Goal: Task Accomplishment & Management: Manage account settings

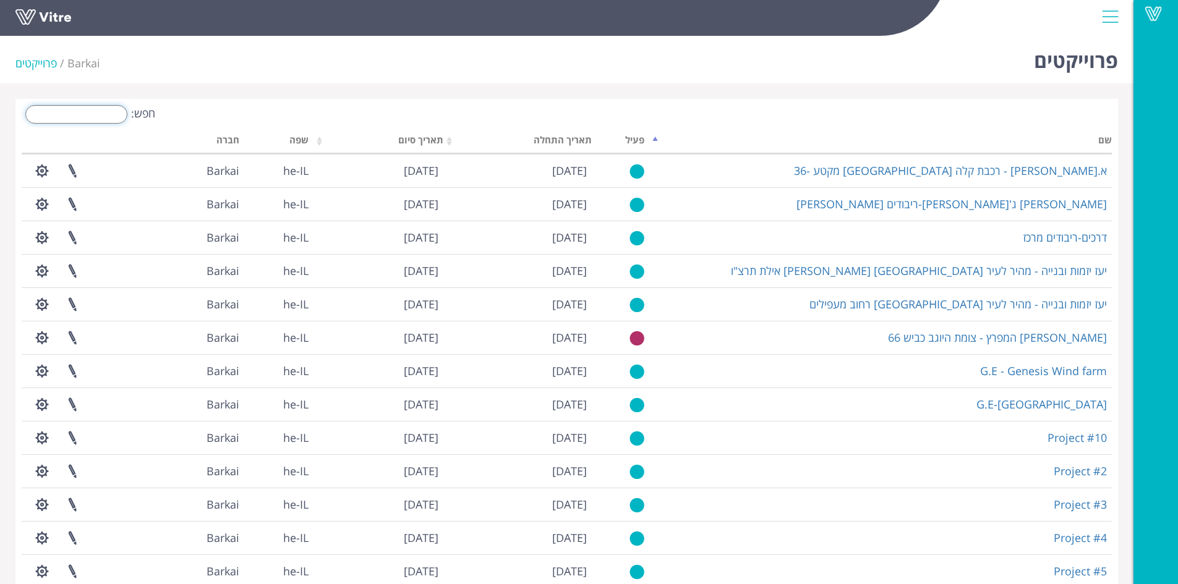
click at [117, 113] on input "חפש:" at bounding box center [76, 114] width 102 height 19
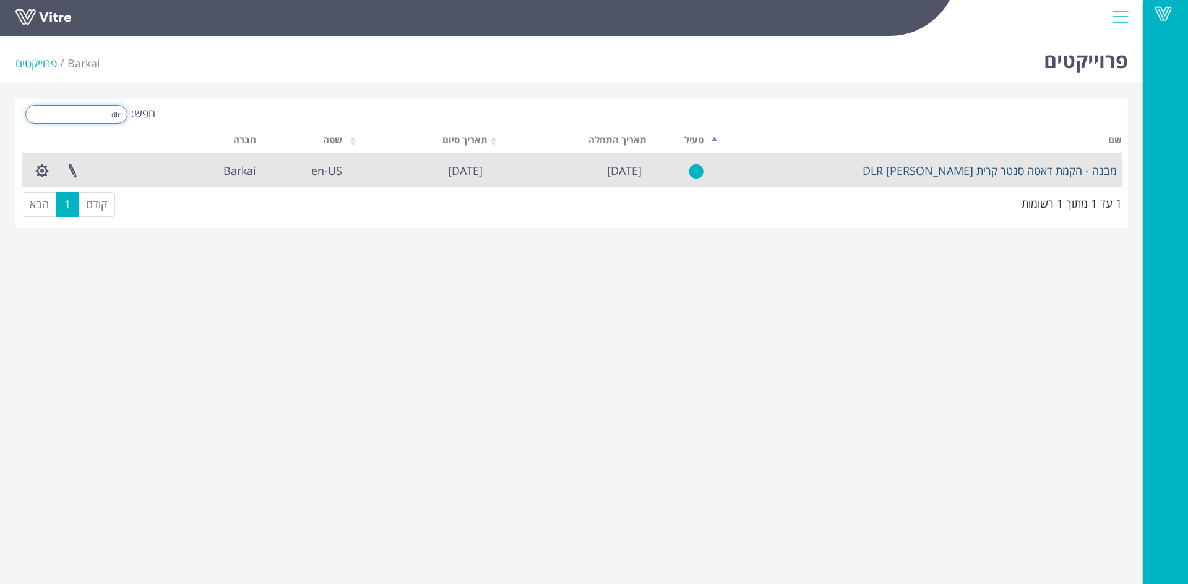
type input "dlr"
click at [1029, 176] on link "מבנה - הקמת דאטה סנטר קרית אריה DLR" at bounding box center [989, 170] width 254 height 15
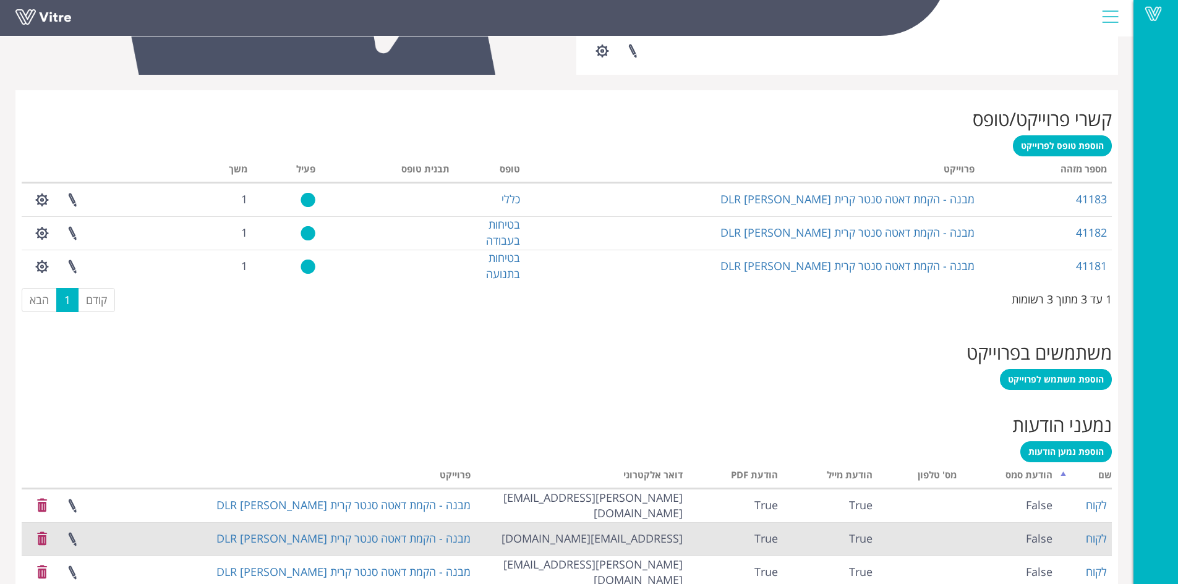
scroll to position [503, 0]
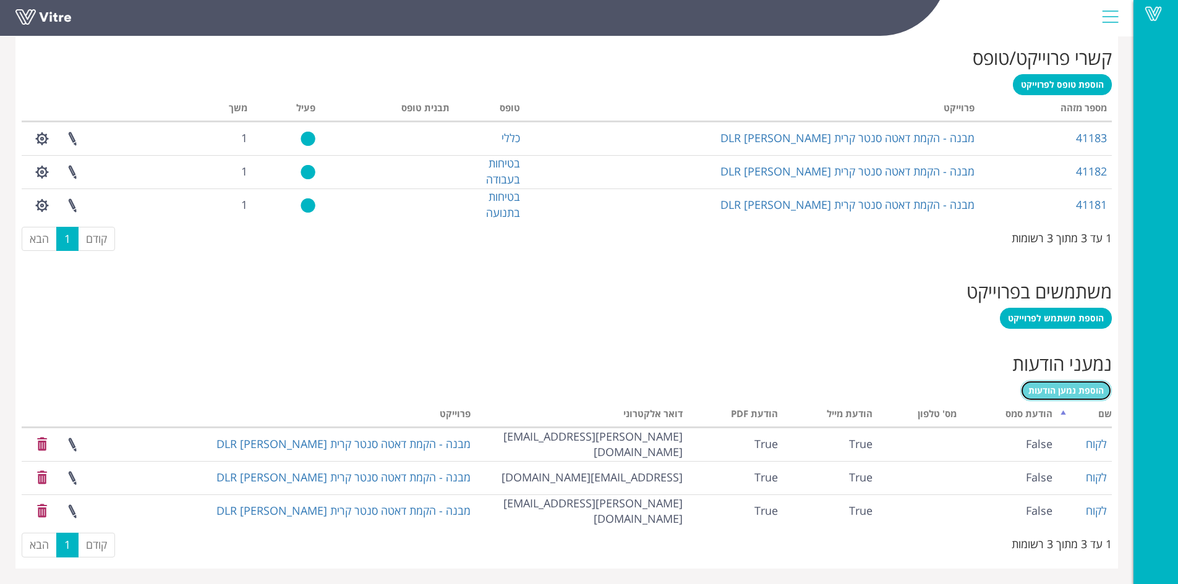
click at [1068, 387] on span "הוספת נמען הודעות" at bounding box center [1066, 391] width 75 height 12
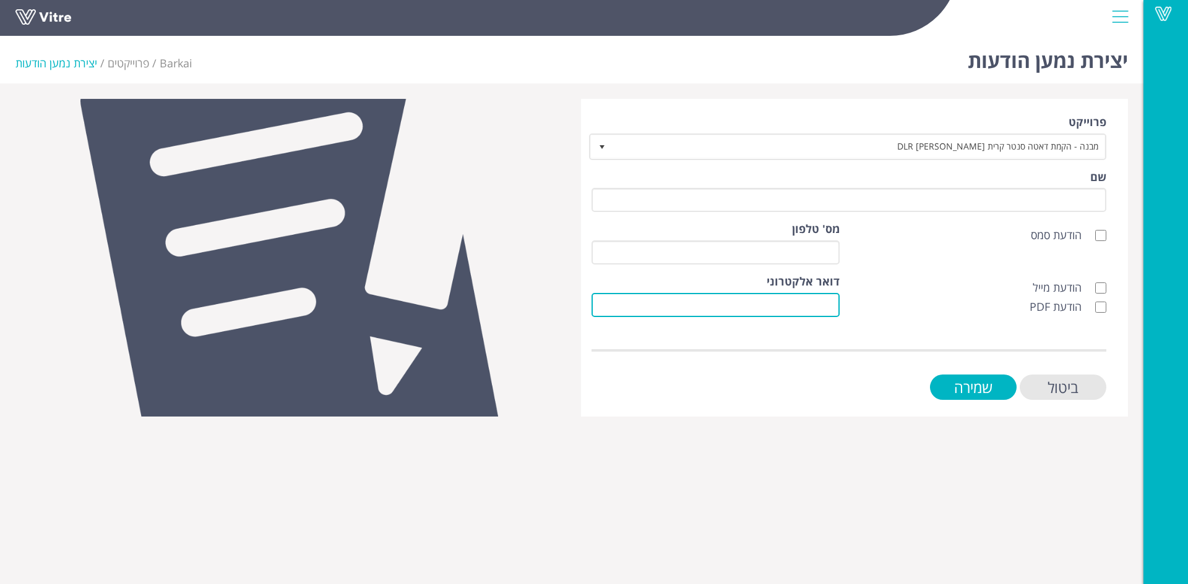
click at [824, 299] on input "דואר אלקטרוני" at bounding box center [715, 305] width 248 height 24
paste input "Michaely@wxg.co.il"
type input "Michaely@wxg.co.il"
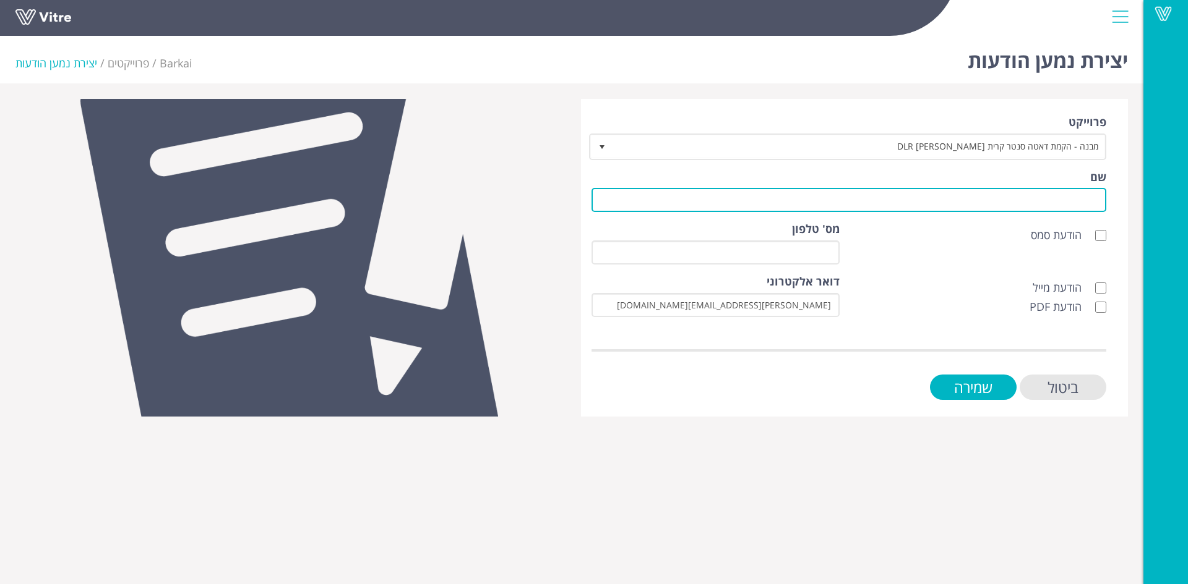
click at [1008, 201] on input "שם" at bounding box center [848, 200] width 515 height 24
type input "לקוח"
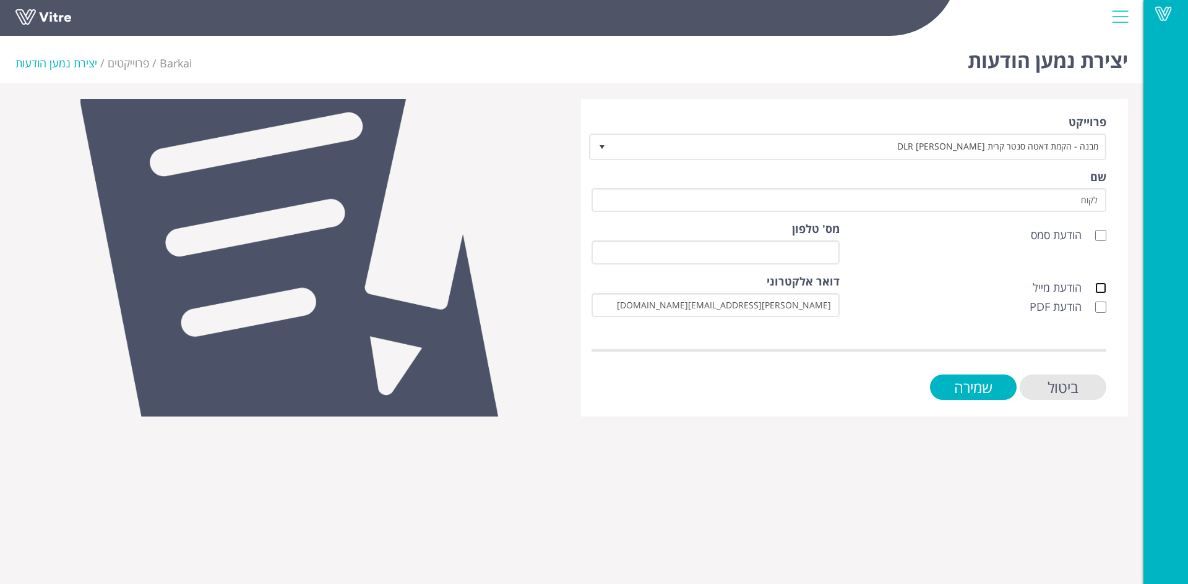
click at [1102, 288] on input "הודעת מייל" at bounding box center [1100, 288] width 11 height 11
checkbox input "true"
click at [1102, 304] on input "הודעת PDF" at bounding box center [1100, 307] width 11 height 11
checkbox input "true"
click at [993, 388] on input "שמירה" at bounding box center [973, 387] width 87 height 25
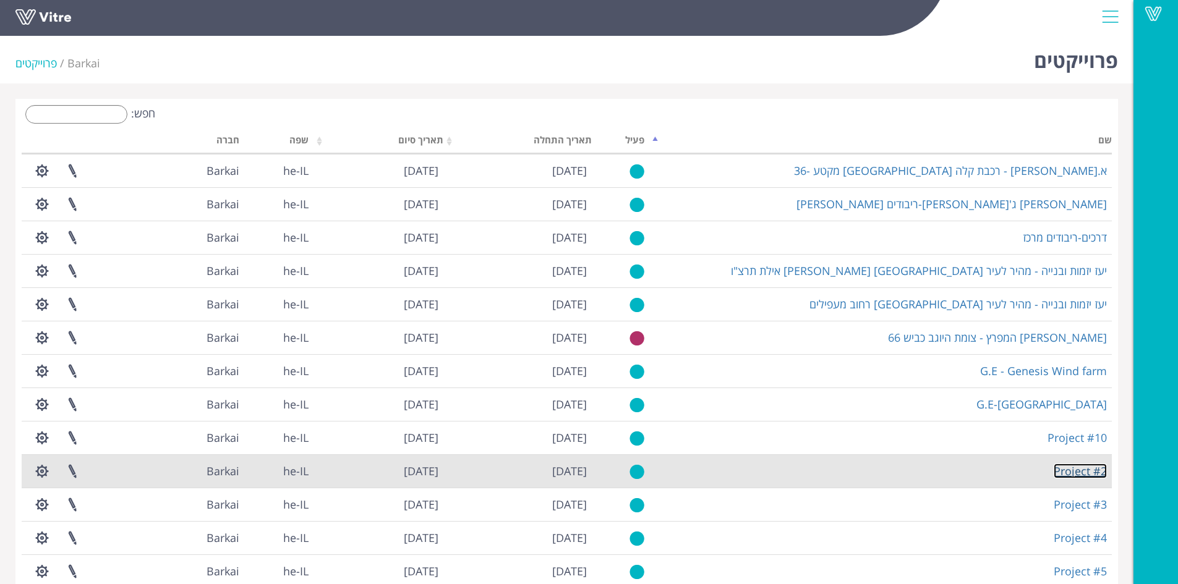
click at [1085, 466] on link "Project #2" at bounding box center [1080, 471] width 53 height 15
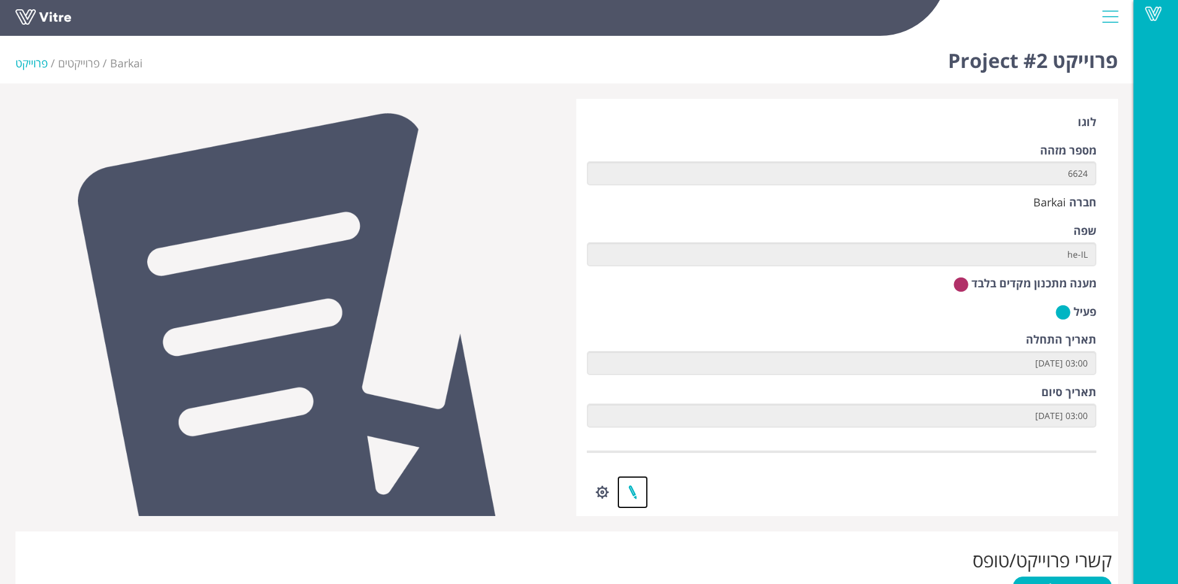
click at [633, 495] on link at bounding box center [632, 492] width 31 height 33
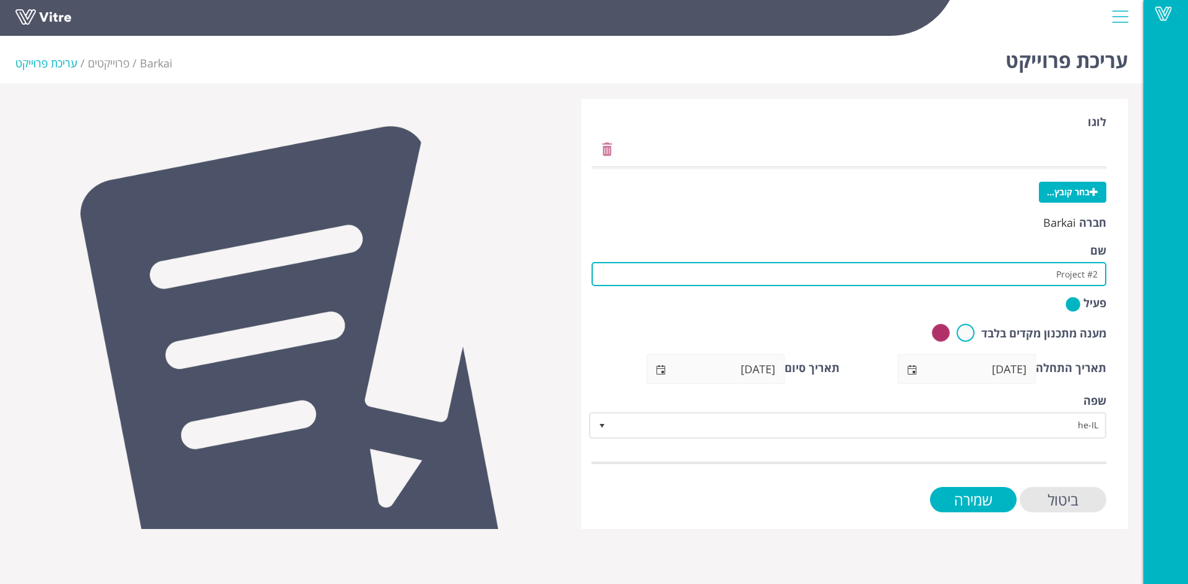
drag, startPoint x: 1019, startPoint y: 271, endPoint x: 1116, endPoint y: 267, distance: 96.6
click at [1116, 267] on div "לוגו בחר קובץ... חברה Barkai שם Project #2 פעיל מענה מתכנון מקדים בלבד תאריך הת…" at bounding box center [854, 314] width 547 height 430
type input "[PERSON_NAME]-עבודות עפר נמל המפרץ"
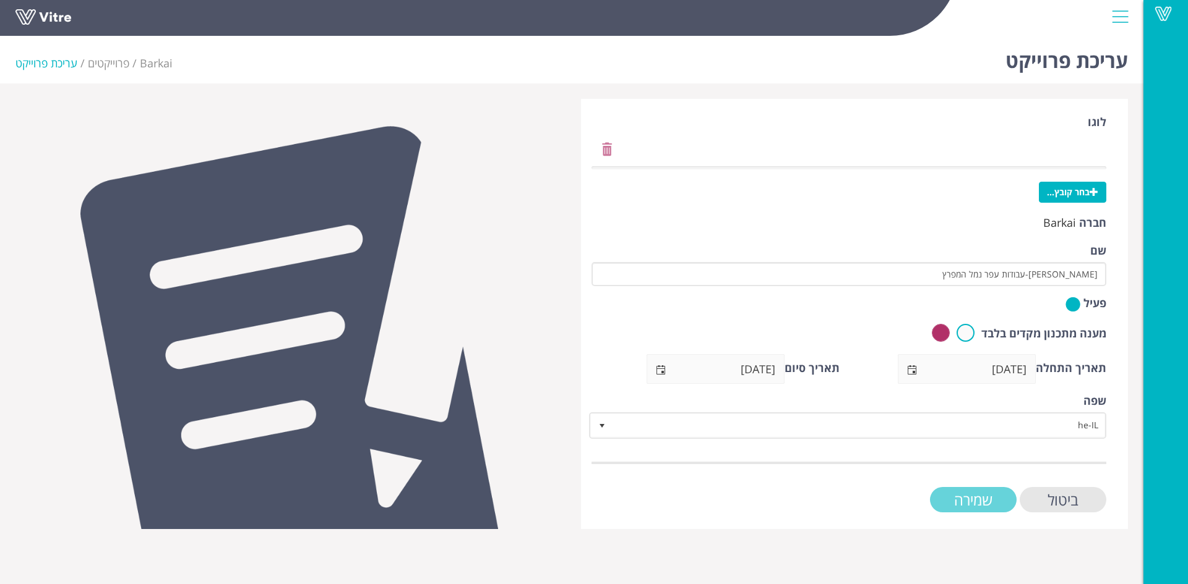
click at [956, 498] on input "שמירה" at bounding box center [973, 499] width 87 height 25
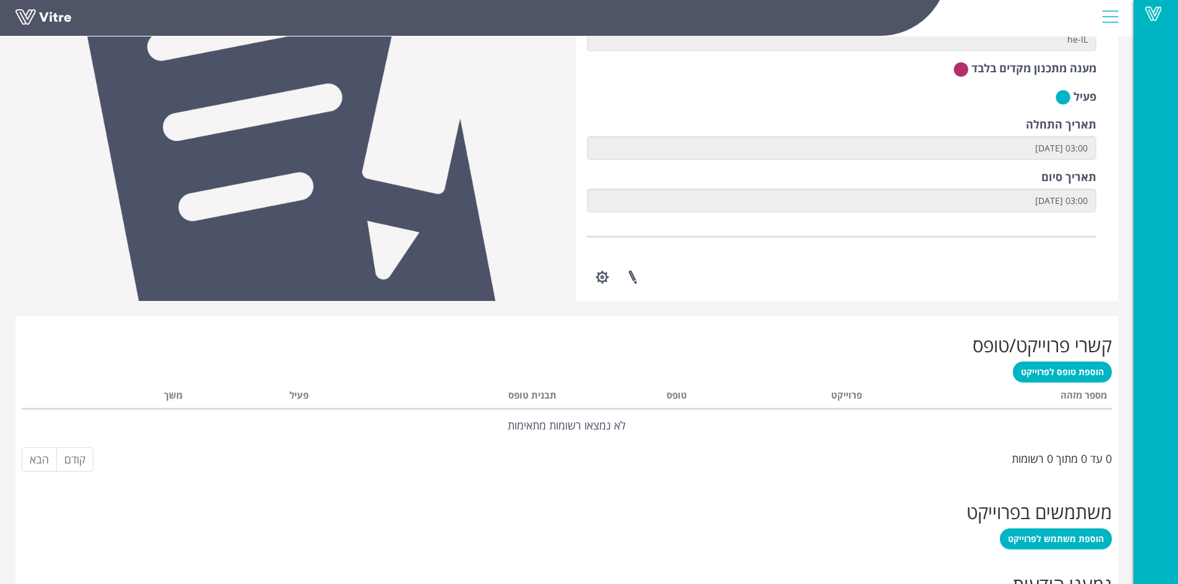
scroll to position [216, 0]
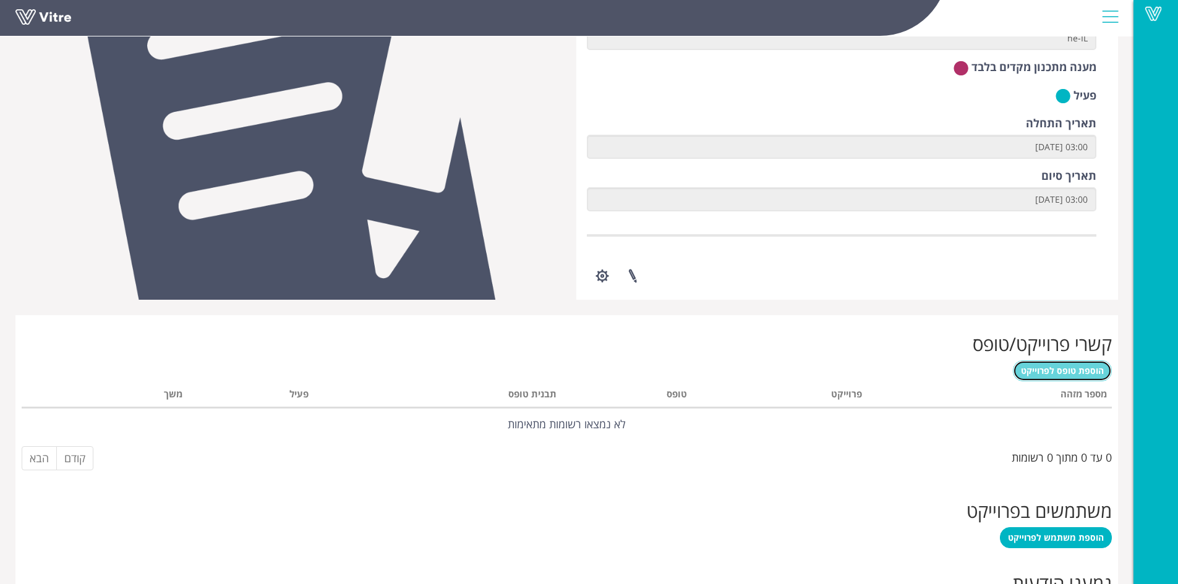
click at [1090, 372] on span "הוספת טופס לפרוייקט" at bounding box center [1062, 371] width 83 height 12
click at [1063, 372] on span "הוספת טופס לפרוייקט" at bounding box center [1062, 371] width 83 height 12
click at [1061, 369] on span "הוספת טופס לפרוייקט" at bounding box center [1062, 371] width 83 height 12
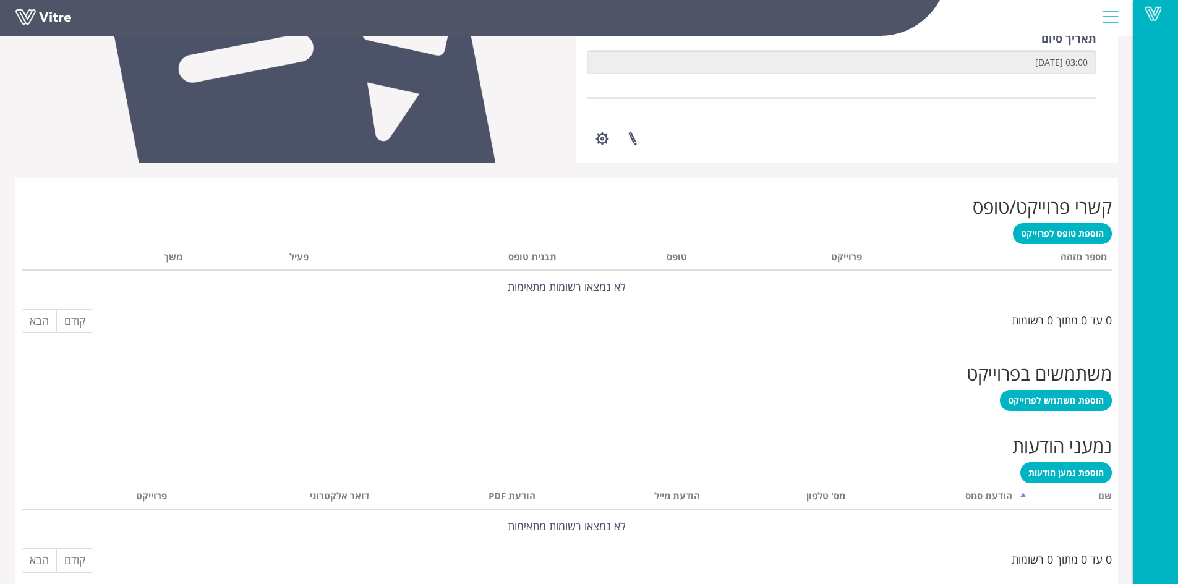
scroll to position [369, 0]
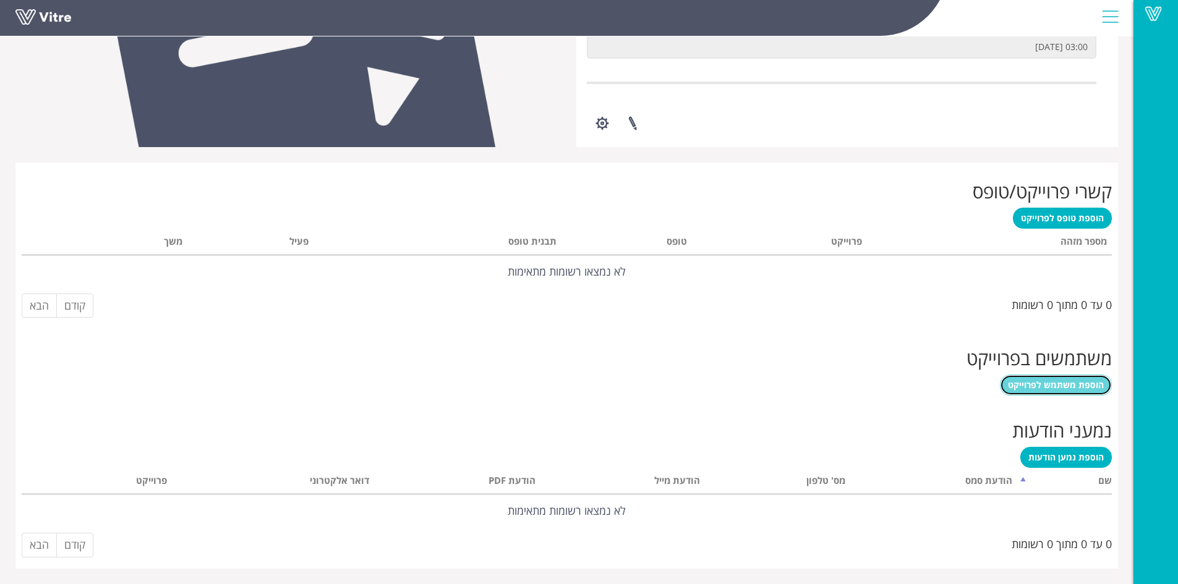
click at [1081, 386] on span "הוספת משתמש לפרוייקט" at bounding box center [1056, 385] width 96 height 12
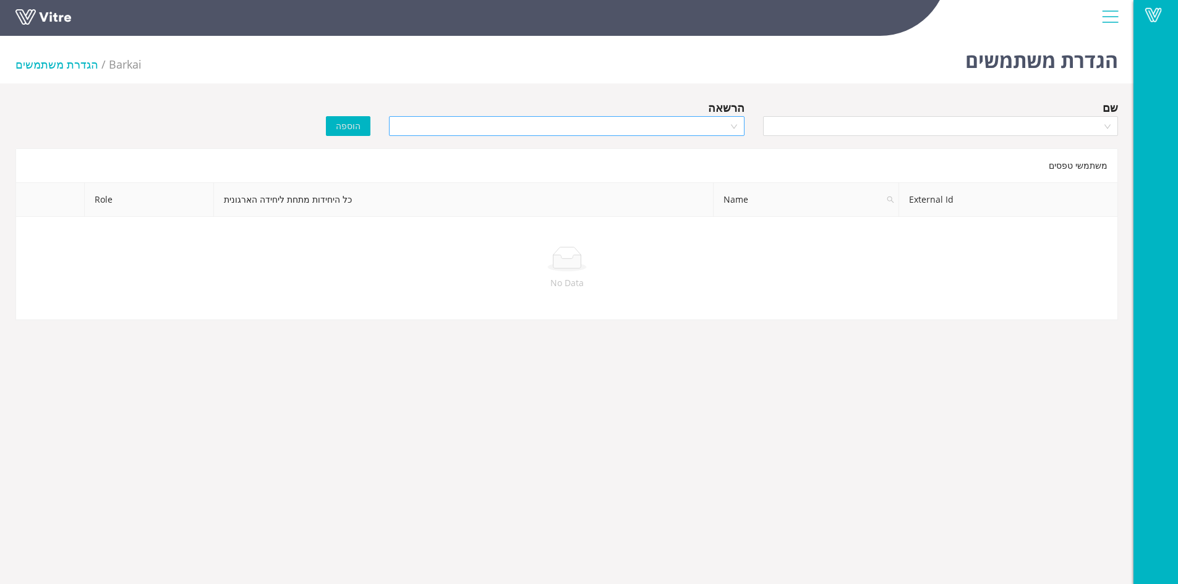
click at [736, 127] on div at bounding box center [566, 126] width 355 height 20
click at [717, 166] on div "Manager" at bounding box center [566, 171] width 340 height 14
click at [1107, 126] on div at bounding box center [940, 126] width 355 height 20
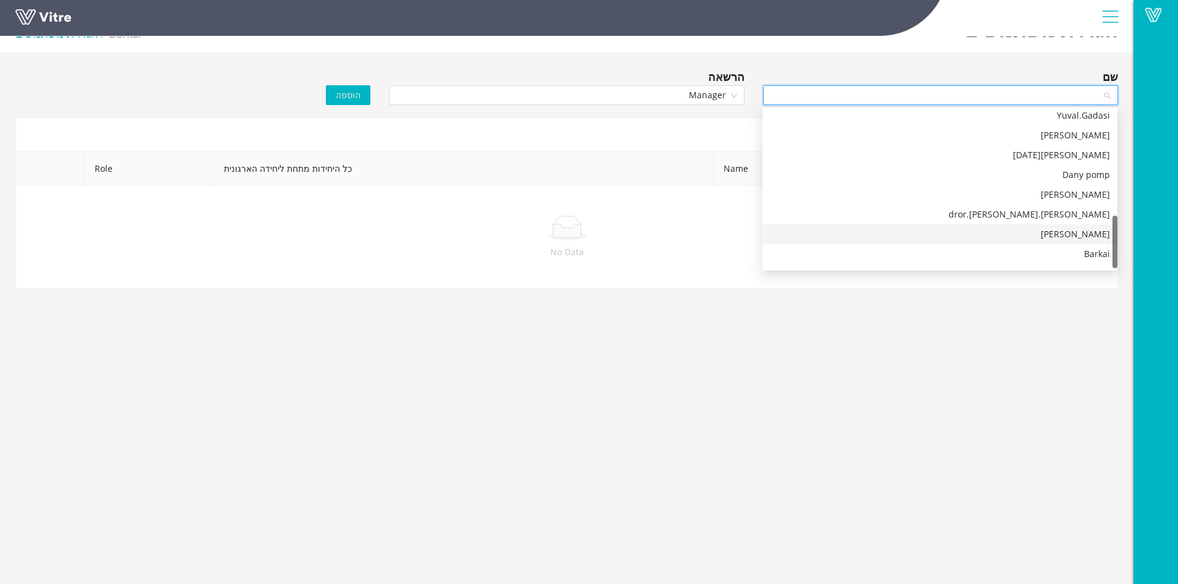
scroll to position [317, 0]
click at [1084, 234] on div "Barkai" at bounding box center [940, 239] width 340 height 14
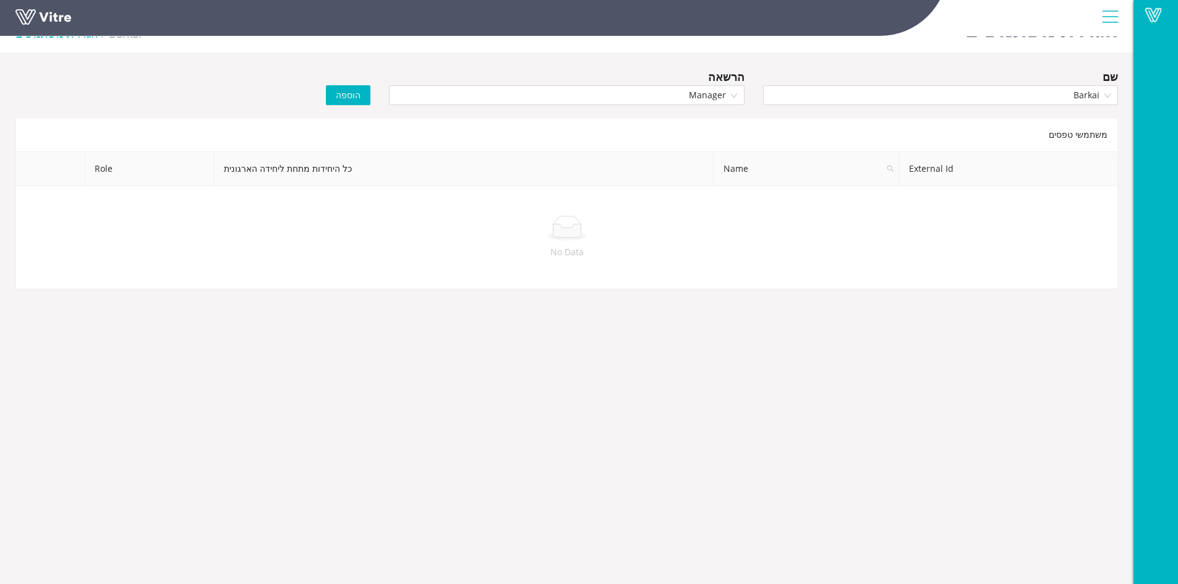
click at [362, 93] on button "הוספה" at bounding box center [348, 95] width 45 height 20
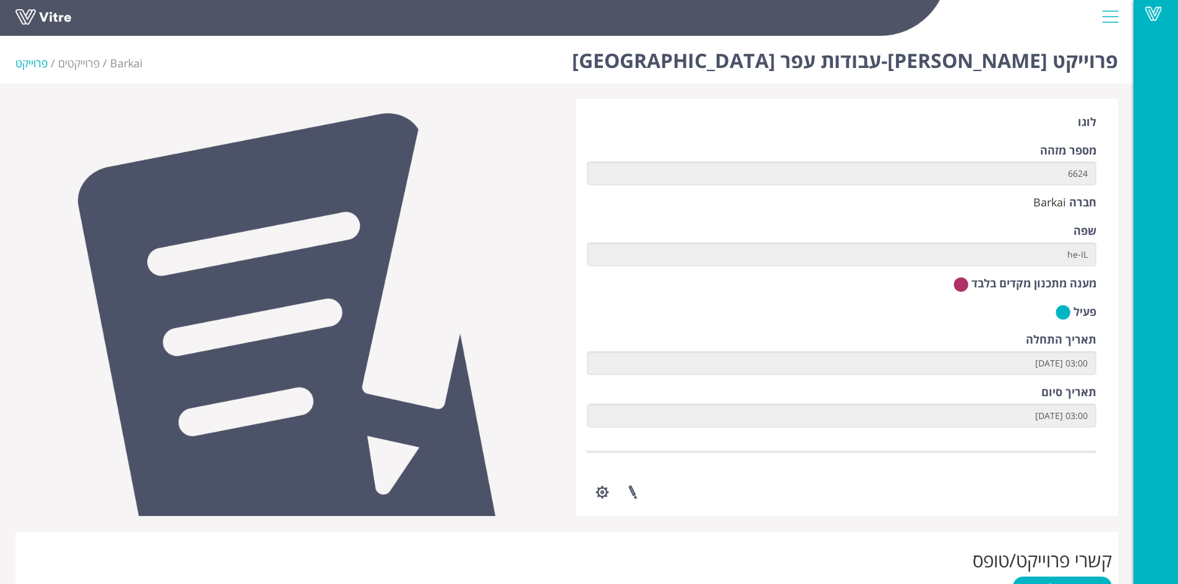
scroll to position [250, 0]
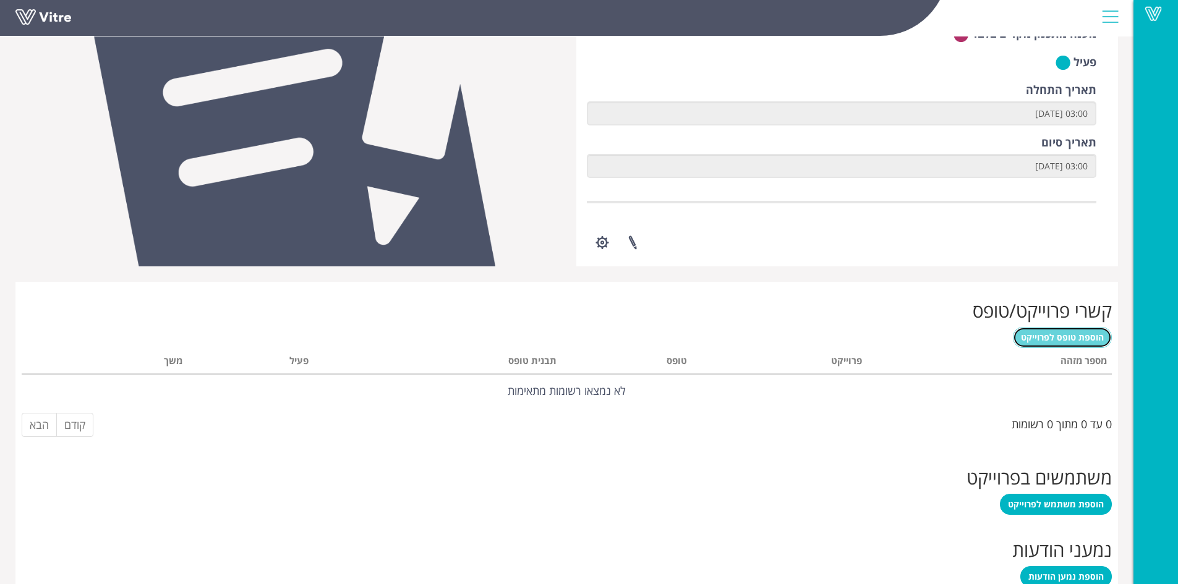
click at [1072, 338] on span "הוספת טופס לפרוייקט" at bounding box center [1062, 338] width 83 height 12
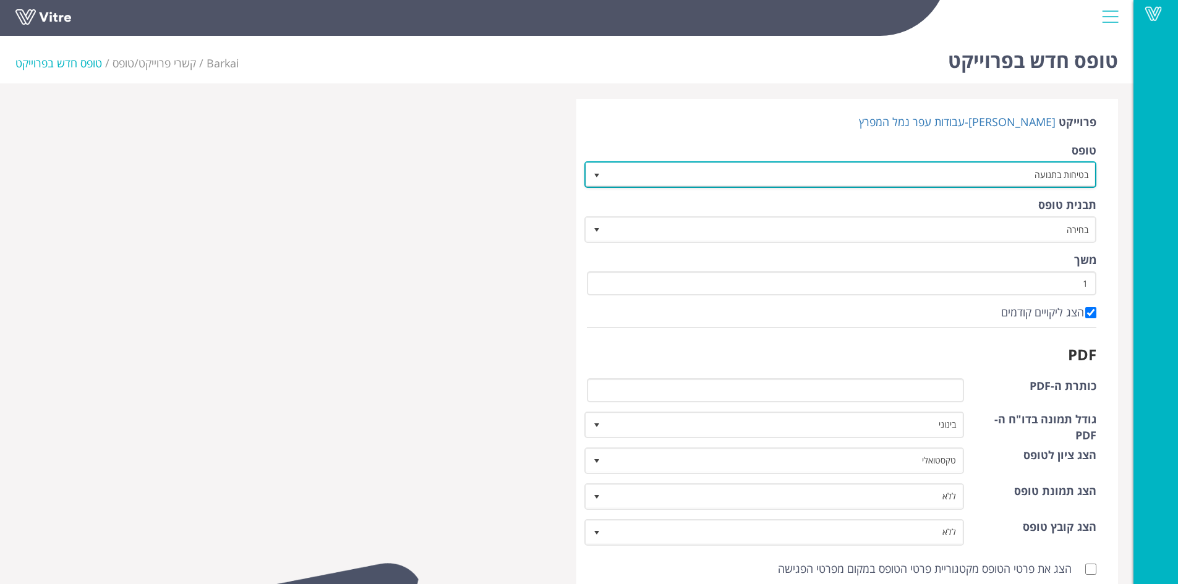
click at [596, 178] on span "select" at bounding box center [597, 176] width 10 height 10
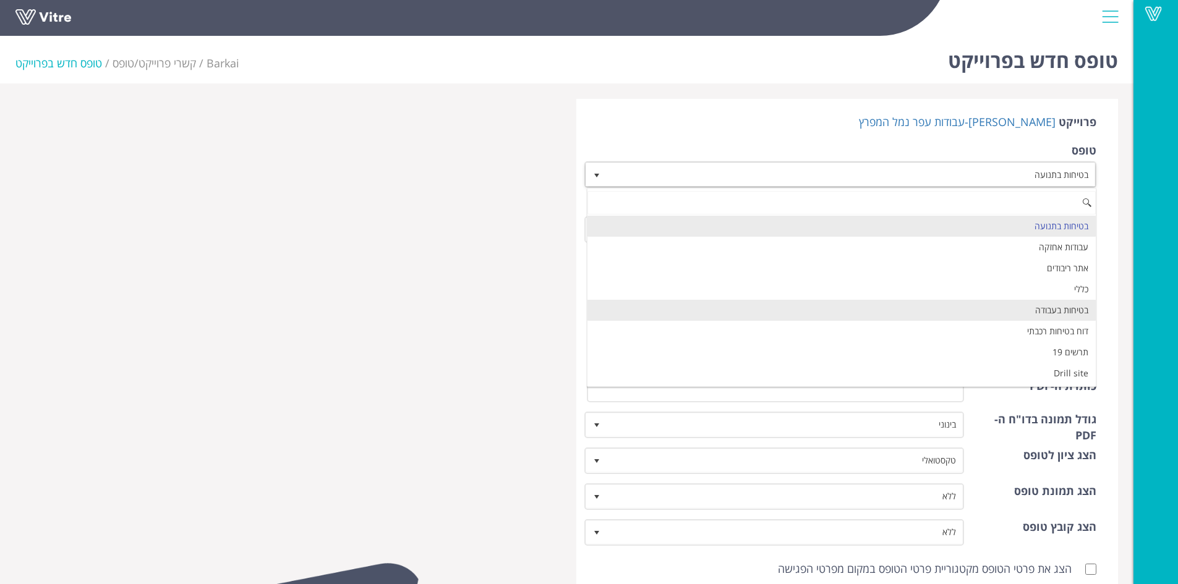
click at [748, 307] on li "בטיחות בעבודה" at bounding box center [842, 310] width 509 height 21
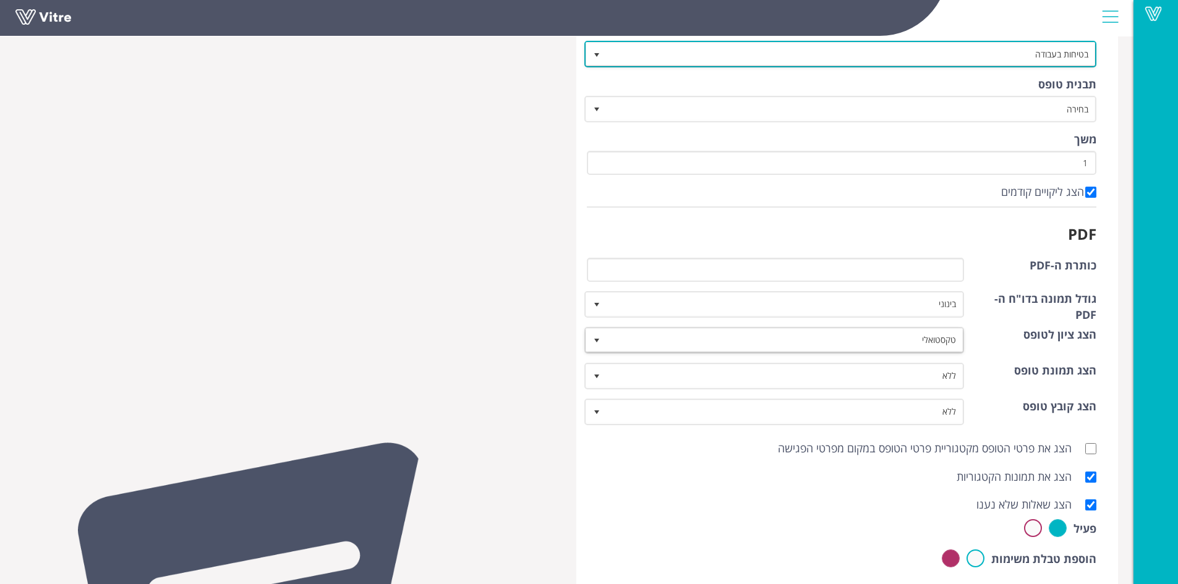
scroll to position [124, 0]
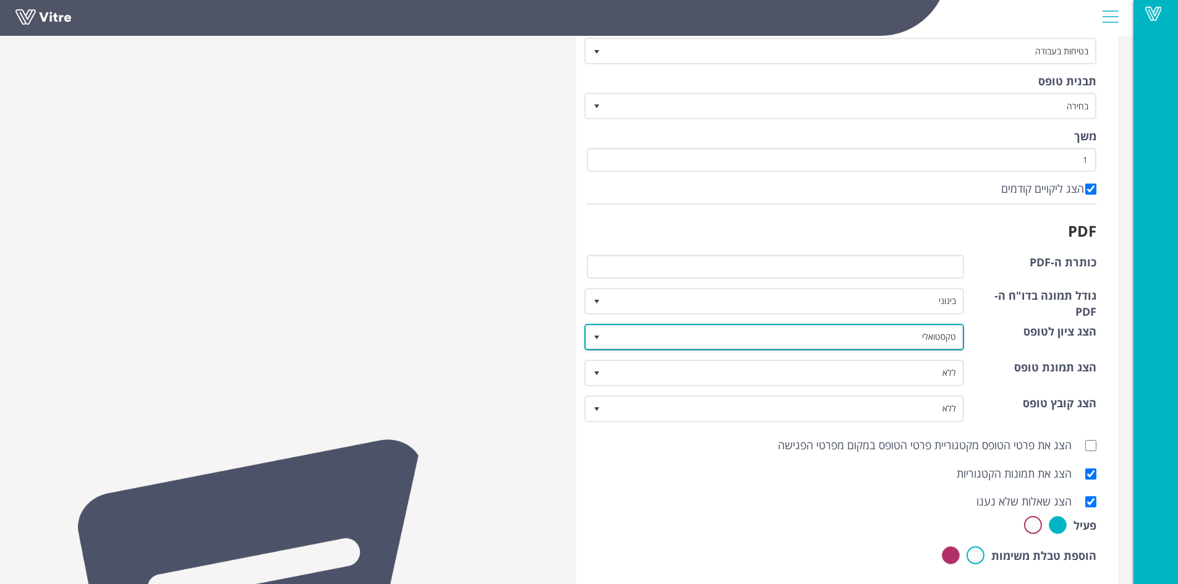
click at [594, 333] on span "select" at bounding box center [597, 338] width 10 height 10
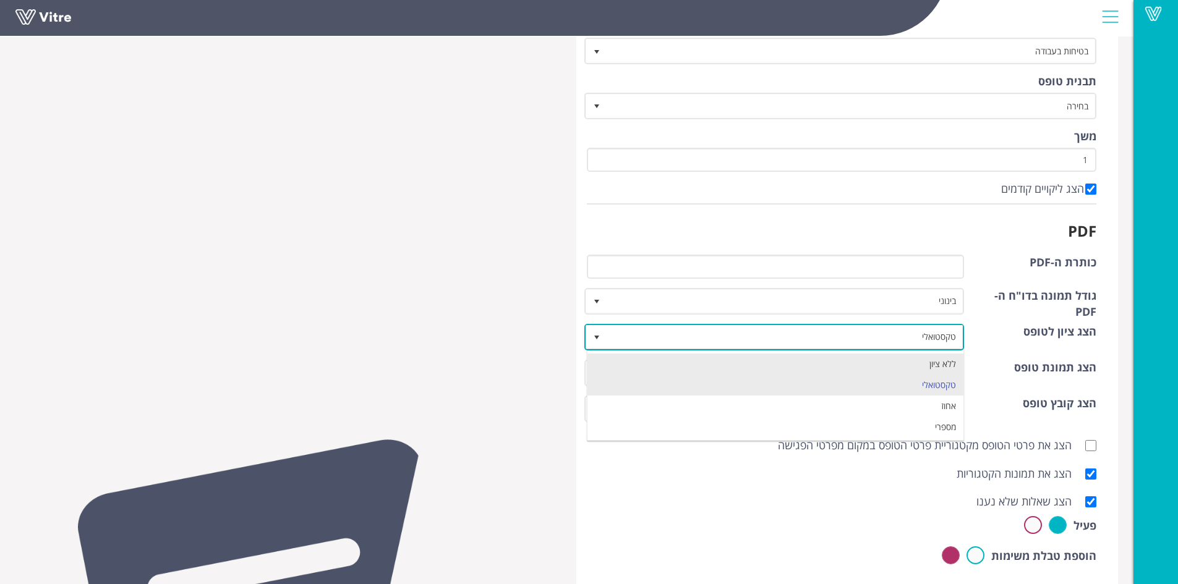
click at [663, 366] on li "ללא ציון" at bounding box center [776, 364] width 377 height 21
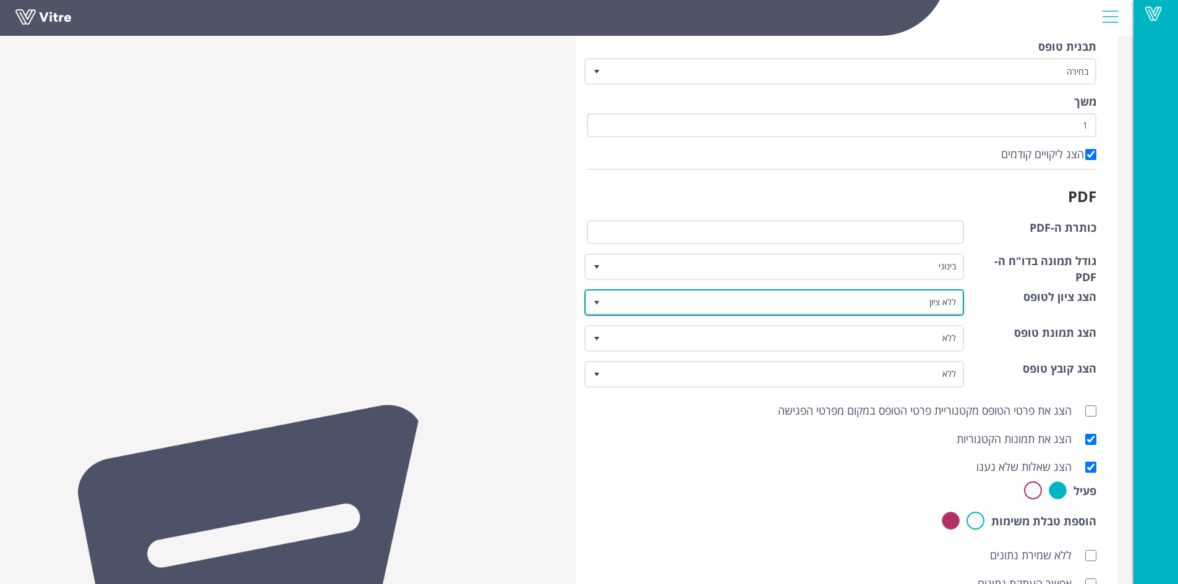
scroll to position [247, 0]
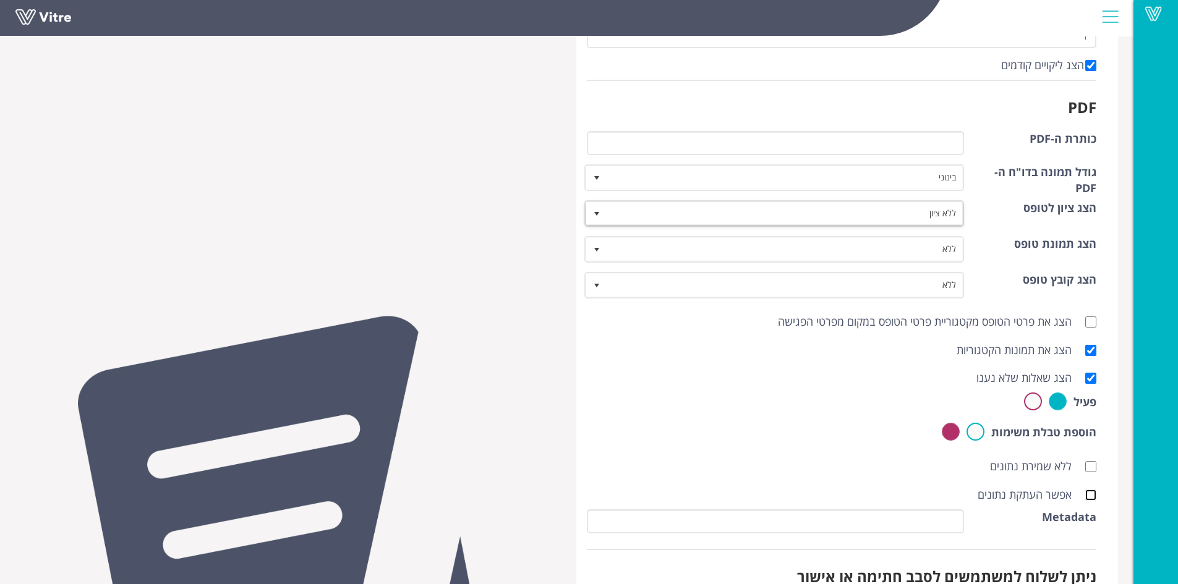
click at [1094, 495] on input "אפשר העתקת נתונים" at bounding box center [1090, 495] width 11 height 11
checkbox input "true"
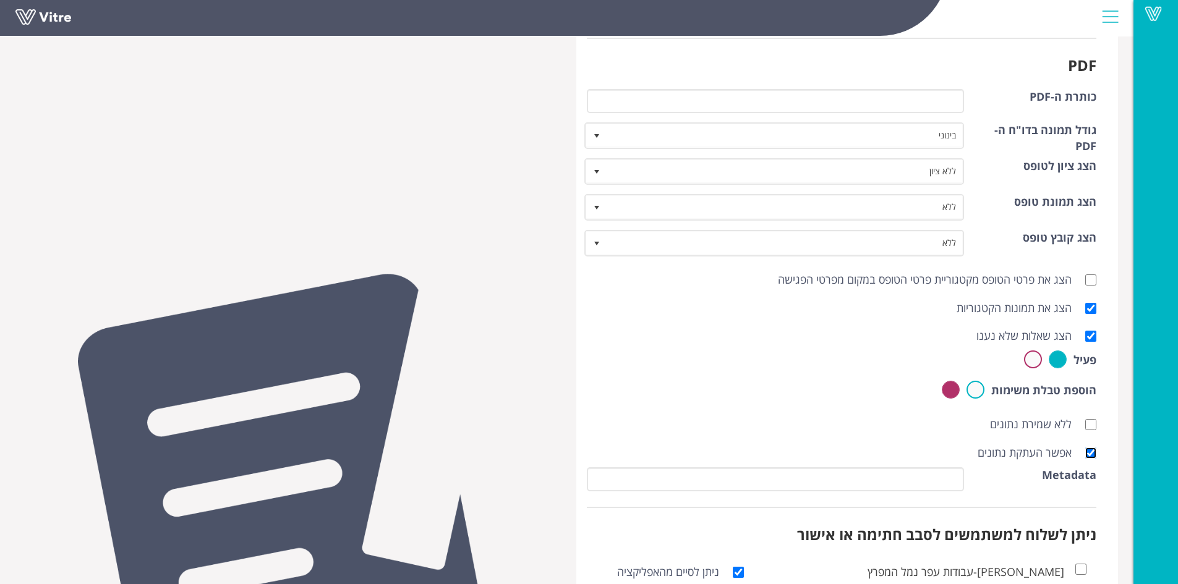
scroll to position [398, 0]
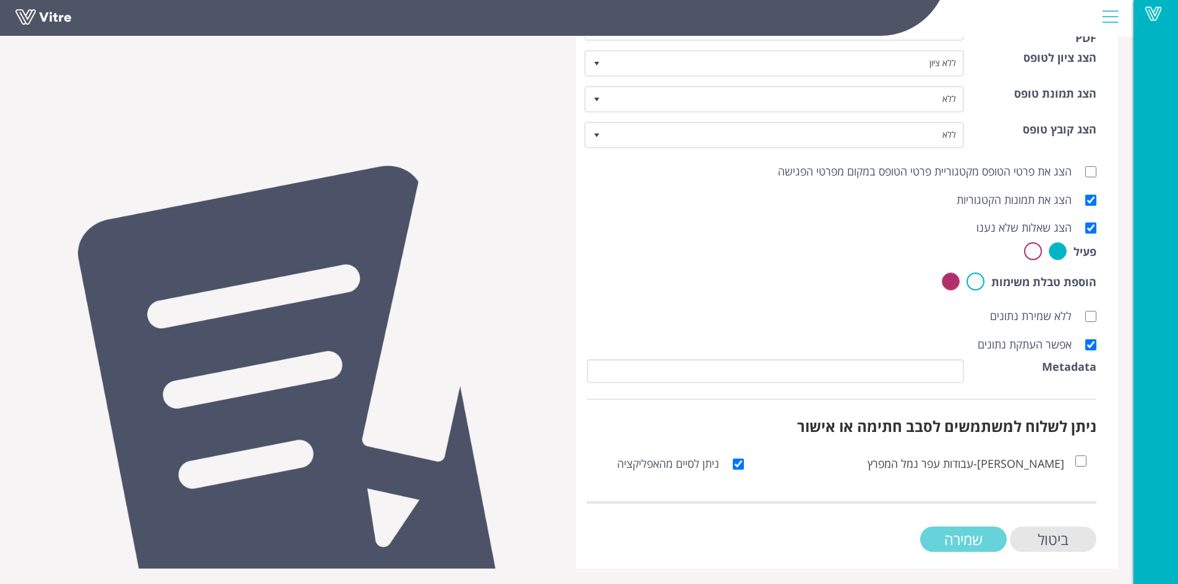
click at [959, 536] on input "שמירה" at bounding box center [963, 539] width 87 height 25
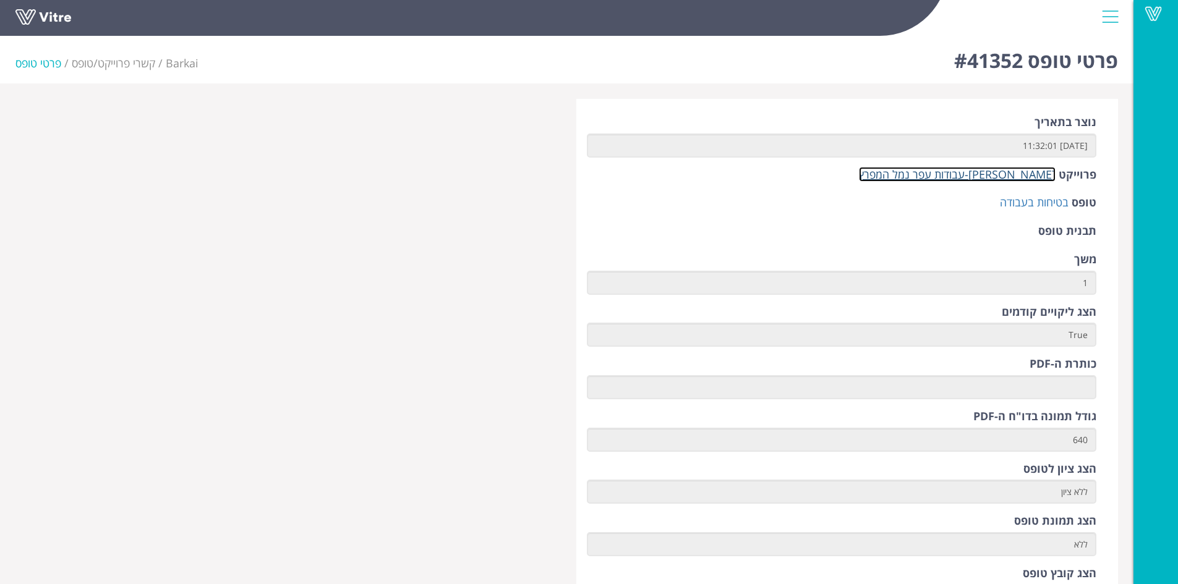
click at [986, 178] on link "[PERSON_NAME]-עבודות עפר נמל המפרץ" at bounding box center [957, 174] width 197 height 15
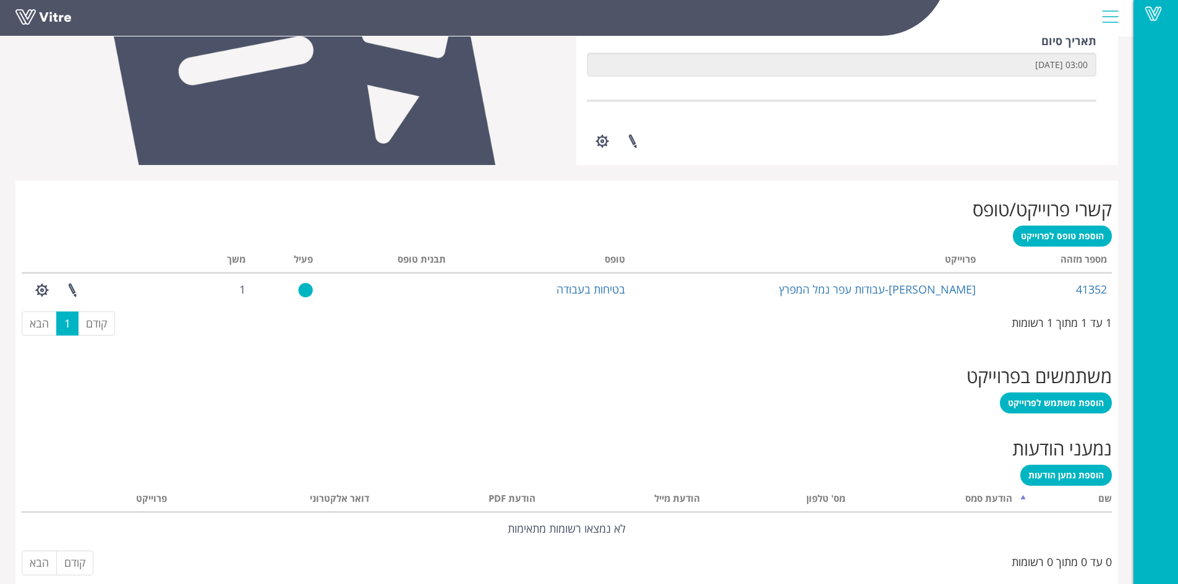
scroll to position [356, 0]
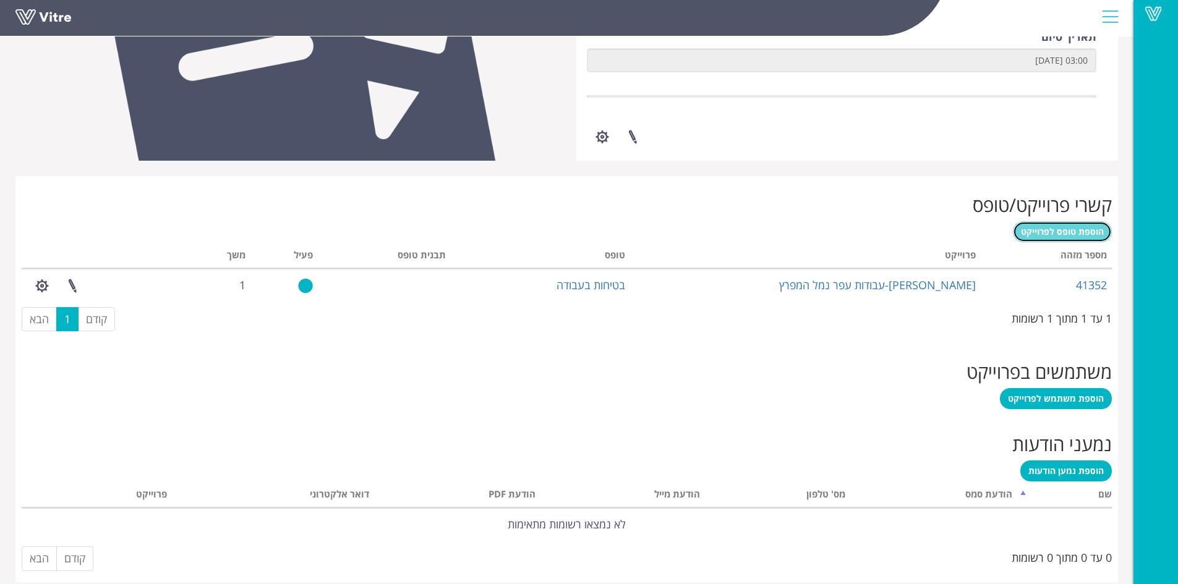
click at [1067, 238] on link "הוספת טופס לפרוייקט" at bounding box center [1062, 231] width 99 height 21
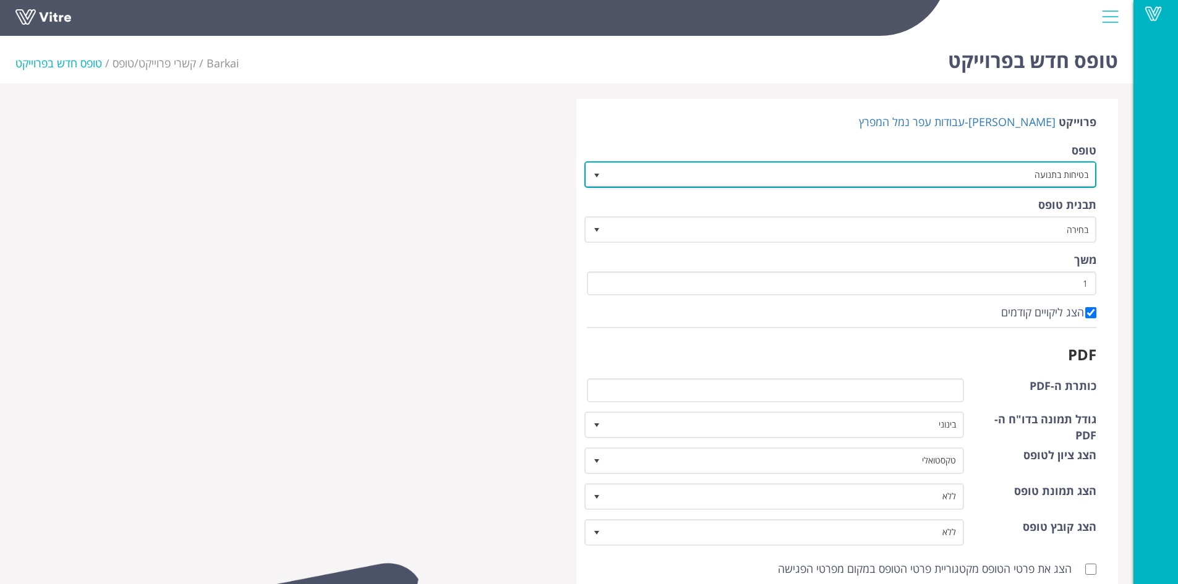
click at [596, 177] on span "select" at bounding box center [597, 176] width 10 height 10
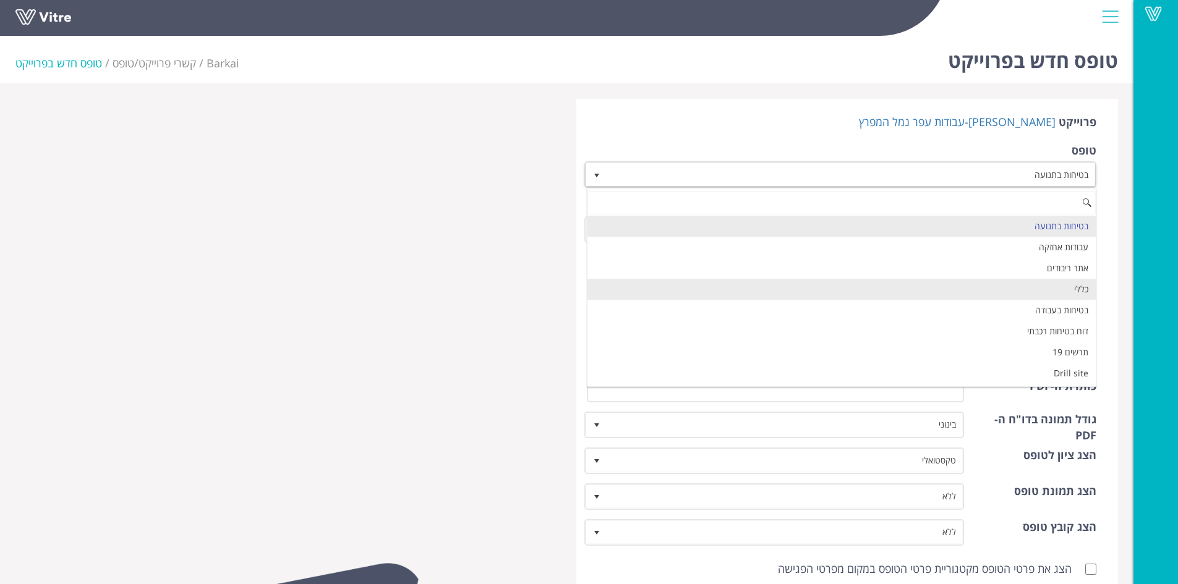
click at [787, 281] on li "כללי" at bounding box center [842, 289] width 509 height 21
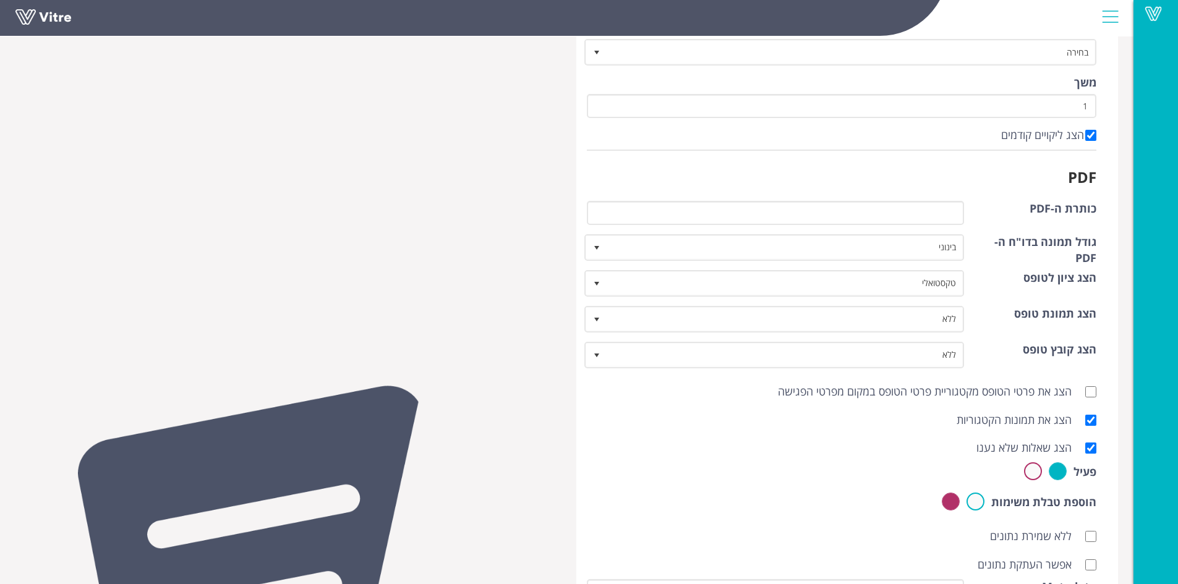
scroll to position [201, 0]
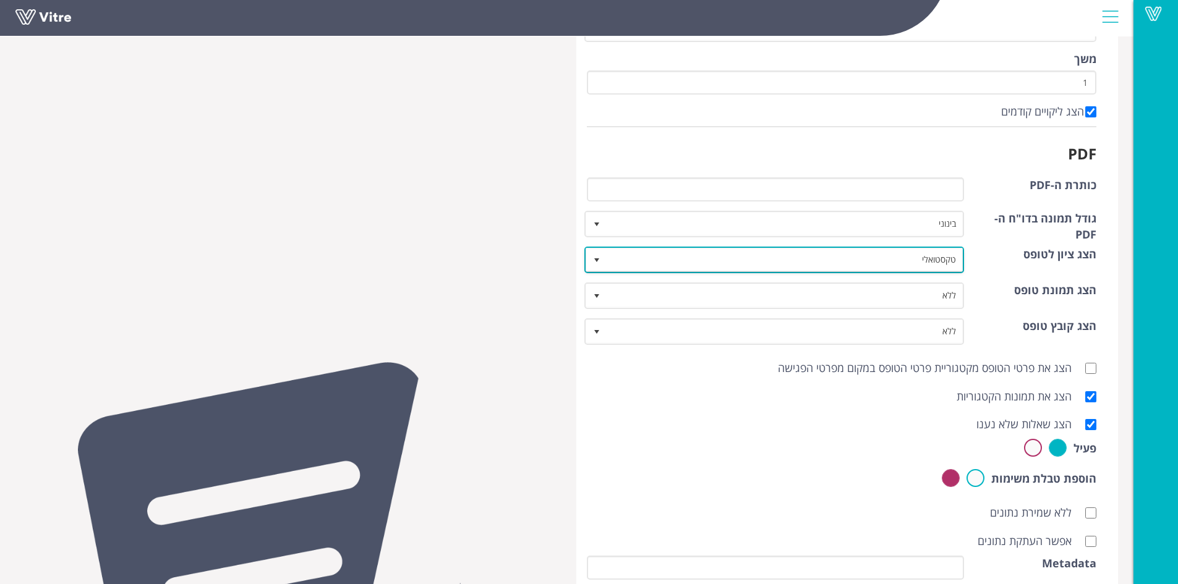
click at [597, 257] on span "select" at bounding box center [597, 260] width 10 height 10
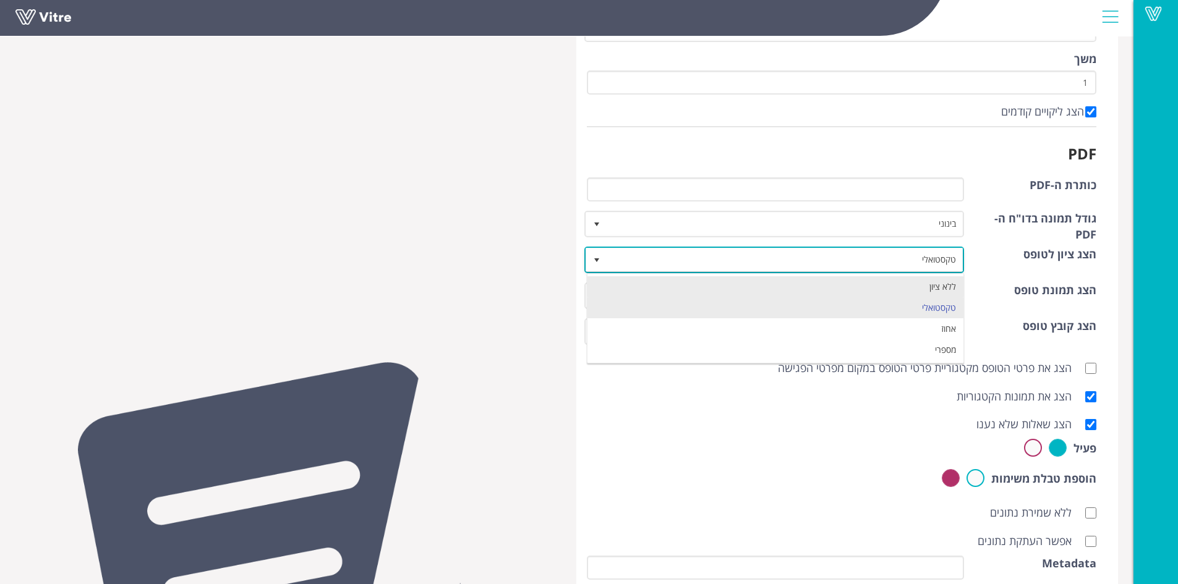
click at [635, 283] on li "ללא ציון" at bounding box center [776, 286] width 377 height 21
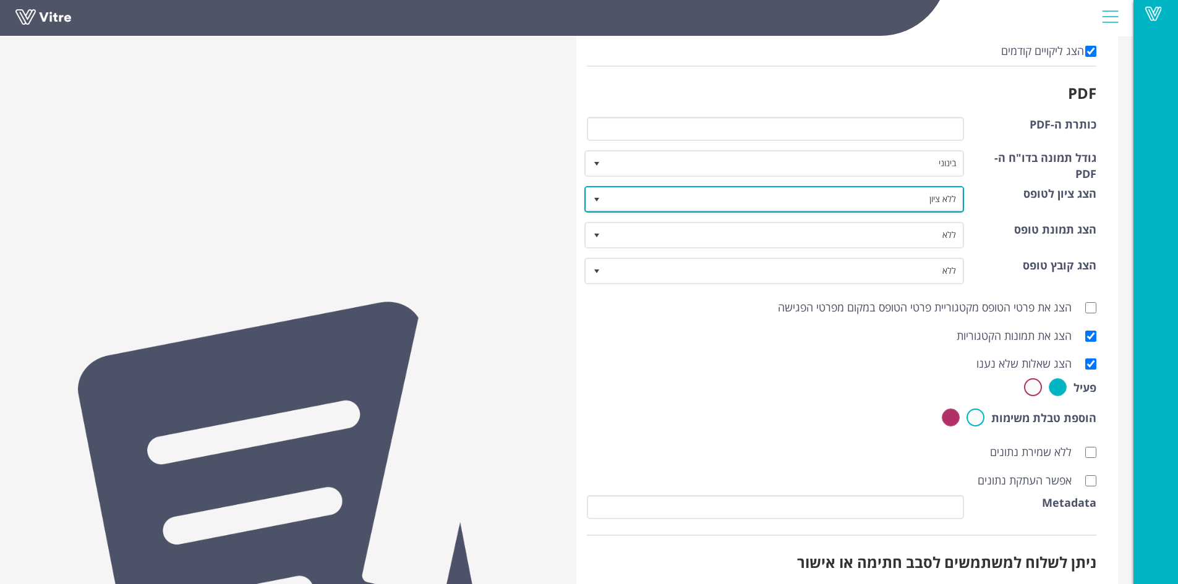
scroll to position [356, 0]
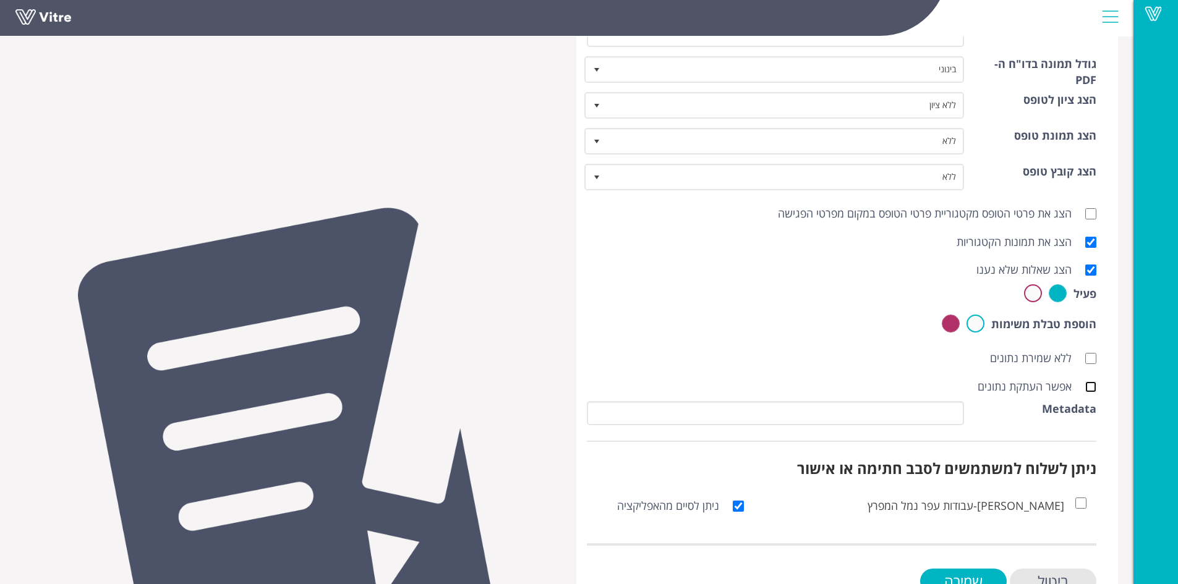
click at [1092, 385] on input "אפשר העתקת נתונים" at bounding box center [1090, 387] width 11 height 11
checkbox input "true"
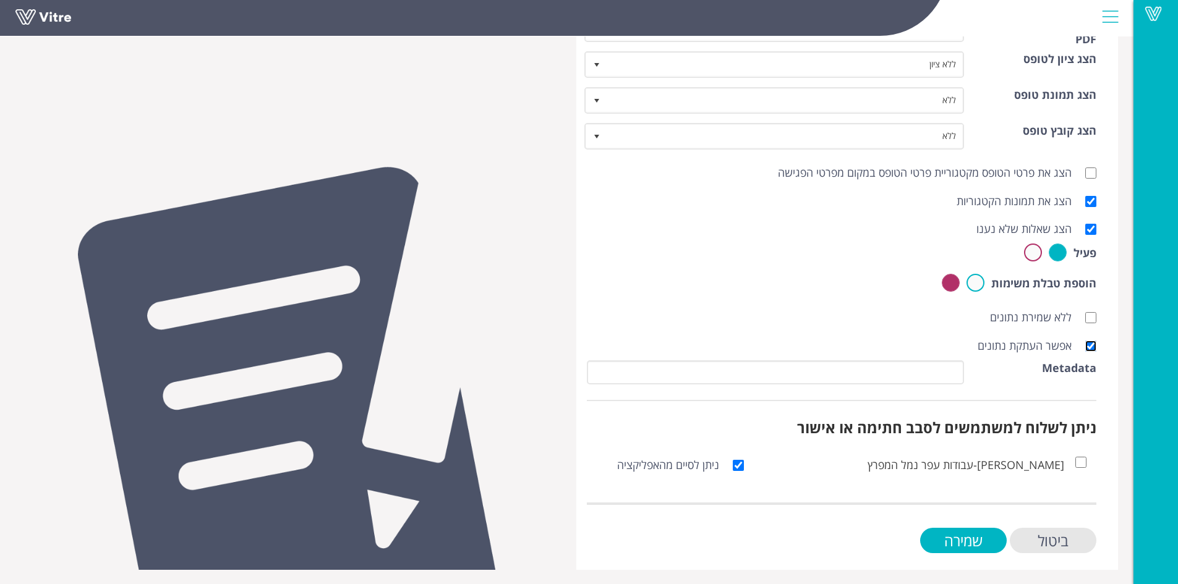
scroll to position [398, 0]
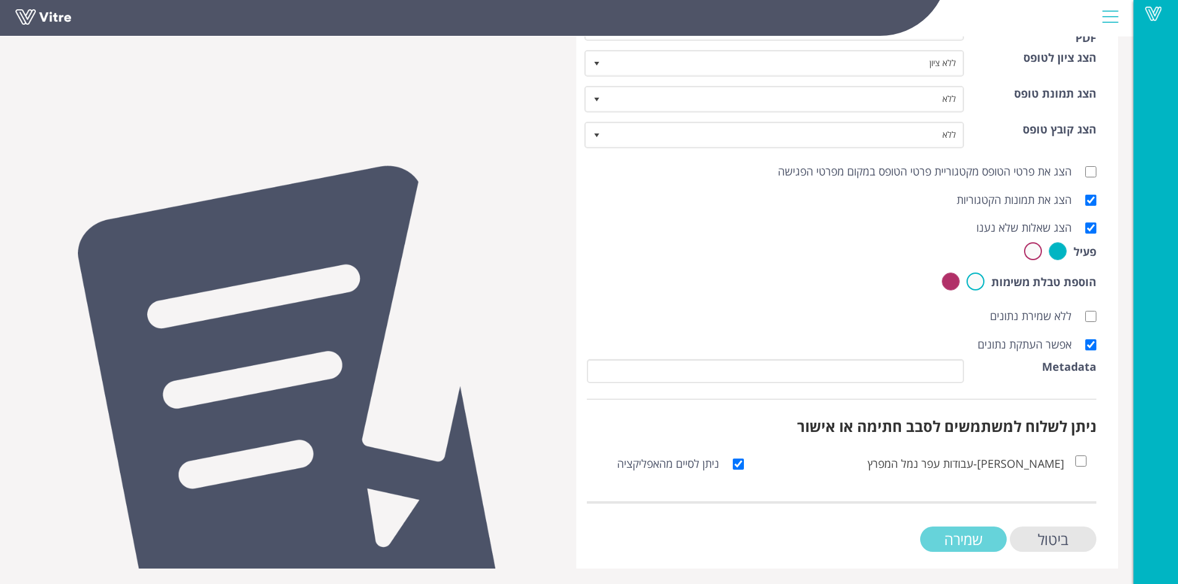
click at [965, 539] on input "שמירה" at bounding box center [963, 539] width 87 height 25
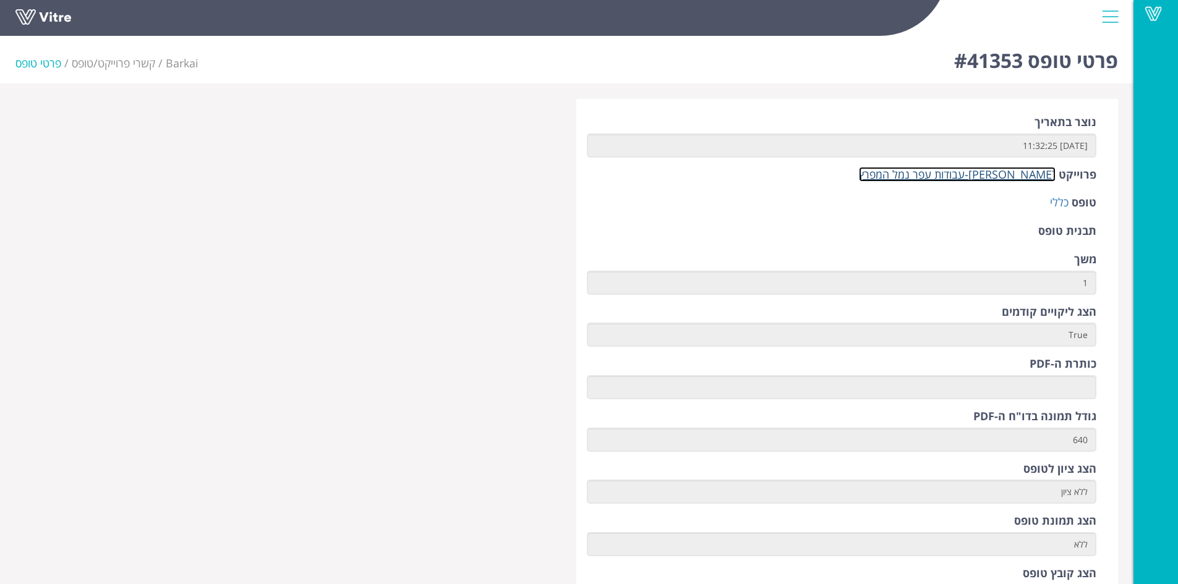
click at [967, 175] on link "[PERSON_NAME]-עבודות עפר נמל המפרץ" at bounding box center [957, 174] width 197 height 15
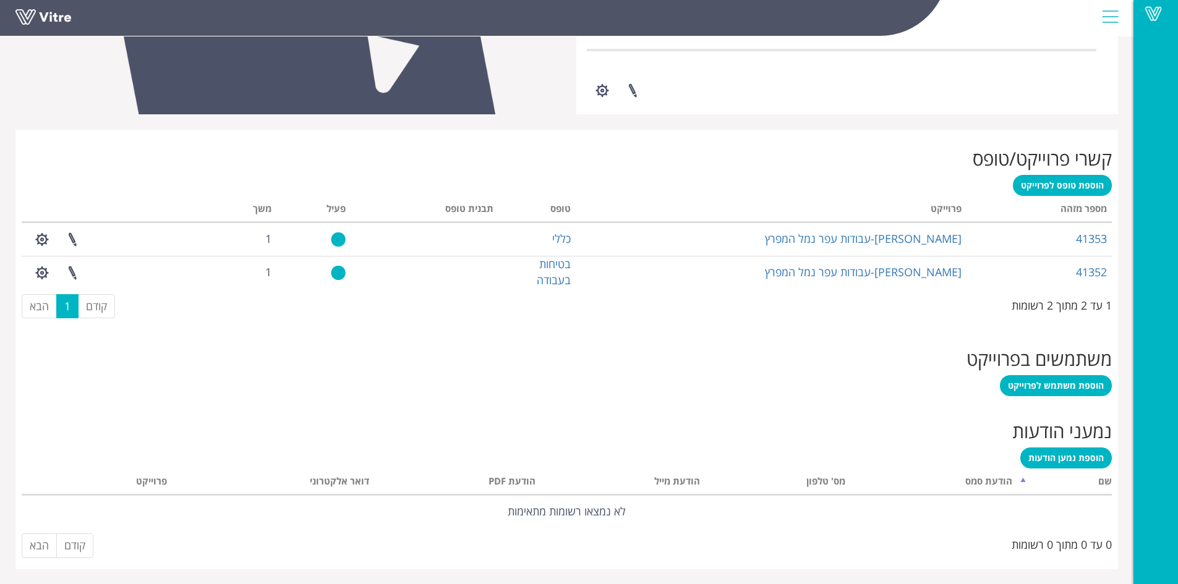
scroll to position [403, 0]
click at [1048, 455] on span "הוספת נמען הודעות" at bounding box center [1066, 458] width 75 height 12
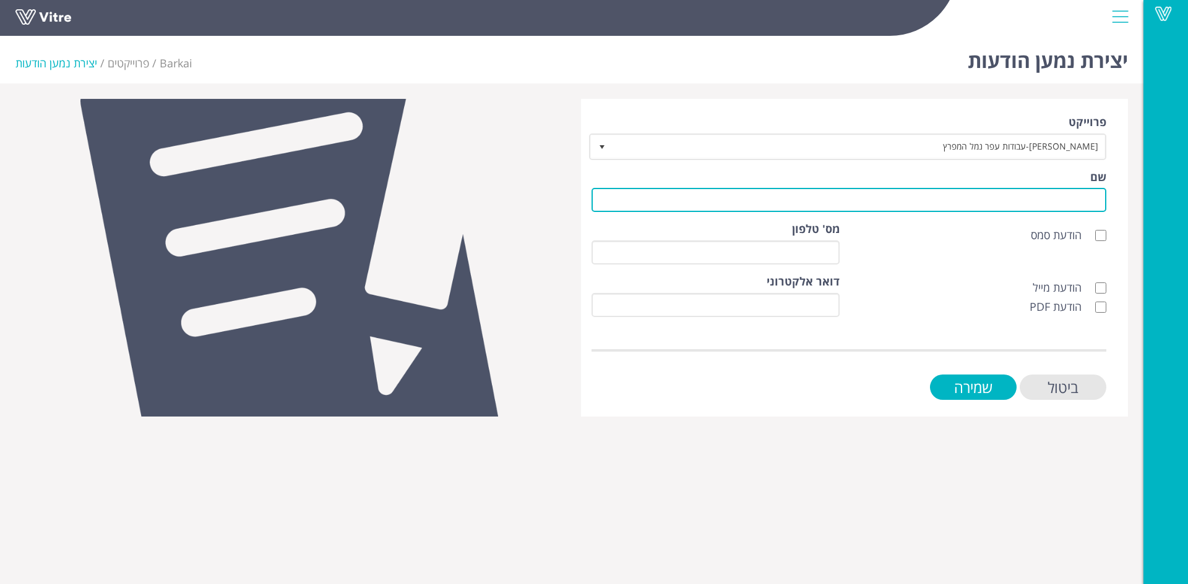
click at [1024, 203] on input "שם" at bounding box center [848, 200] width 515 height 24
click at [1068, 203] on input "לק" at bounding box center [848, 200] width 515 height 24
drag, startPoint x: 1070, startPoint y: 201, endPoint x: 1133, endPoint y: 192, distance: 63.7
click at [1133, 192] on div "פרוייקט סמי נופי-עבודות עפר נמל המפרץ 6624 שם לק הודעת סמס מס' טלפון הודעת מייל…" at bounding box center [854, 258] width 565 height 318
type input "לקוח"
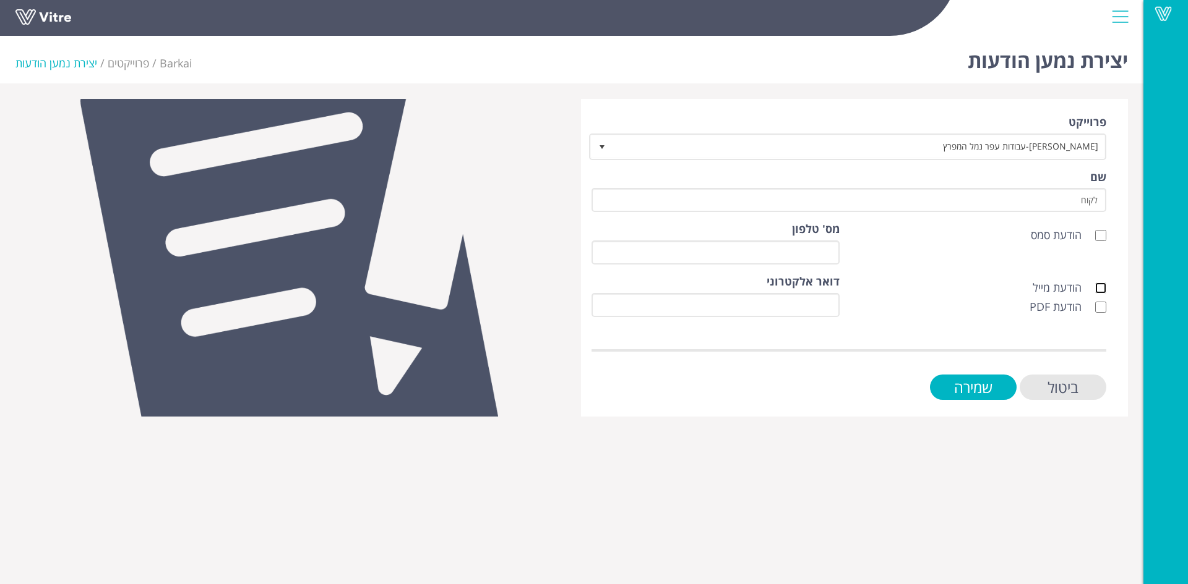
click at [1105, 283] on input "הודעת מייל" at bounding box center [1100, 288] width 11 height 11
checkbox input "true"
click at [1103, 308] on input "הודעת PDF" at bounding box center [1100, 307] width 11 height 11
checkbox input "true"
click at [818, 302] on input "דואר אלקטרוני" at bounding box center [715, 305] width 248 height 24
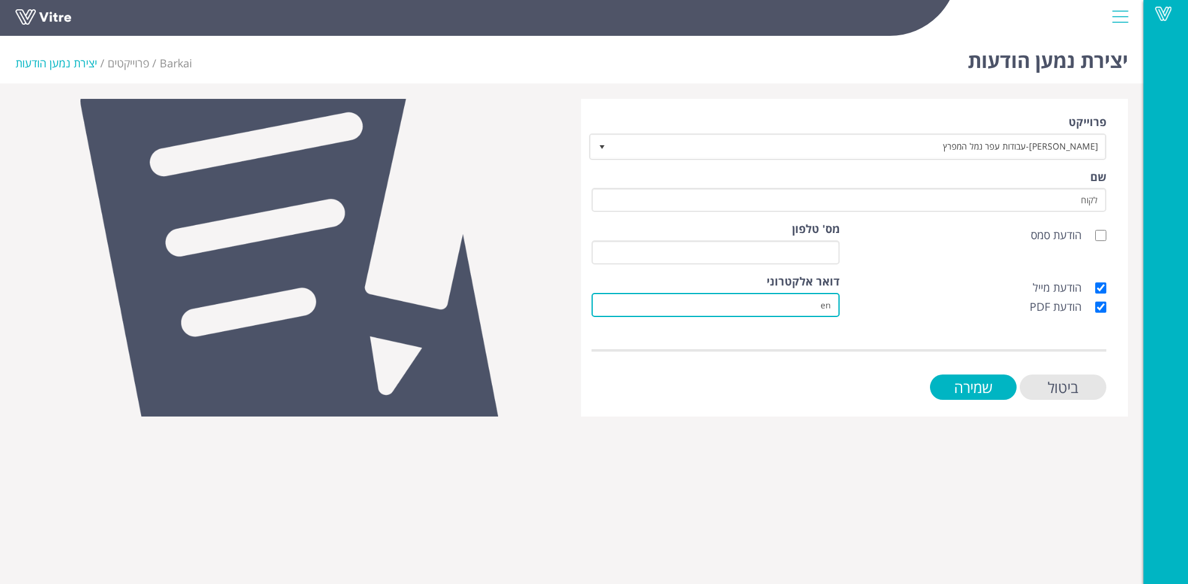
type input "eng@hkt.co.il"
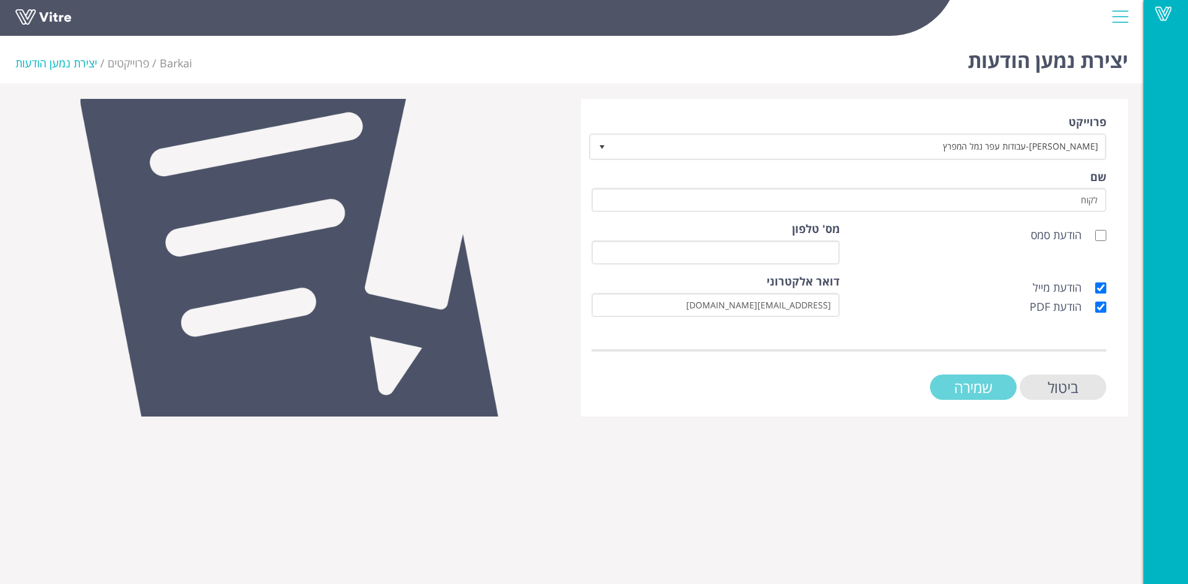
click at [960, 387] on input "שמירה" at bounding box center [973, 387] width 87 height 25
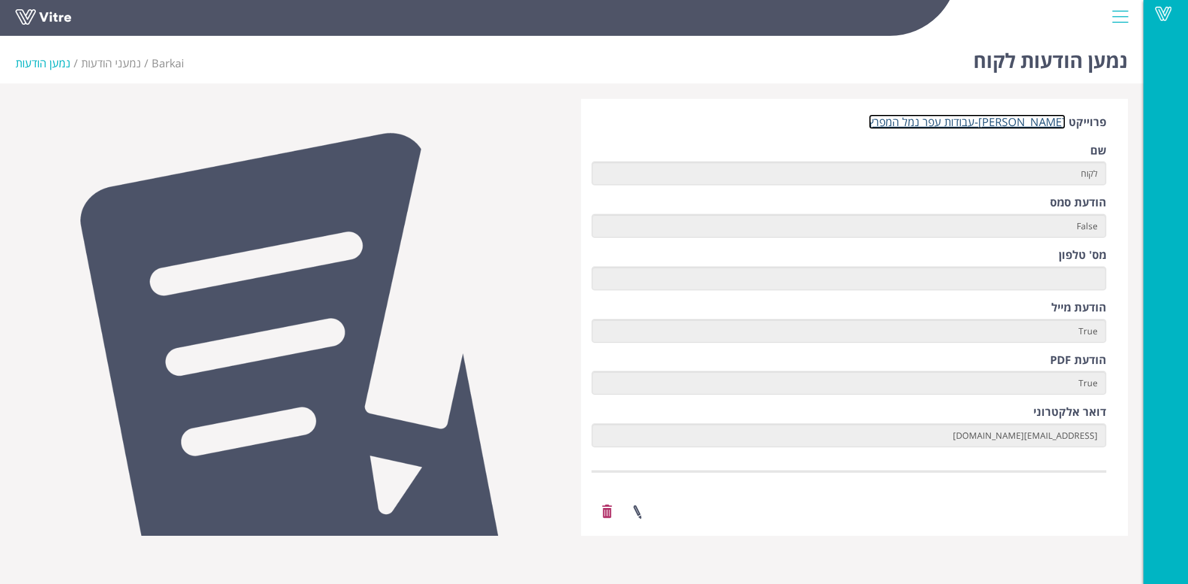
click at [1016, 126] on link "[PERSON_NAME]-עבודות עפר נמל המפרץ" at bounding box center [966, 121] width 197 height 15
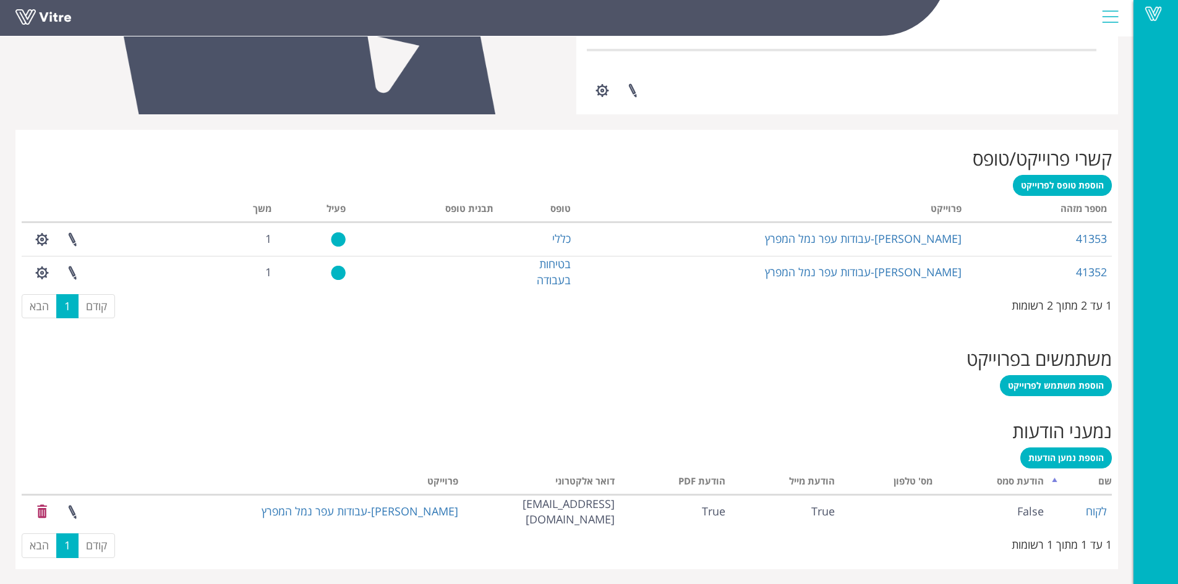
scroll to position [403, 0]
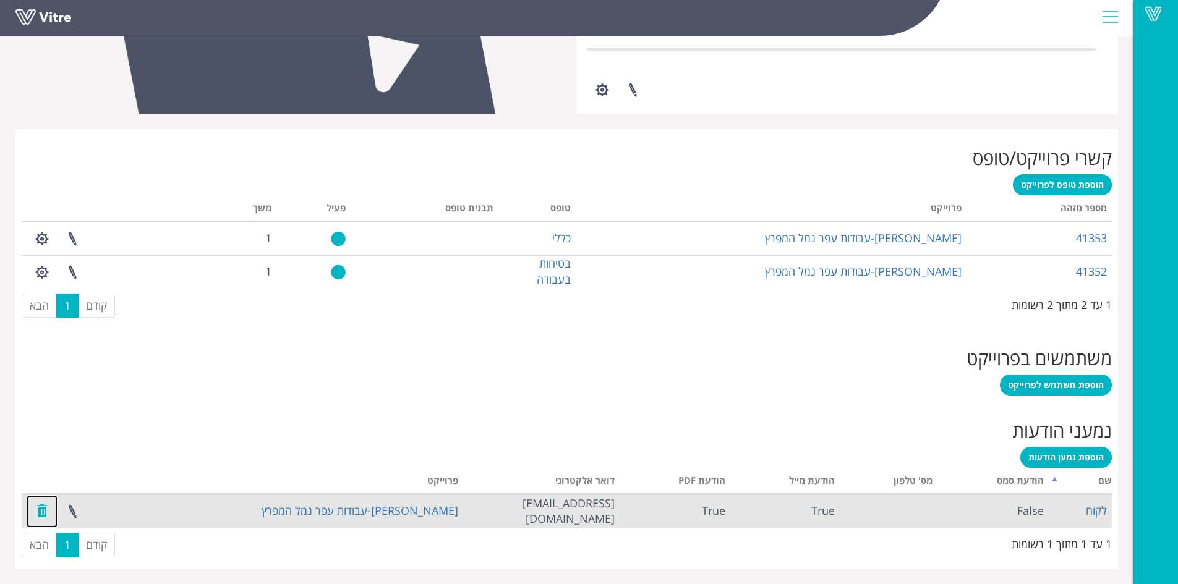
click at [42, 515] on link at bounding box center [42, 511] width 31 height 33
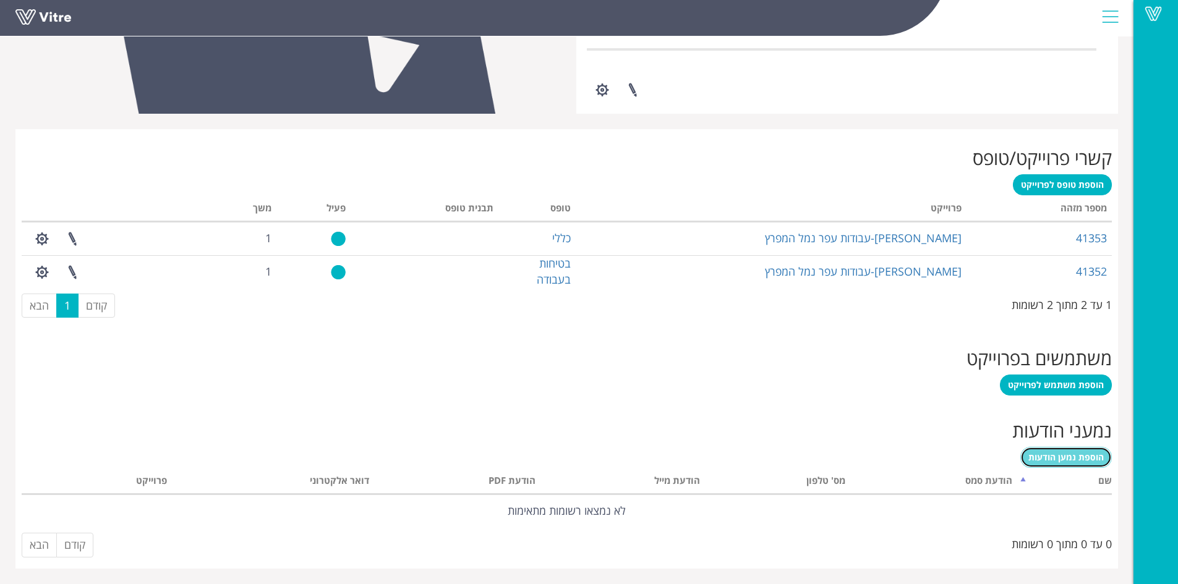
click at [1056, 456] on span "הוספת נמען הודעות" at bounding box center [1066, 458] width 75 height 12
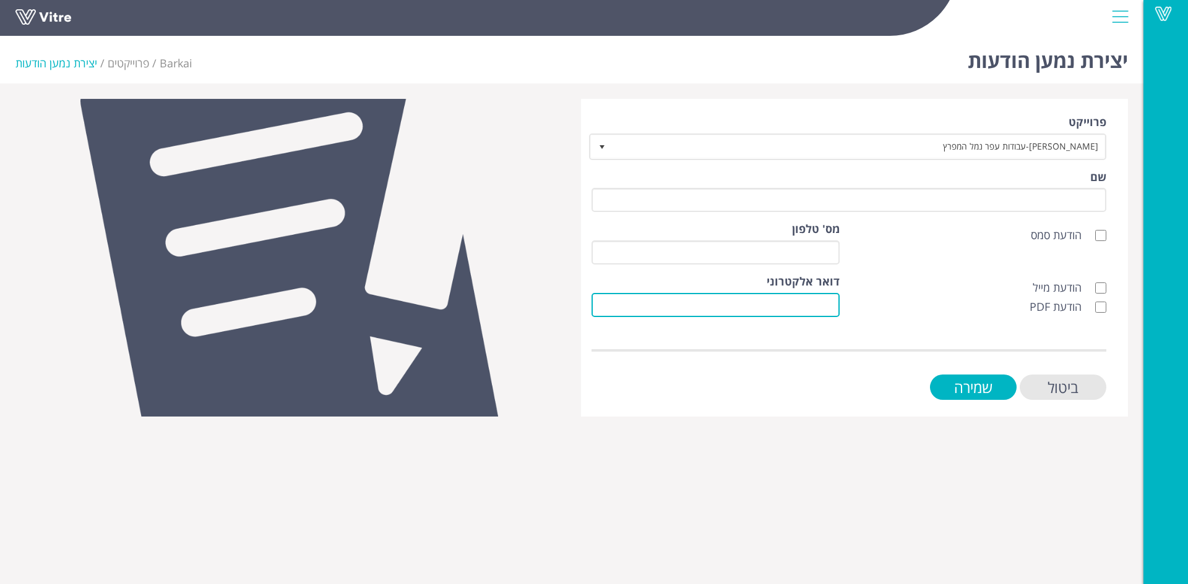
click at [829, 303] on input "דואר אלקטרוני" at bounding box center [715, 305] width 248 height 24
paste input "[EMAIL_ADDRESS][DOMAIN_NAME]"
type input "[EMAIL_ADDRESS][DOMAIN_NAME]"
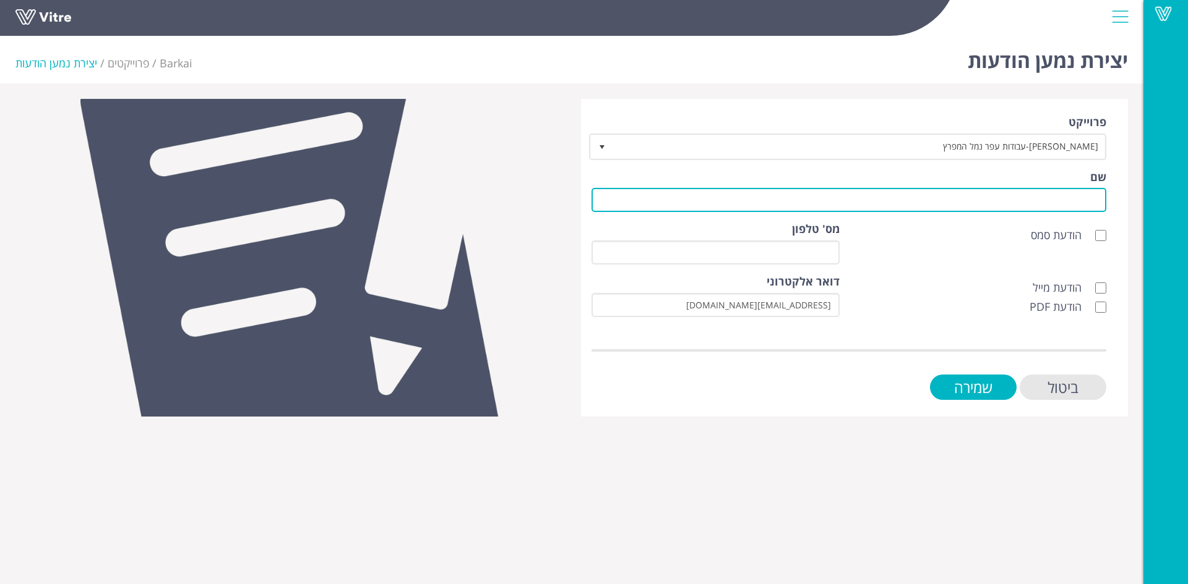
click at [1085, 204] on input "שם" at bounding box center [848, 200] width 515 height 24
type input "לקוח"
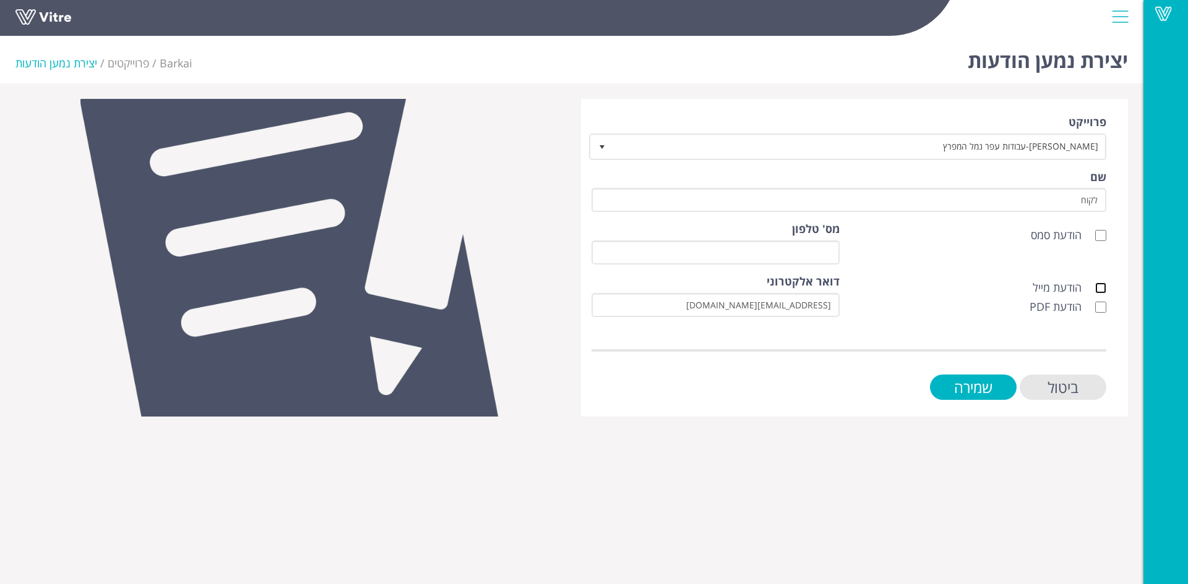
click at [1102, 291] on input "הודעת מייל" at bounding box center [1100, 288] width 11 height 11
checkbox input "true"
click at [1099, 302] on input "הודעת PDF" at bounding box center [1100, 307] width 11 height 11
checkbox input "true"
click at [998, 388] on input "שמירה" at bounding box center [973, 387] width 87 height 25
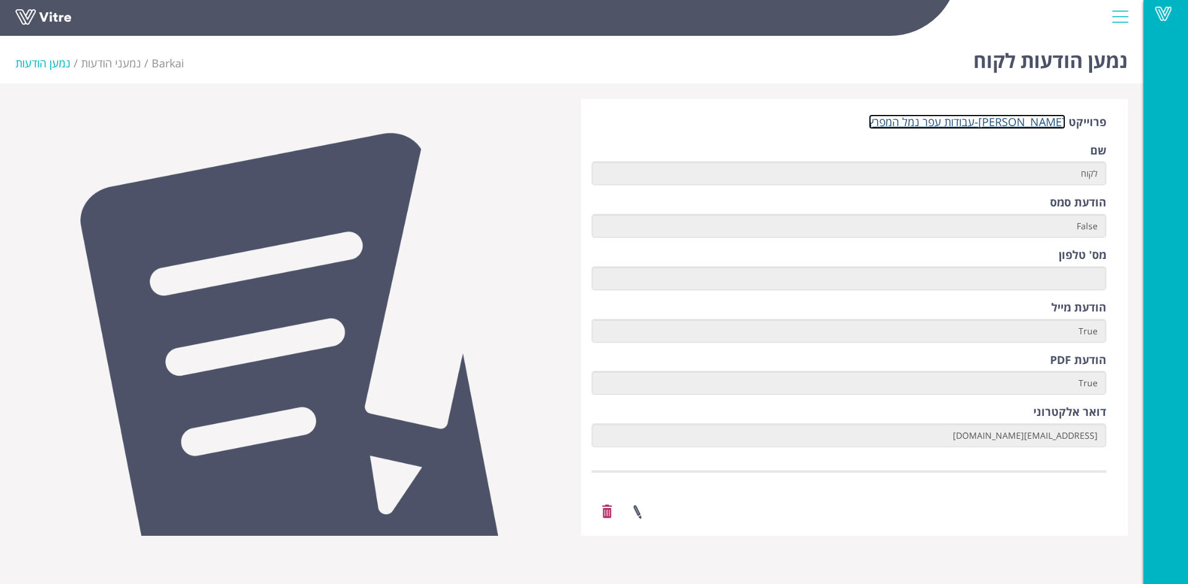
click at [1016, 119] on link "[PERSON_NAME]-עבודות עפר נמל המפרץ" at bounding box center [966, 121] width 197 height 15
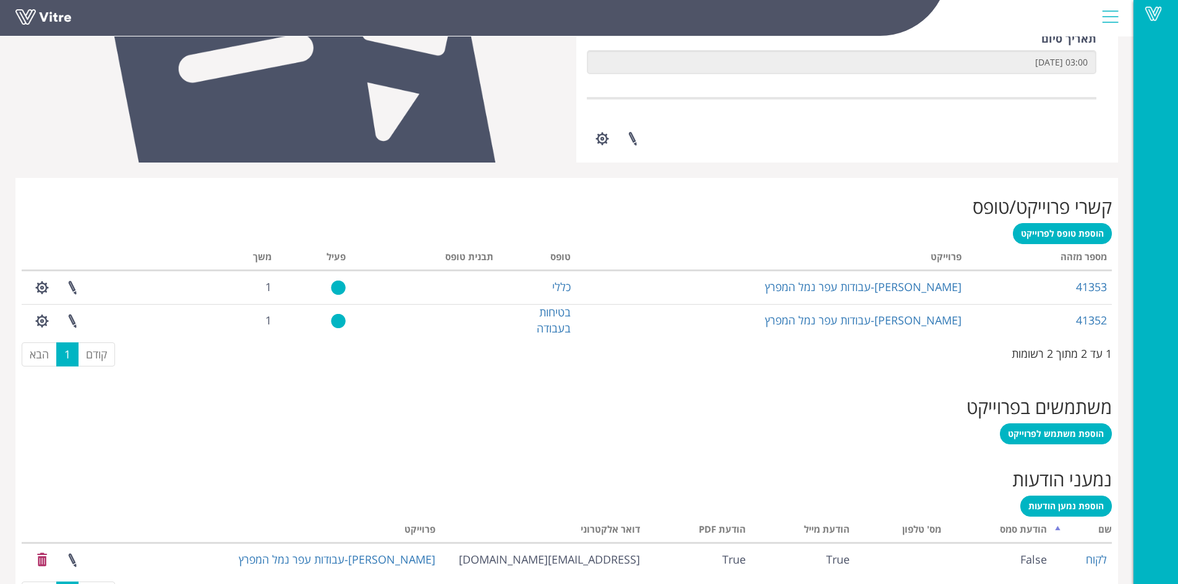
scroll to position [403, 0]
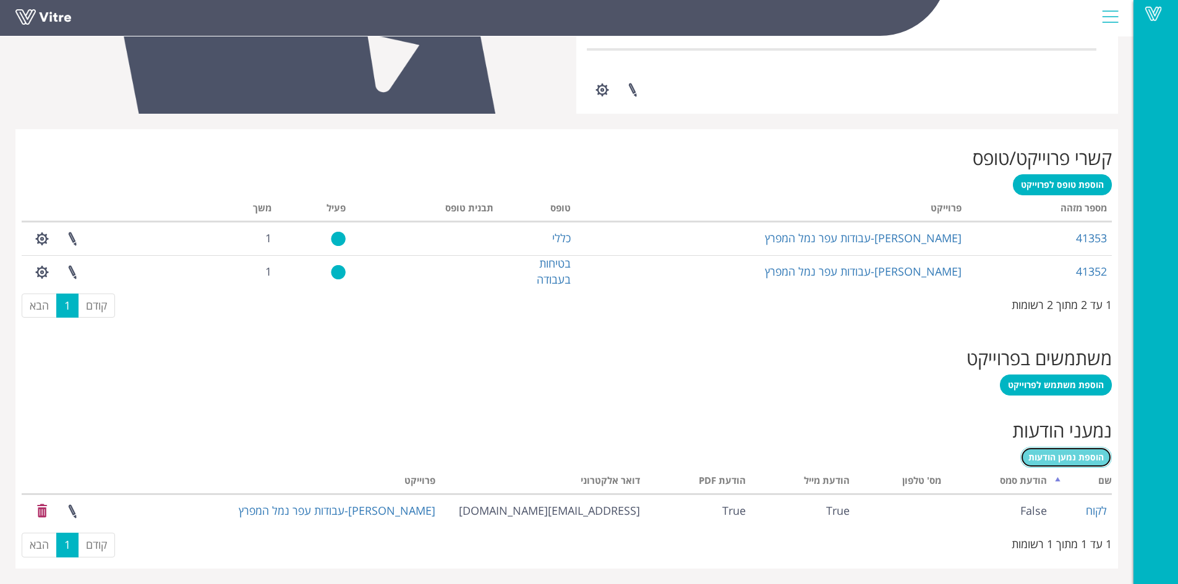
click at [1058, 460] on span "הוספת נמען הודעות" at bounding box center [1066, 458] width 75 height 12
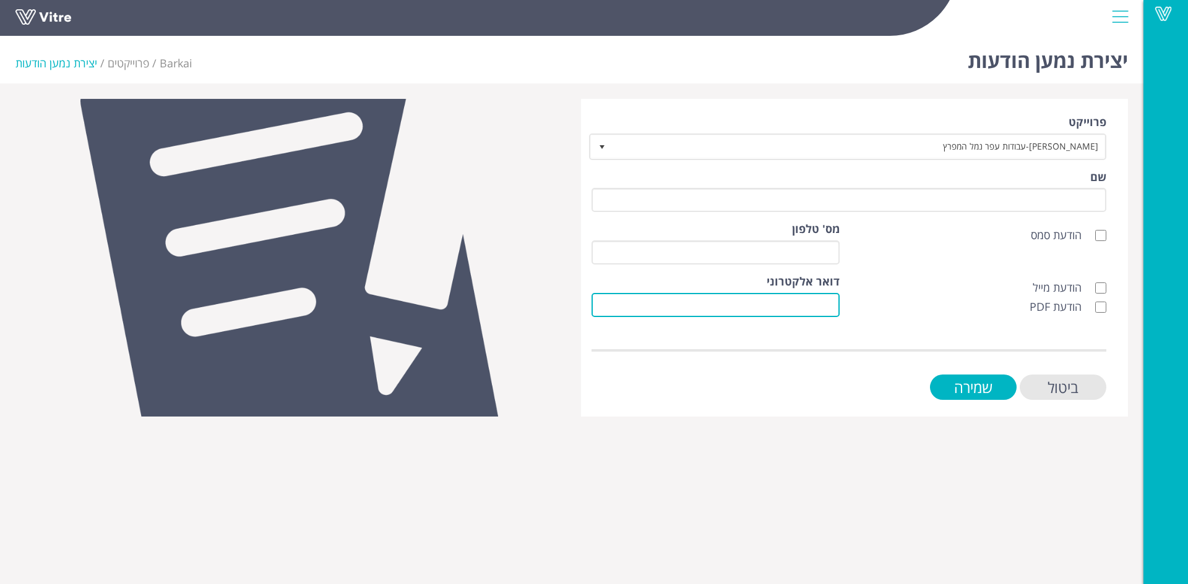
click at [826, 310] on input "דואר אלקטרוני" at bounding box center [715, 305] width 248 height 24
paste input "[EMAIL_ADDRESS][DOMAIN_NAME]"
type input "[EMAIL_ADDRESS][DOMAIN_NAME]"
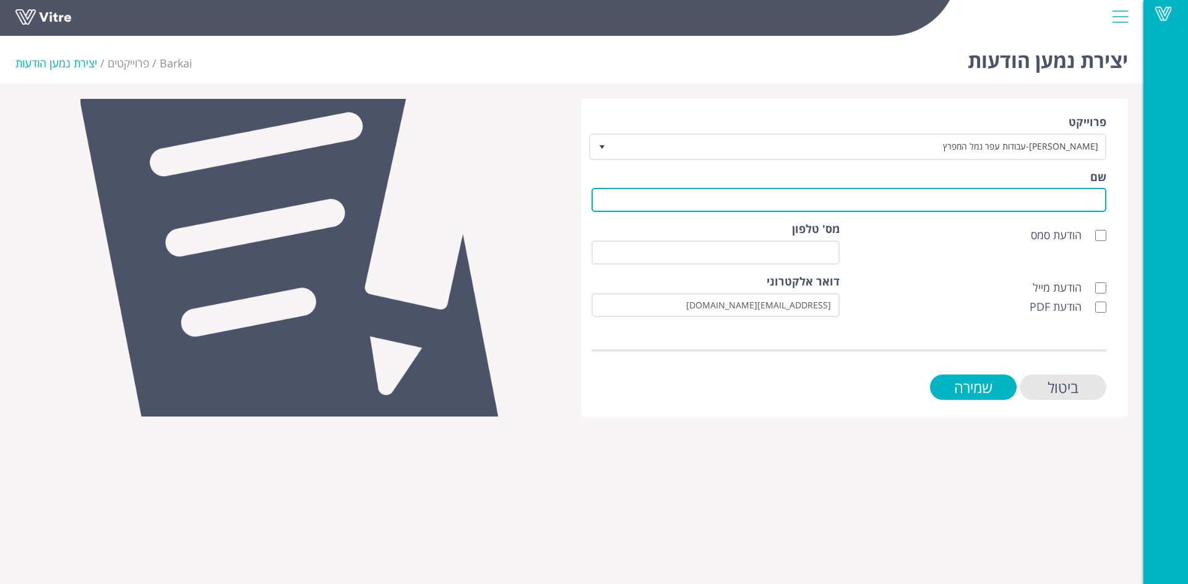
click at [1048, 203] on input "שם" at bounding box center [848, 200] width 515 height 24
type input "לקוח"
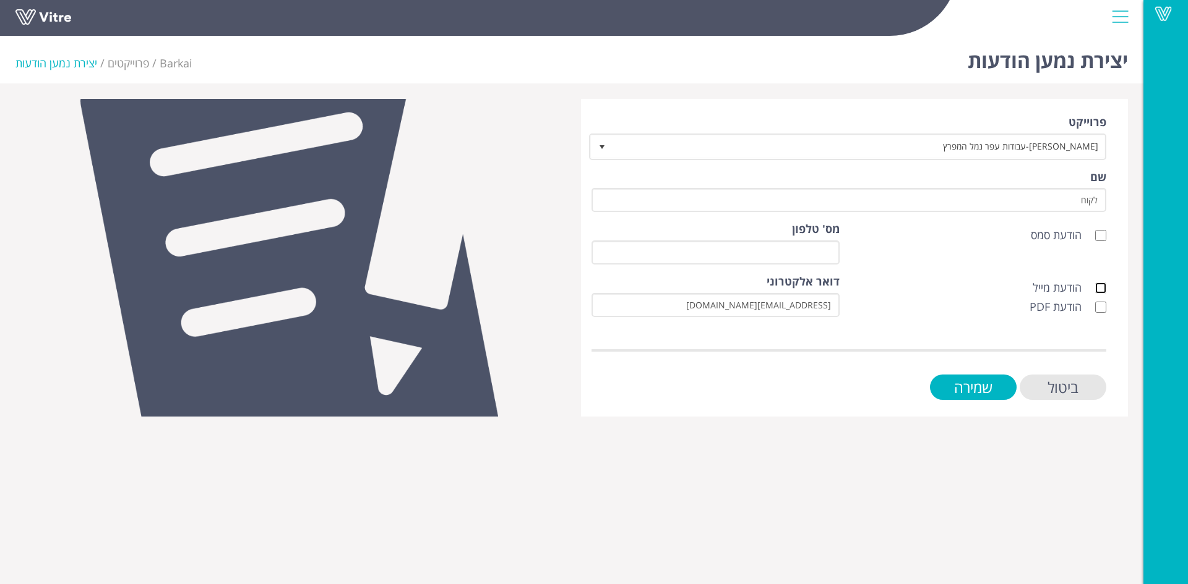
click at [1105, 284] on input "הודעת מייל" at bounding box center [1100, 288] width 11 height 11
checkbox input "true"
click at [1102, 310] on input "הודעת PDF" at bounding box center [1100, 307] width 11 height 11
checkbox input "true"
click at [991, 392] on input "שמירה" at bounding box center [973, 387] width 87 height 25
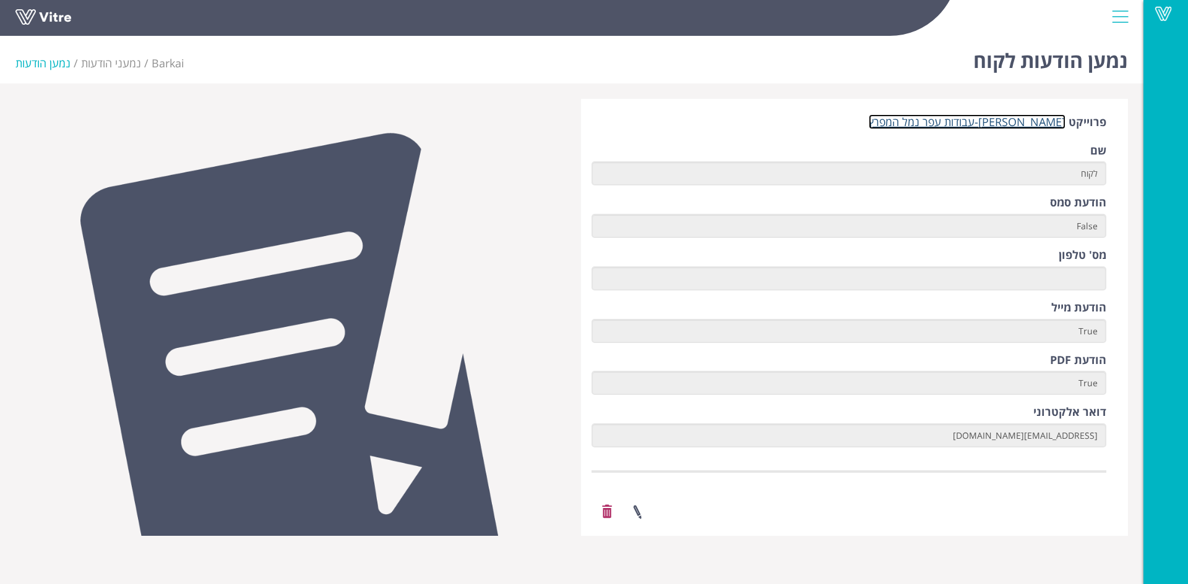
click at [984, 118] on link "[PERSON_NAME]-עבודות עפר נמל המפרץ" at bounding box center [966, 121] width 197 height 15
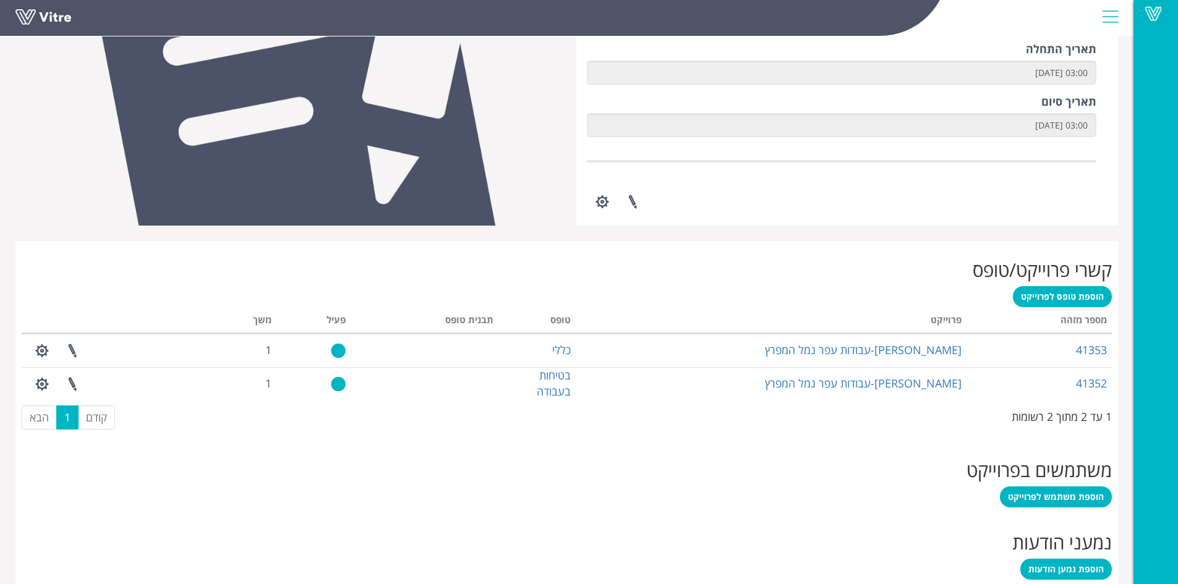
scroll to position [436, 0]
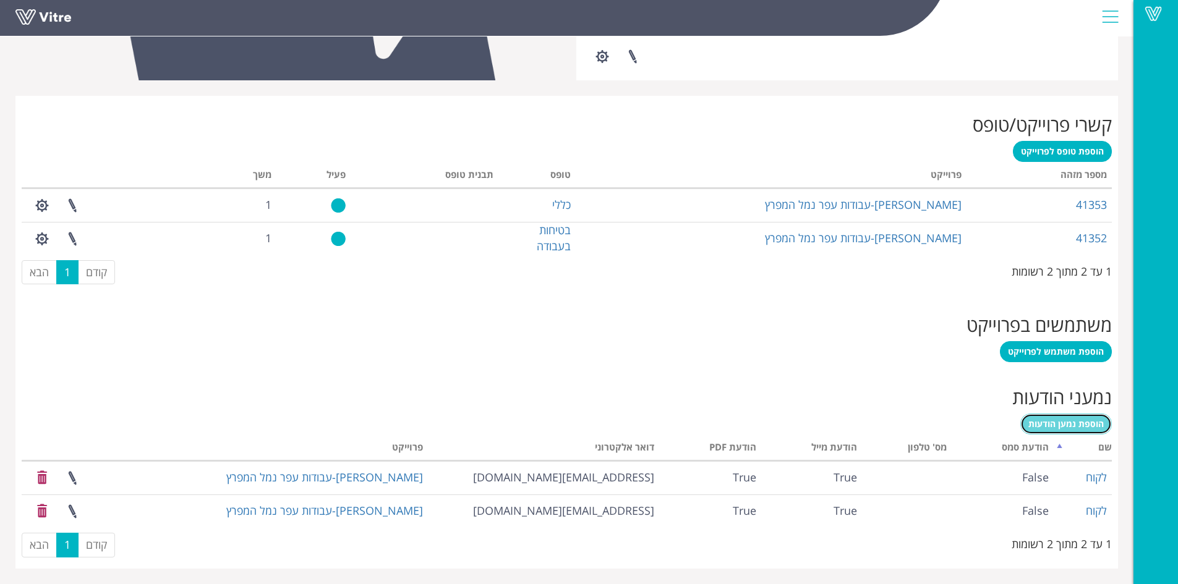
click at [1083, 422] on span "הוספת נמען הודעות" at bounding box center [1066, 424] width 75 height 12
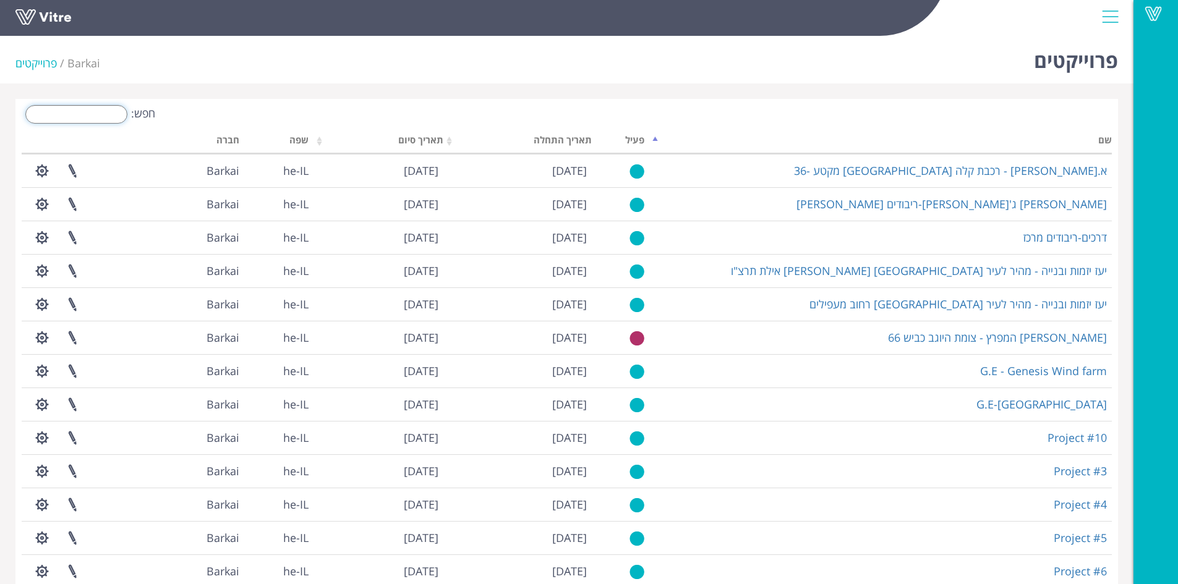
click at [85, 113] on input "חפש:" at bounding box center [76, 114] width 102 height 19
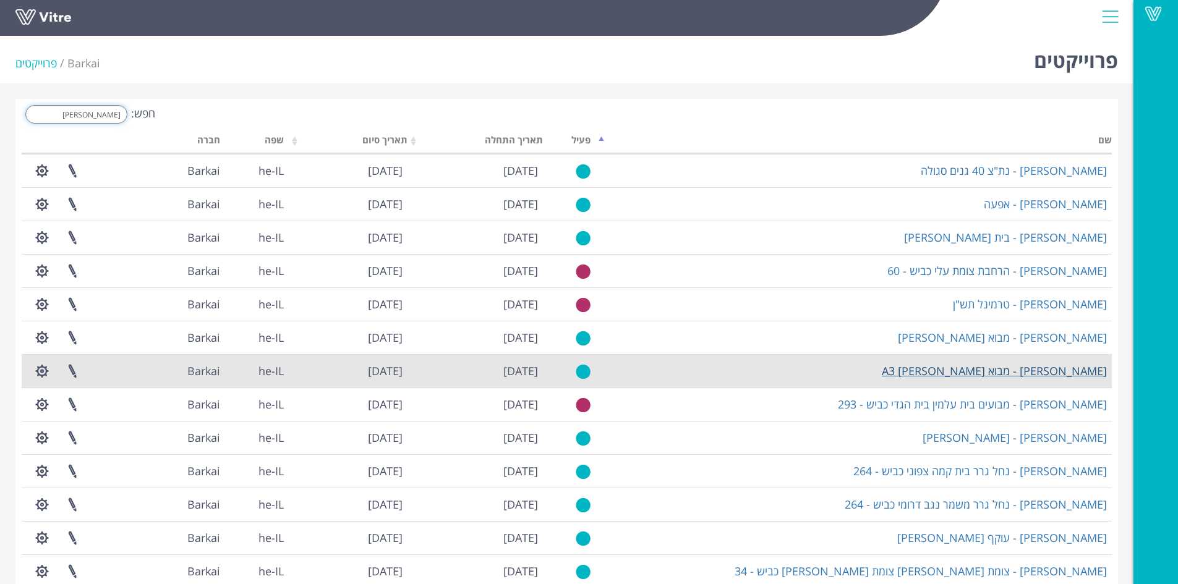
type input "[PERSON_NAME]"
click at [1050, 372] on link "[PERSON_NAME] - מבוא [PERSON_NAME] A3" at bounding box center [994, 371] width 225 height 15
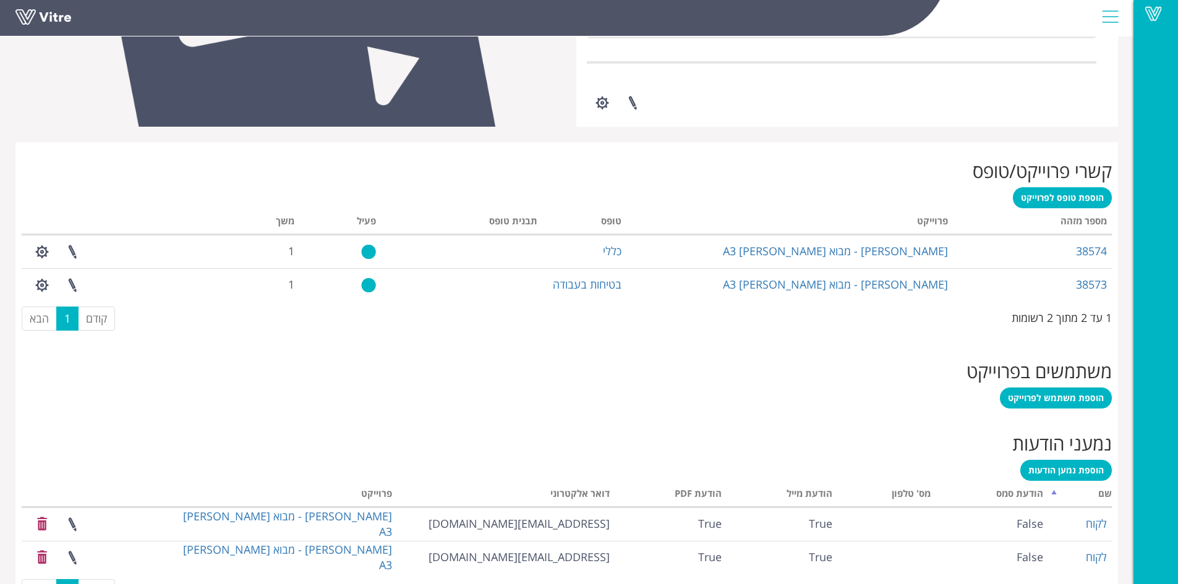
scroll to position [436, 0]
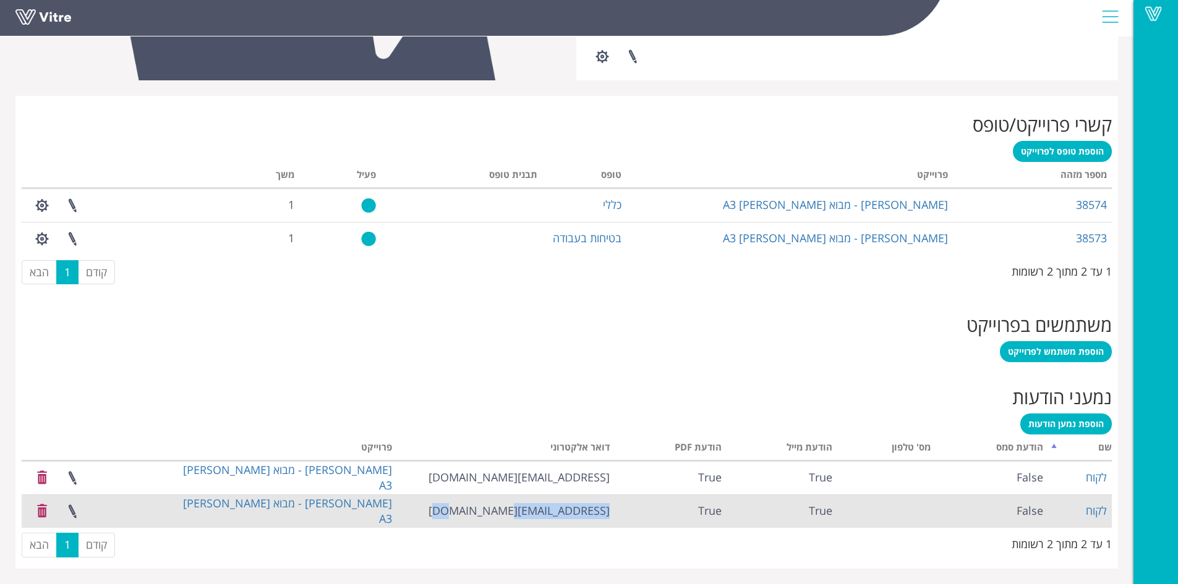
drag, startPoint x: 497, startPoint y: 512, endPoint x: 609, endPoint y: 507, distance: 112.1
click at [609, 507] on td "[EMAIL_ADDRESS][DOMAIN_NAME]" at bounding box center [506, 511] width 218 height 33
copy td "[EMAIL_ADDRESS][DOMAIN_NAME]"
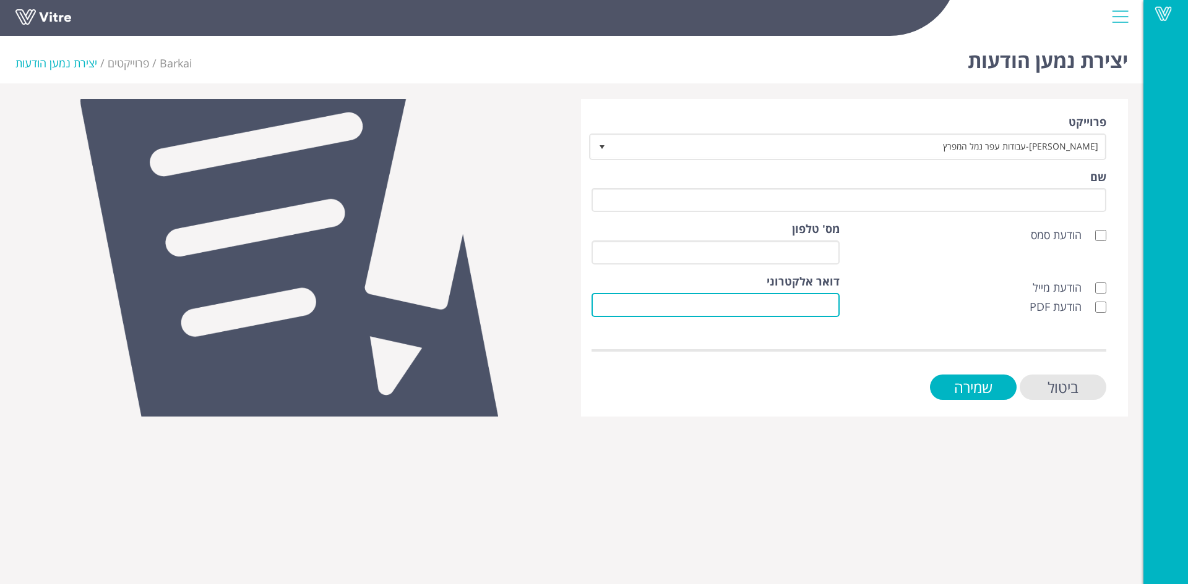
click at [836, 303] on input "דואר אלקטרוני" at bounding box center [715, 305] width 248 height 24
paste input "[EMAIL_ADDRESS][DOMAIN_NAME]"
type input "[EMAIL_ADDRESS][DOMAIN_NAME]"
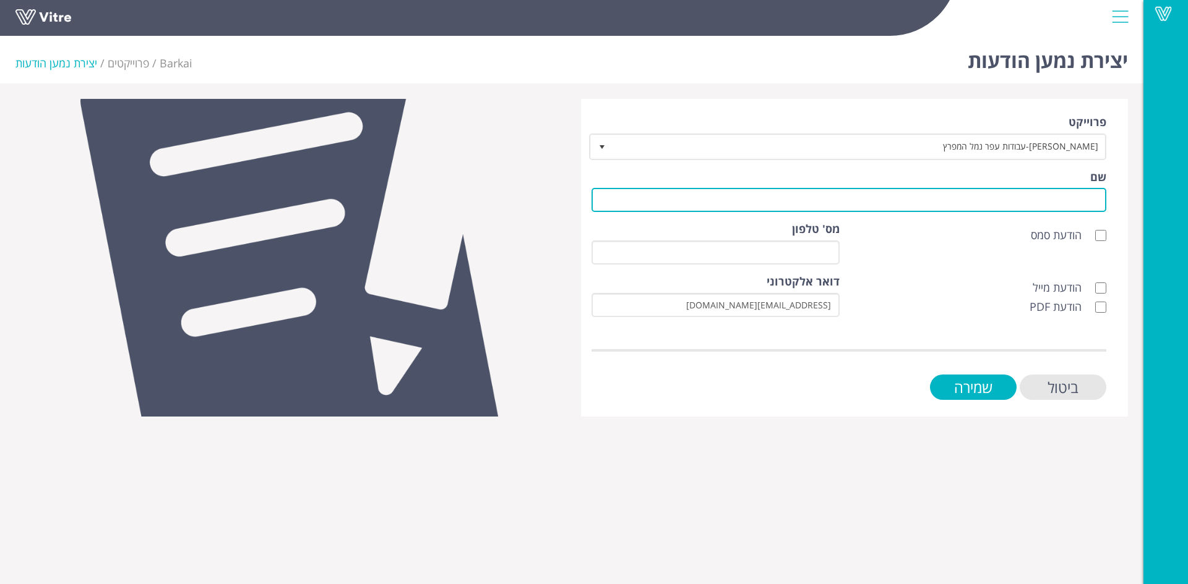
click at [1097, 204] on input "שם" at bounding box center [848, 200] width 515 height 24
type input "לקוח"
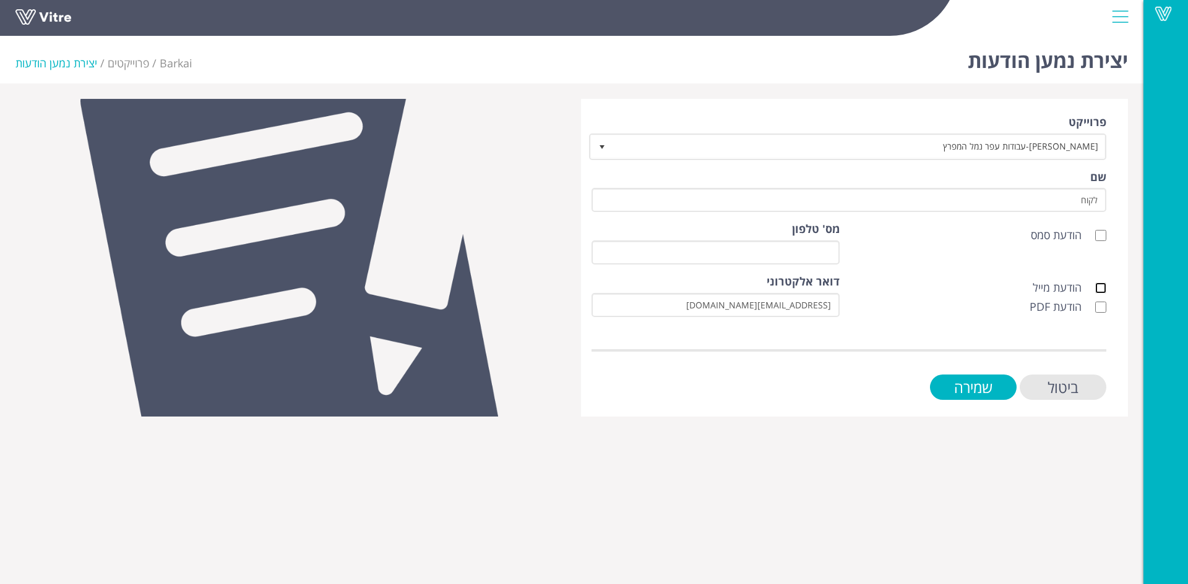
click at [1101, 287] on input "הודעת מייל" at bounding box center [1100, 288] width 11 height 11
checkbox input "true"
drag, startPoint x: 1100, startPoint y: 303, endPoint x: 1062, endPoint y: 354, distance: 64.1
click at [1100, 304] on input "הודעת PDF" at bounding box center [1100, 307] width 11 height 11
checkbox input "true"
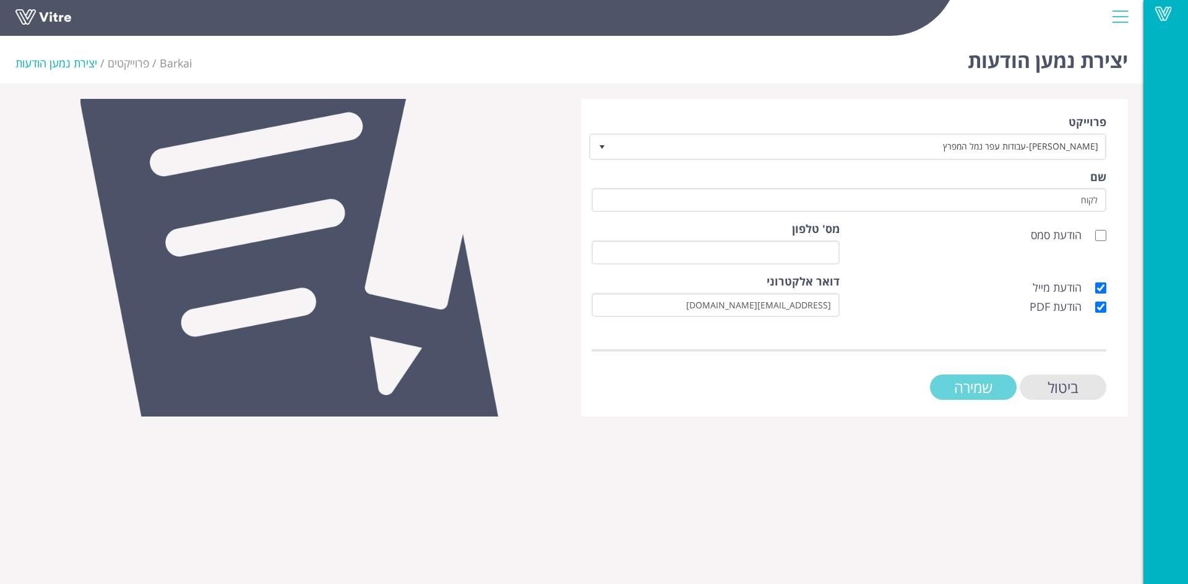
click at [1000, 387] on input "שמירה" at bounding box center [973, 387] width 87 height 25
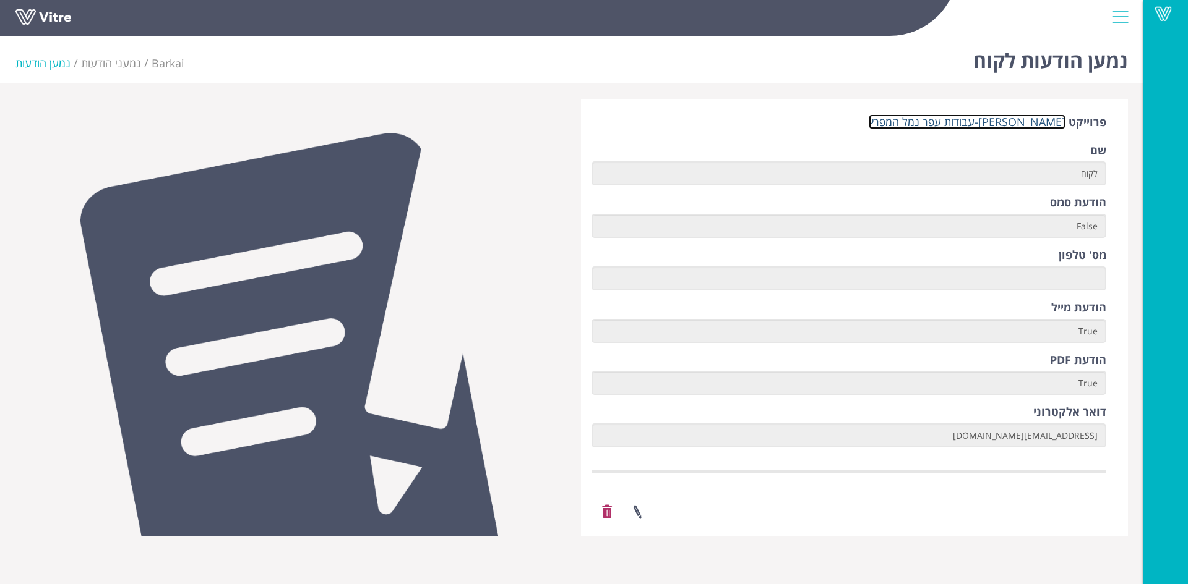
click at [1004, 121] on link "[PERSON_NAME]-עבודות עפר נמל המפרץ" at bounding box center [966, 121] width 197 height 15
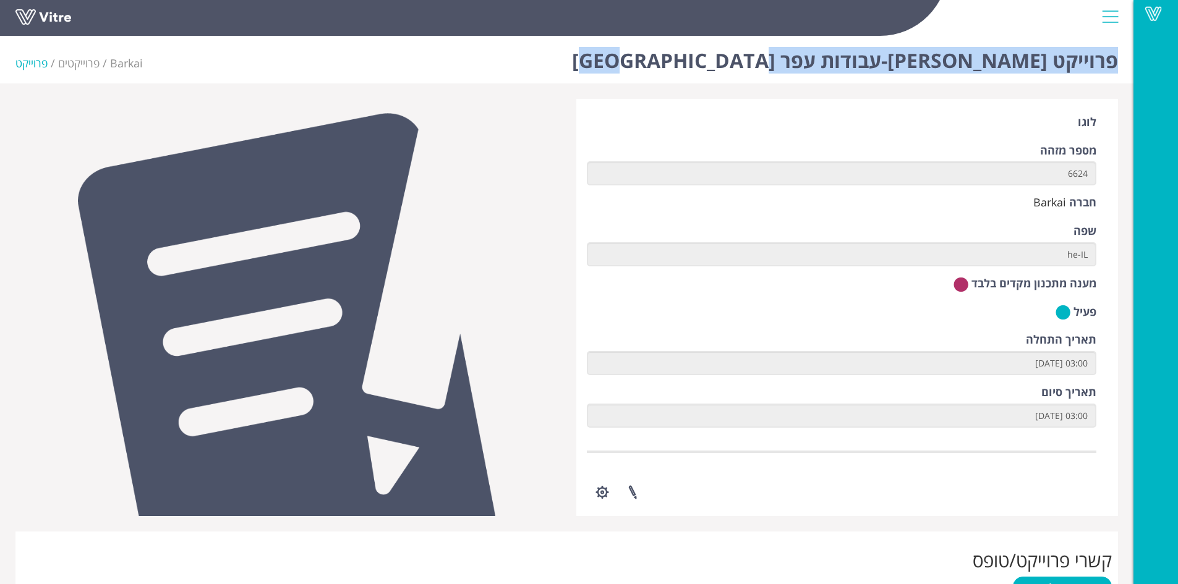
drag, startPoint x: 758, startPoint y: 55, endPoint x: 1118, endPoint y: 69, distance: 360.3
click at [1118, 69] on div "פרוייקט סמי נופי-עבודות עפר נמל המפרץ Barkai פרוייקטים פרוייקט" at bounding box center [567, 57] width 1134 height 53
copy h1 "פרוייקט סמי נופי-עבודות עפר נמל המפרץ"
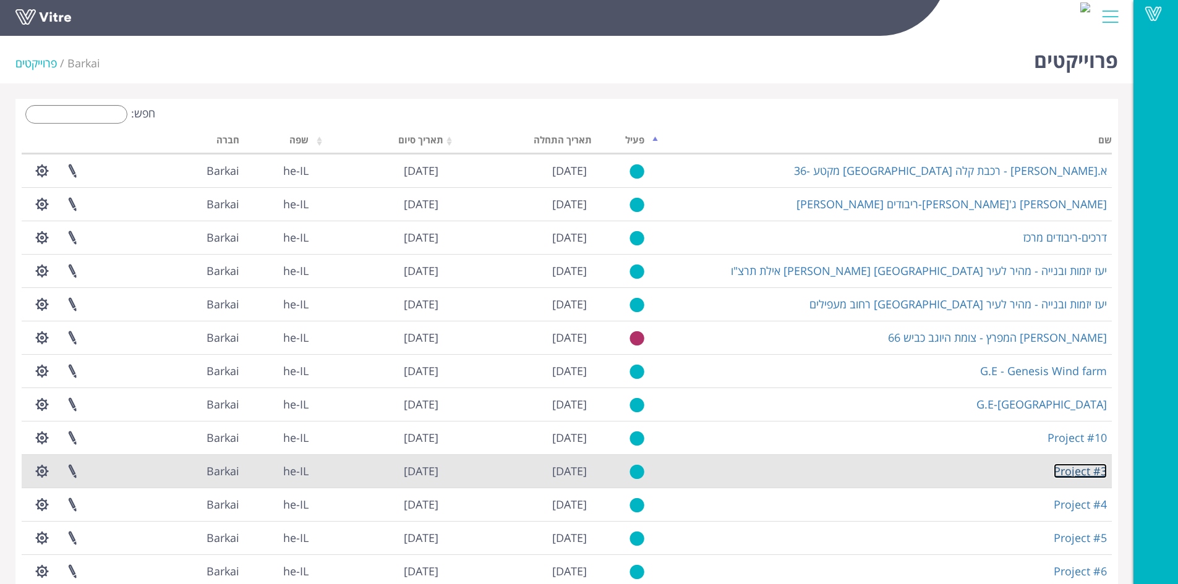
click at [1076, 466] on link "Project #3" at bounding box center [1080, 471] width 53 height 15
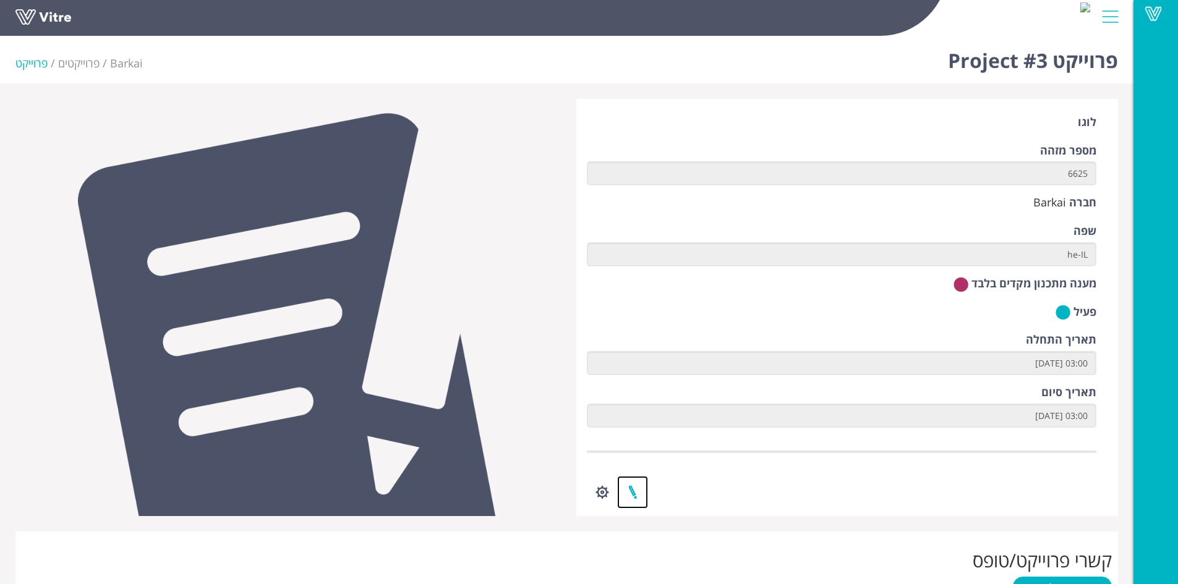
click at [632, 494] on link at bounding box center [632, 492] width 31 height 33
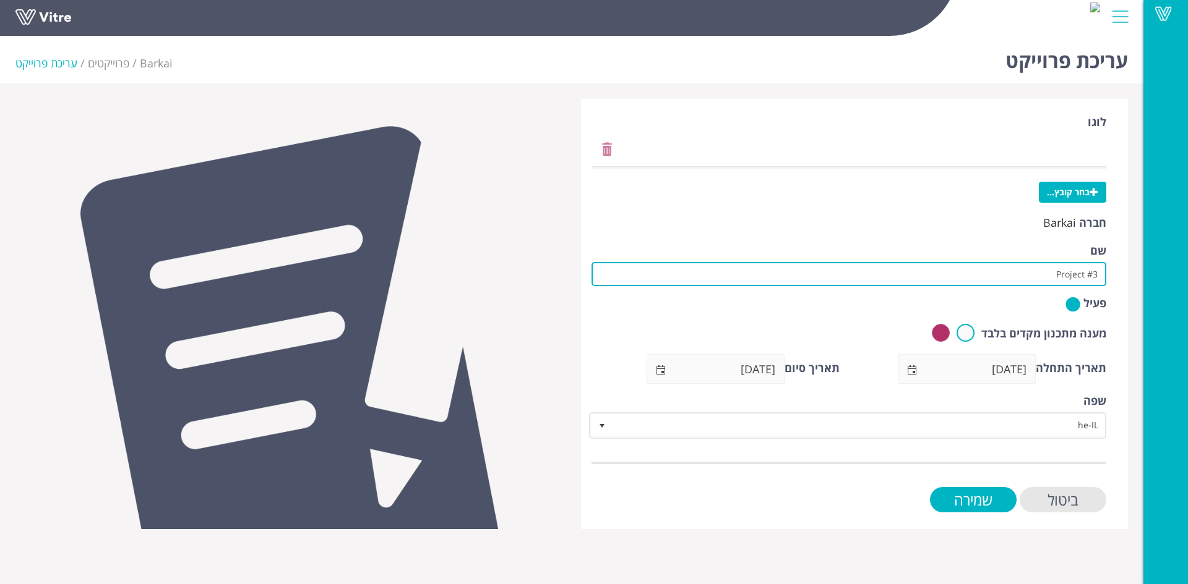
drag, startPoint x: 1016, startPoint y: 271, endPoint x: 1179, endPoint y: 293, distance: 164.1
click at [1179, 293] on div "Vitre עריכת פרוייקט Barkai פרוייקטים עריכת פרוייקט לוגו בחר קובץ... חברה Barkai…" at bounding box center [594, 280] width 1188 height 499
drag, startPoint x: 935, startPoint y: 275, endPoint x: 1051, endPoint y: 281, distance: 117.1
click at [1051, 281] on input "הקיבוצניקים-אחזקת מבנים וגשרים עיריית חיפה" at bounding box center [848, 274] width 515 height 24
click at [1040, 275] on input "הקיבוצניקים-" at bounding box center [848, 274] width 515 height 24
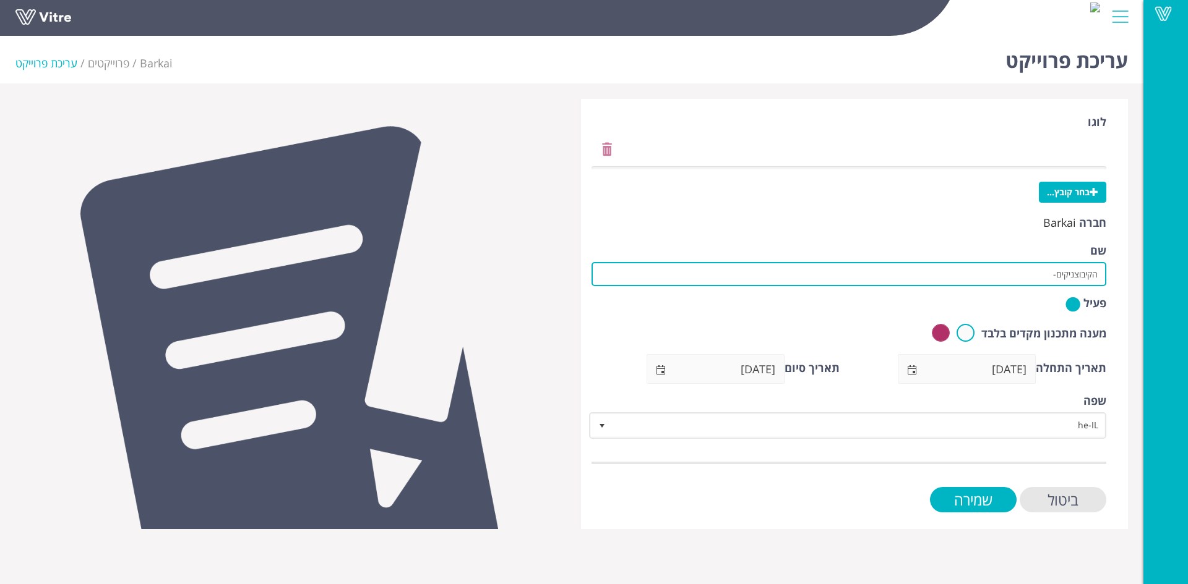
paste input "שדרוג תשתיות מים וביוב"
type input "הקיבוצניקים-שדרוג תשתיות מים וביוב"
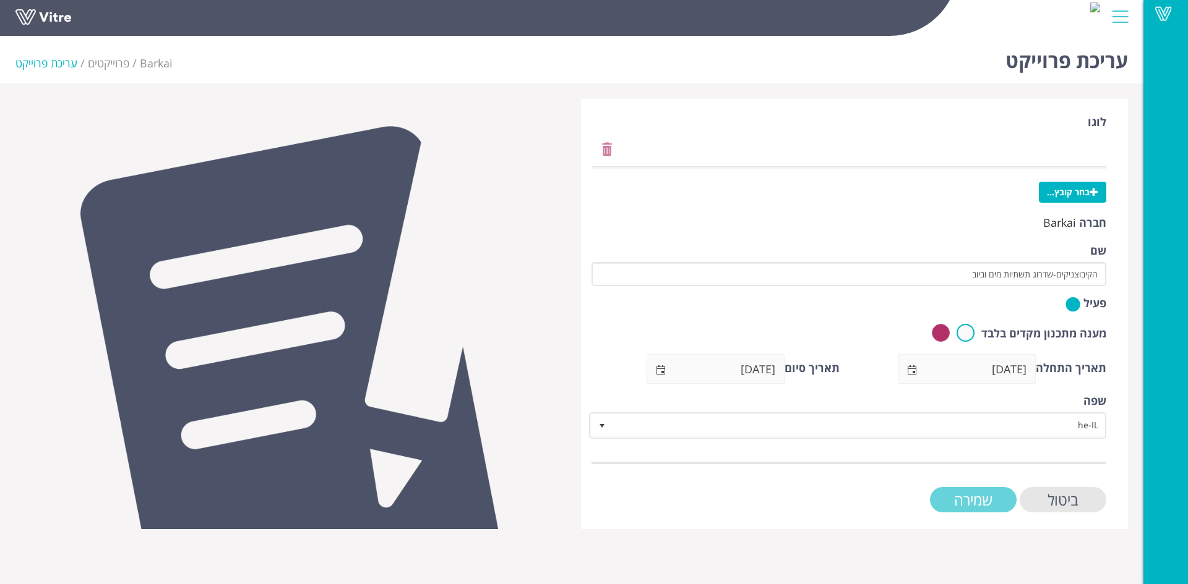
click at [975, 502] on input "שמירה" at bounding box center [973, 499] width 87 height 25
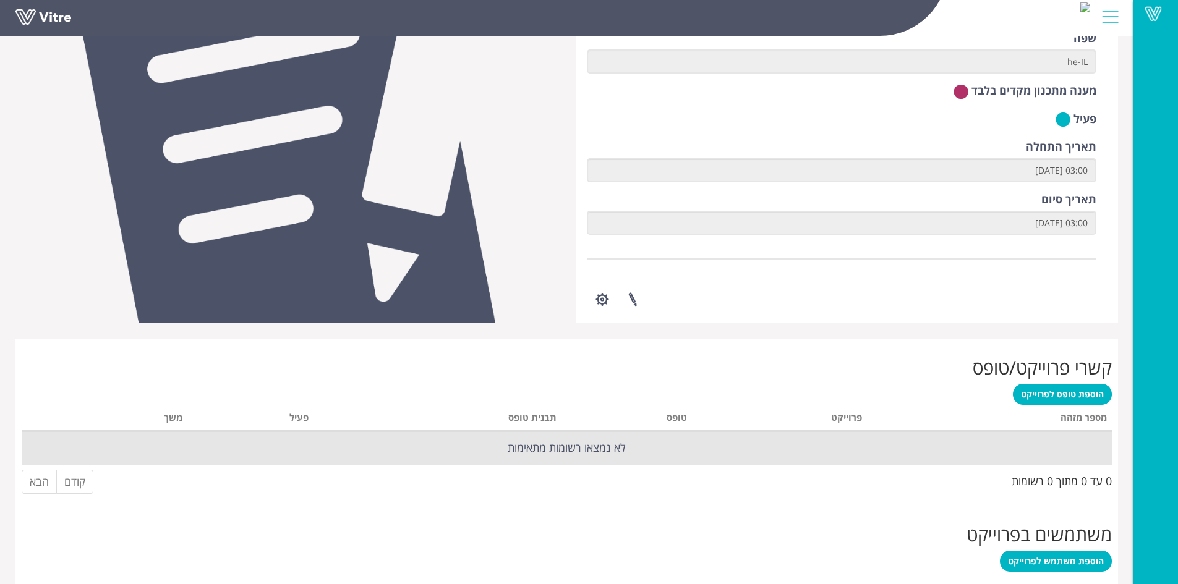
scroll to position [216, 0]
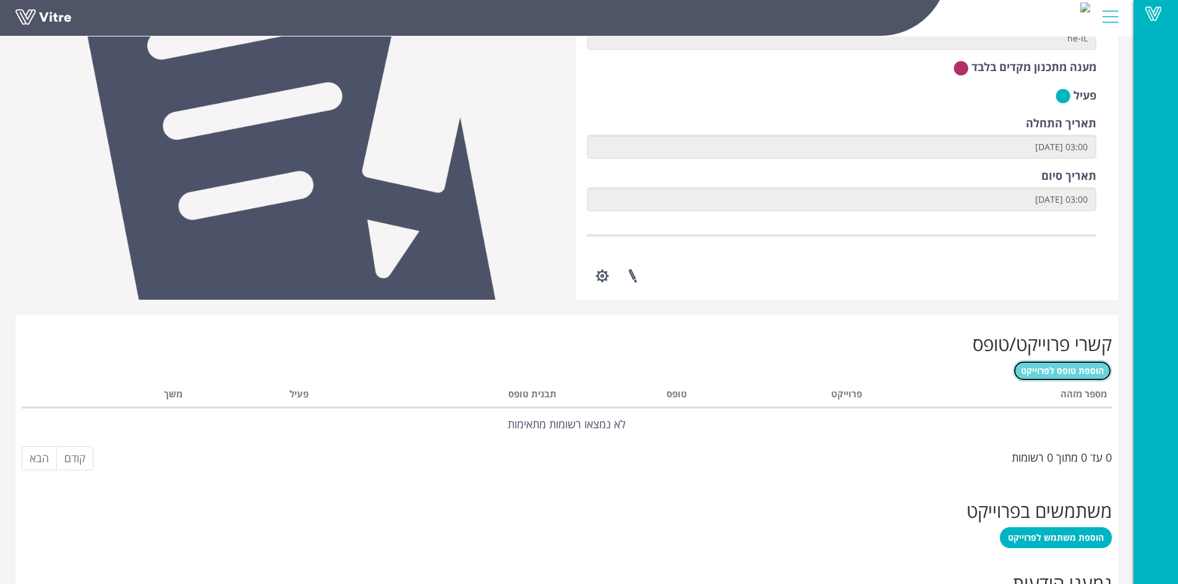
click at [1065, 372] on span "הוספת טופס לפרוייקט" at bounding box center [1062, 371] width 83 height 12
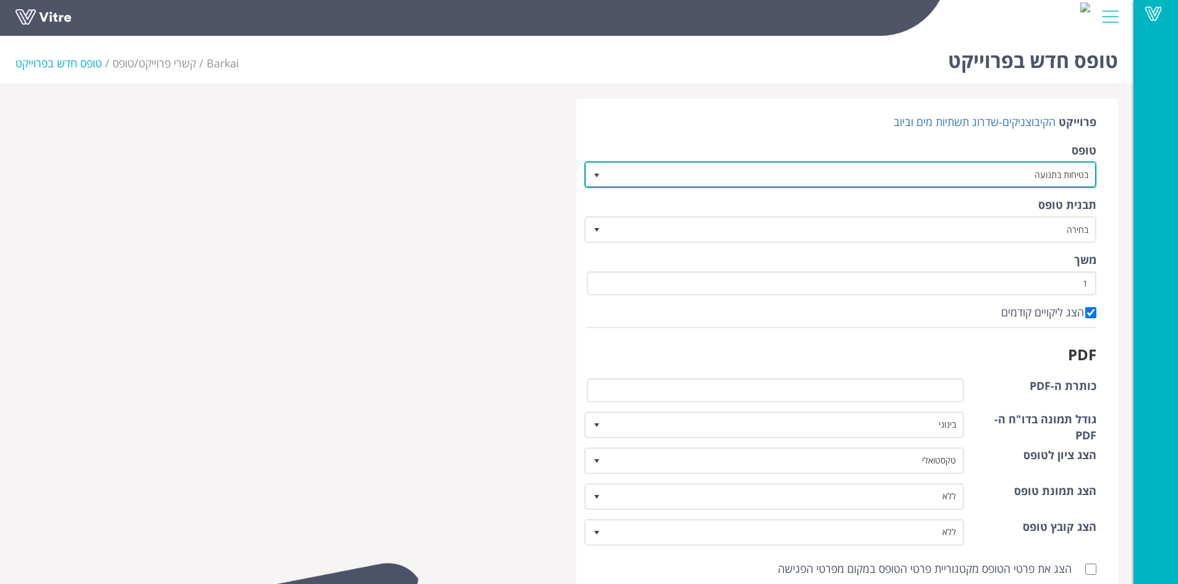
click at [597, 176] on span "select" at bounding box center [597, 176] width 10 height 10
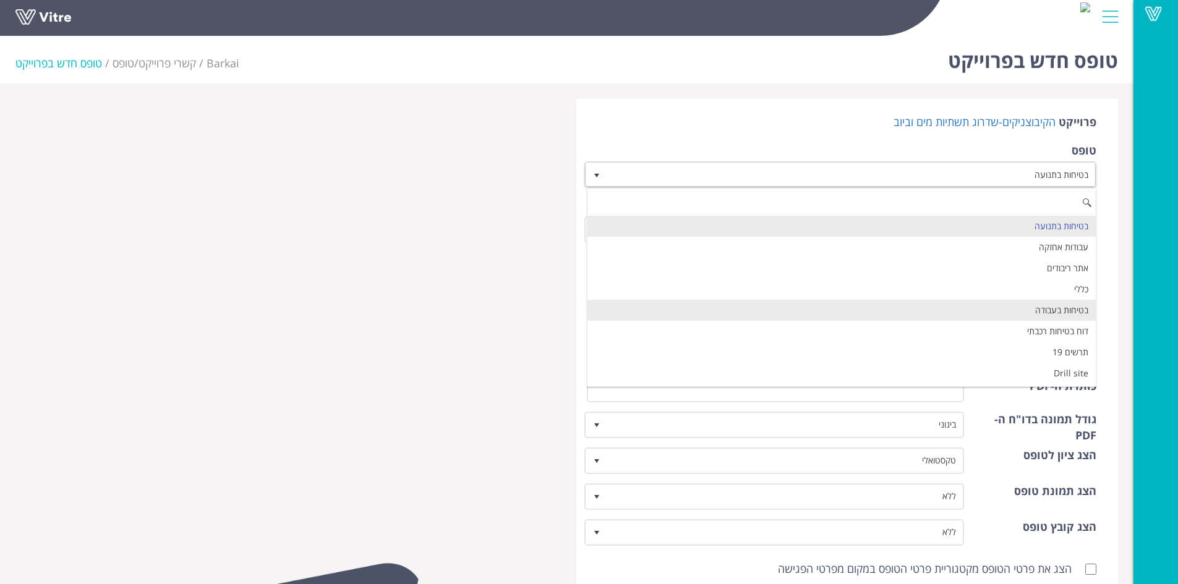
click at [858, 306] on li "בטיחות בעבודה" at bounding box center [842, 310] width 509 height 21
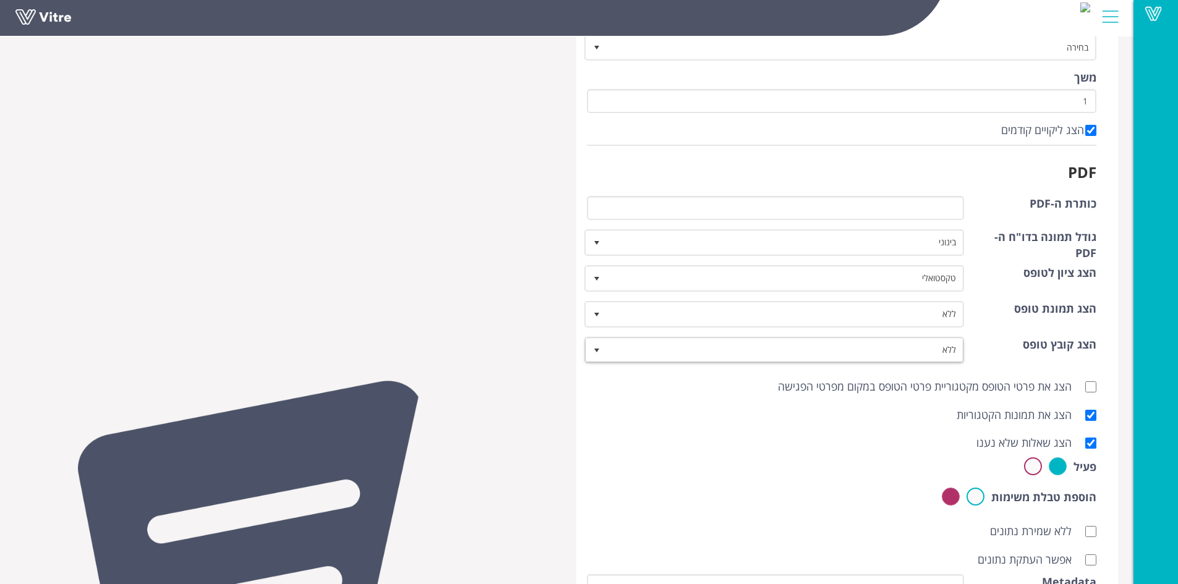
scroll to position [186, 0]
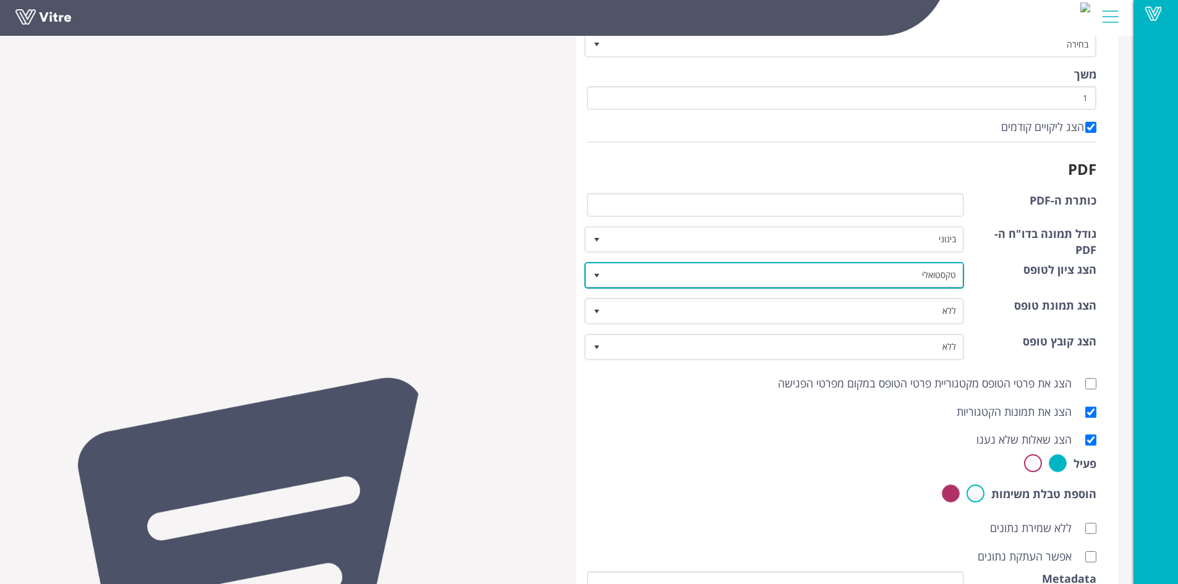
click at [598, 276] on span "select" at bounding box center [597, 276] width 10 height 10
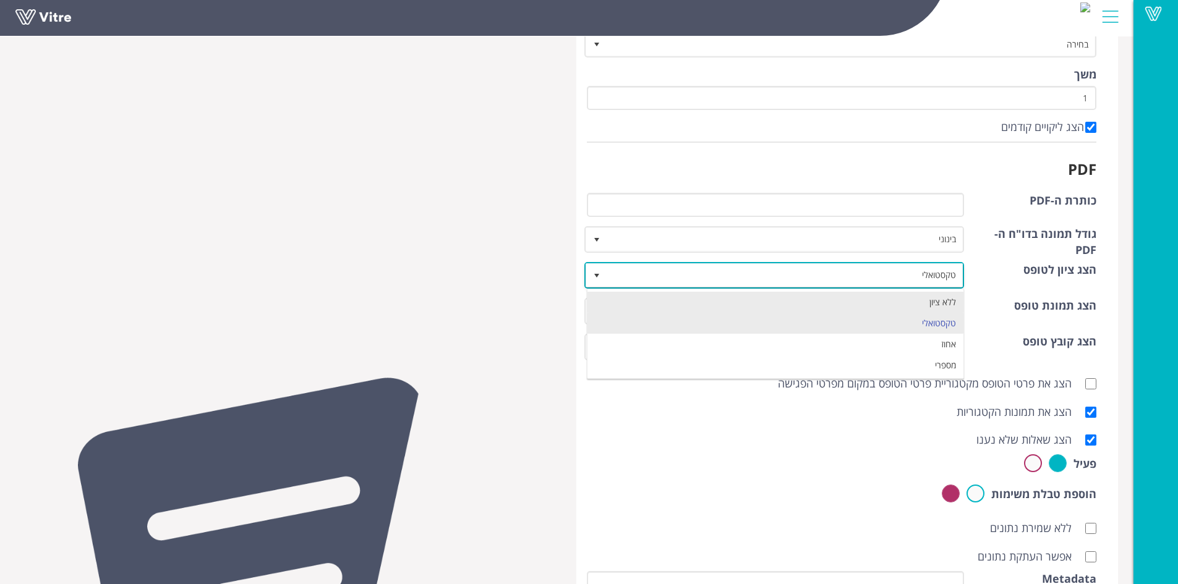
click at [890, 304] on li "ללא ציון" at bounding box center [776, 302] width 377 height 21
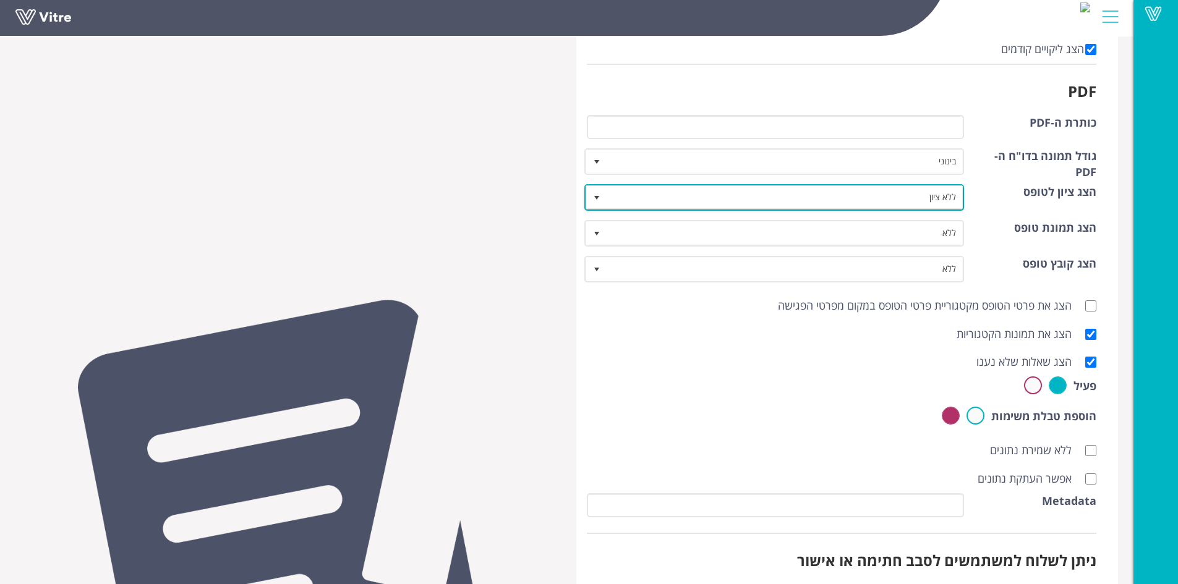
scroll to position [263, 0]
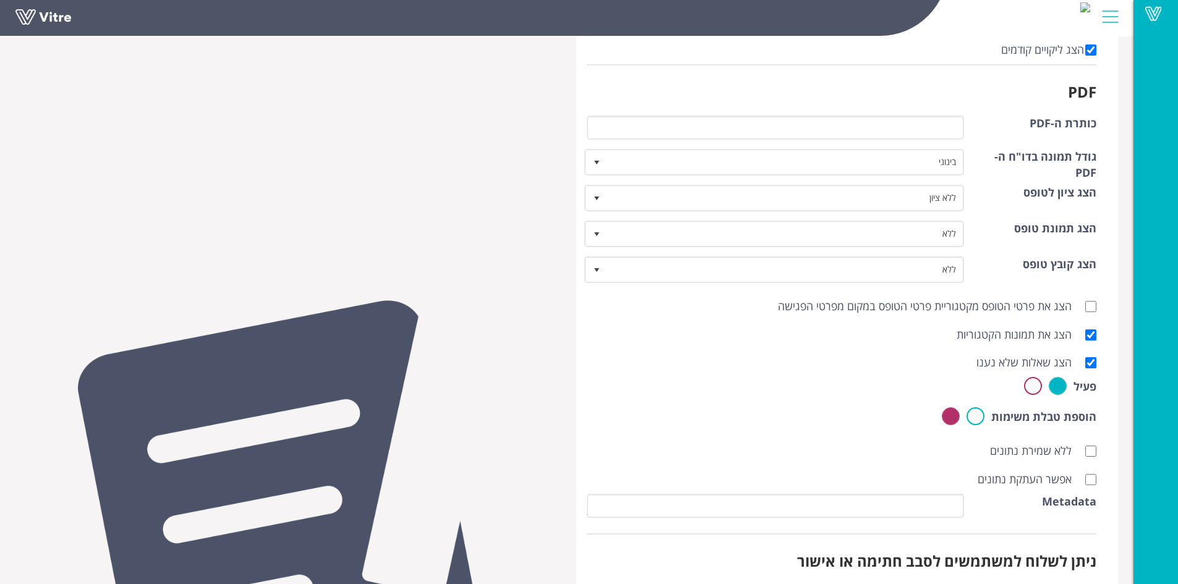
click at [1097, 478] on div "אפשר העתקת נתונים" at bounding box center [842, 480] width 529 height 28
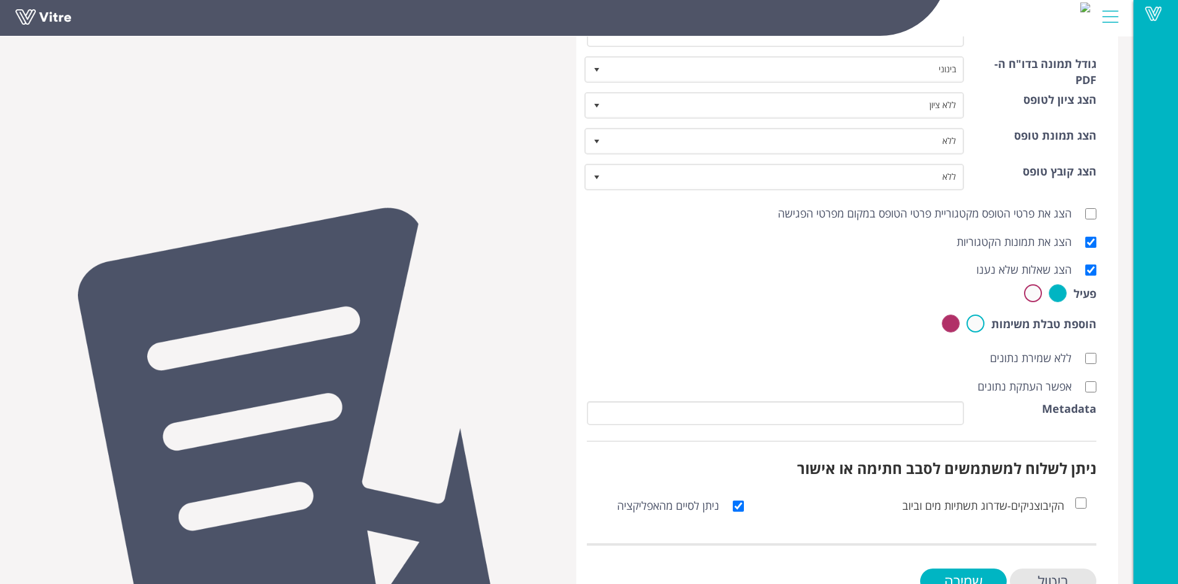
scroll to position [398, 0]
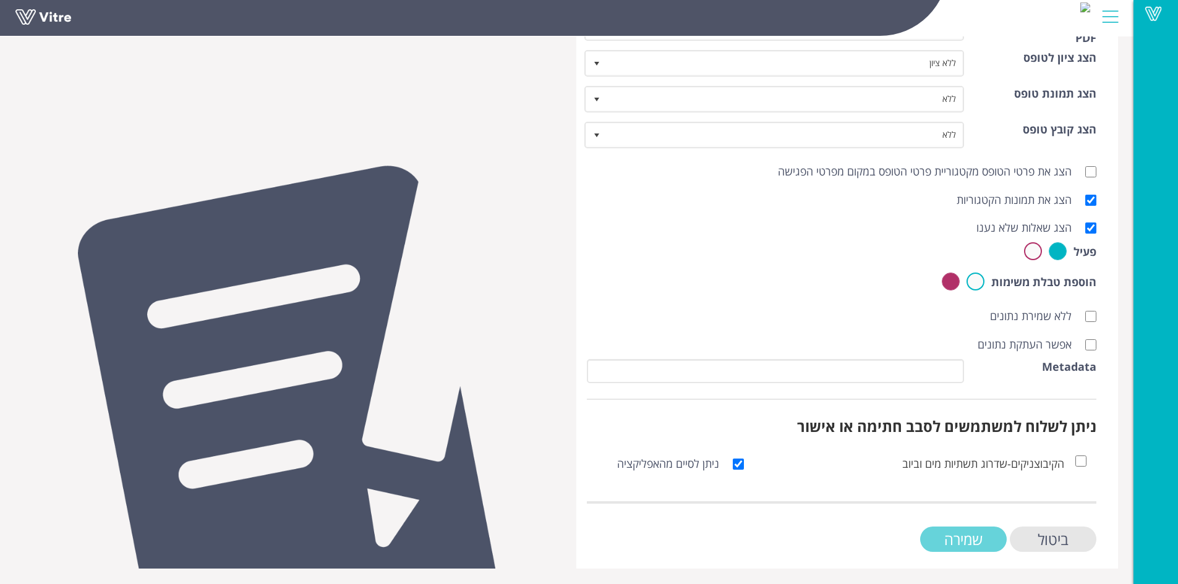
click at [949, 537] on input "שמירה" at bounding box center [963, 539] width 87 height 25
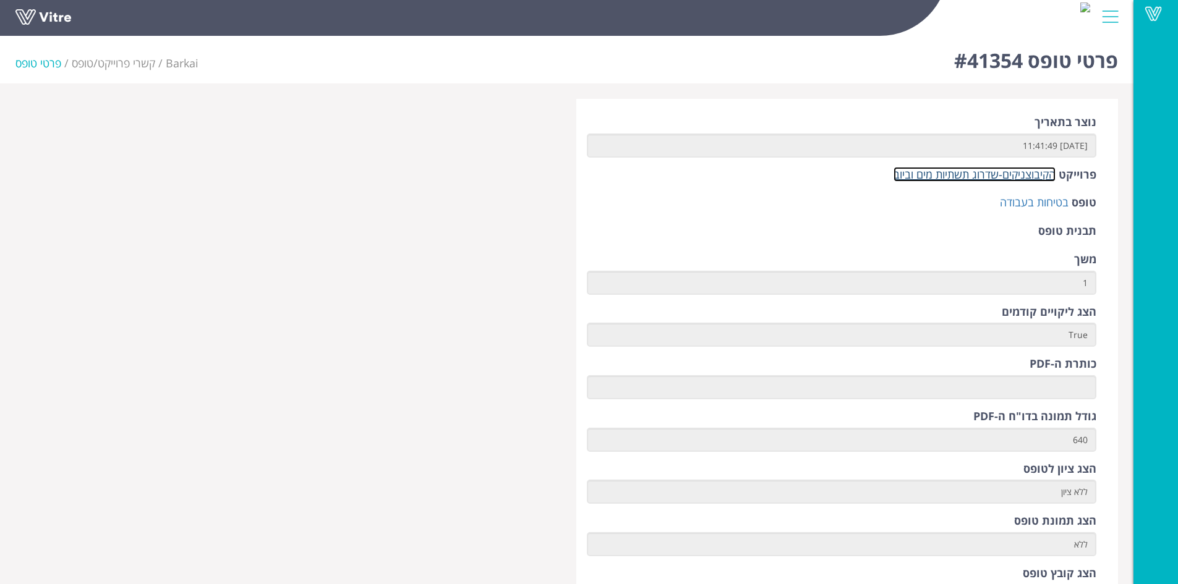
click at [955, 178] on link "הקיבוצניקים-שדרוג תשתיות מים וביוב" at bounding box center [975, 174] width 162 height 15
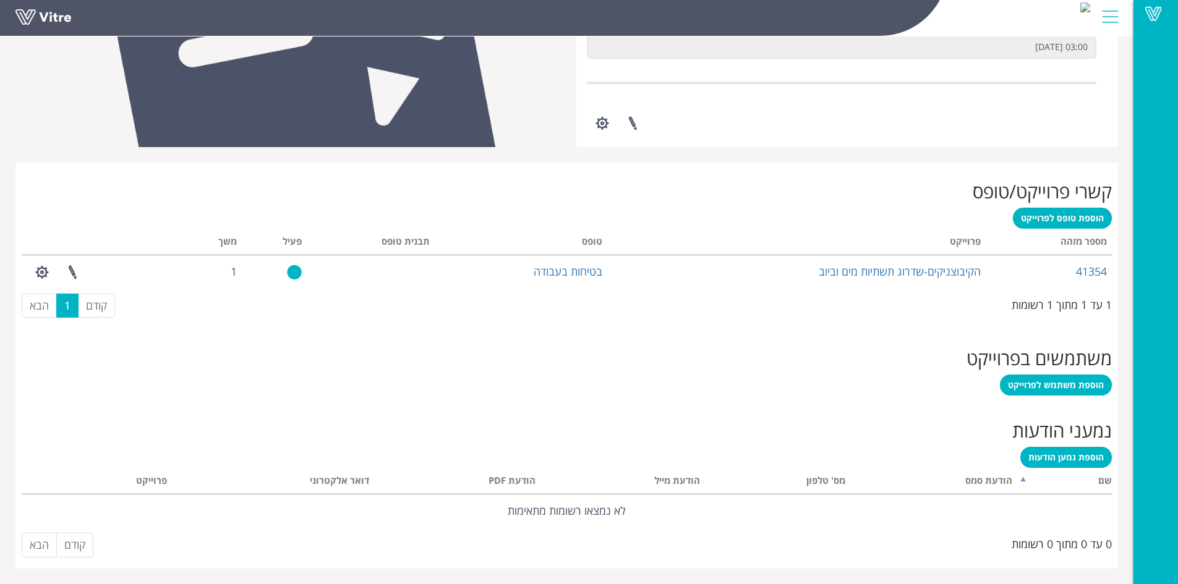
scroll to position [354, 0]
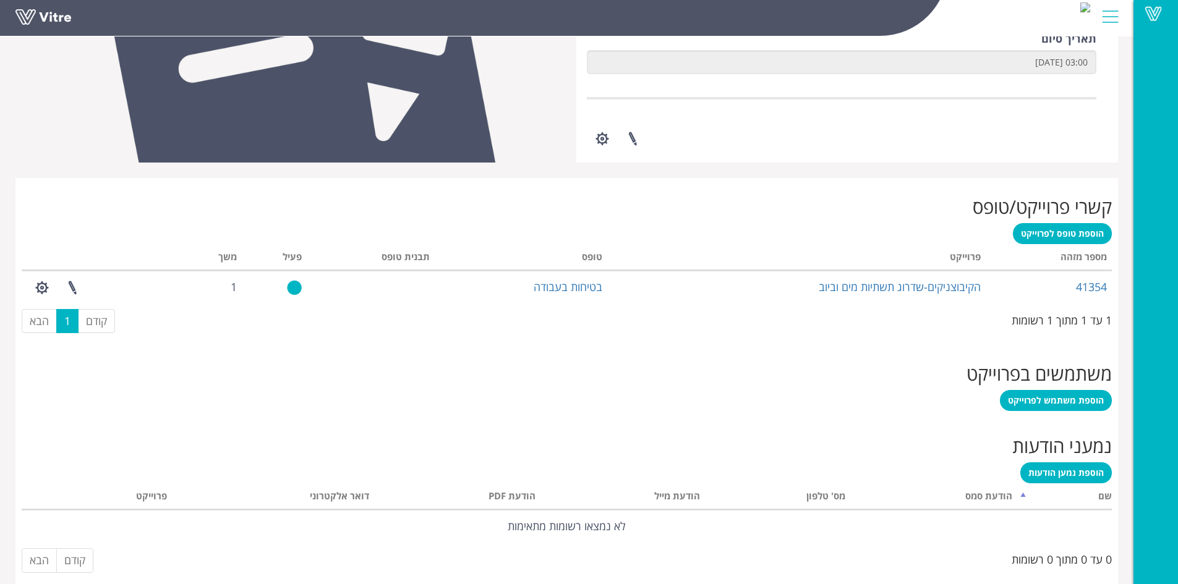
click at [1060, 213] on h2 "קשרי פרוייקט/טופס" at bounding box center [567, 207] width 1090 height 20
click at [1063, 229] on span "הוספת טופס לפרוייקט" at bounding box center [1062, 234] width 83 height 12
click at [1063, 233] on span "הוספת טופס לפרוייקט" at bounding box center [1062, 234] width 83 height 12
click at [1072, 234] on span "הוספת טופס לפרוייקט" at bounding box center [1062, 234] width 83 height 12
click at [1057, 229] on span "הוספת טופס לפרוייקט" at bounding box center [1062, 234] width 83 height 12
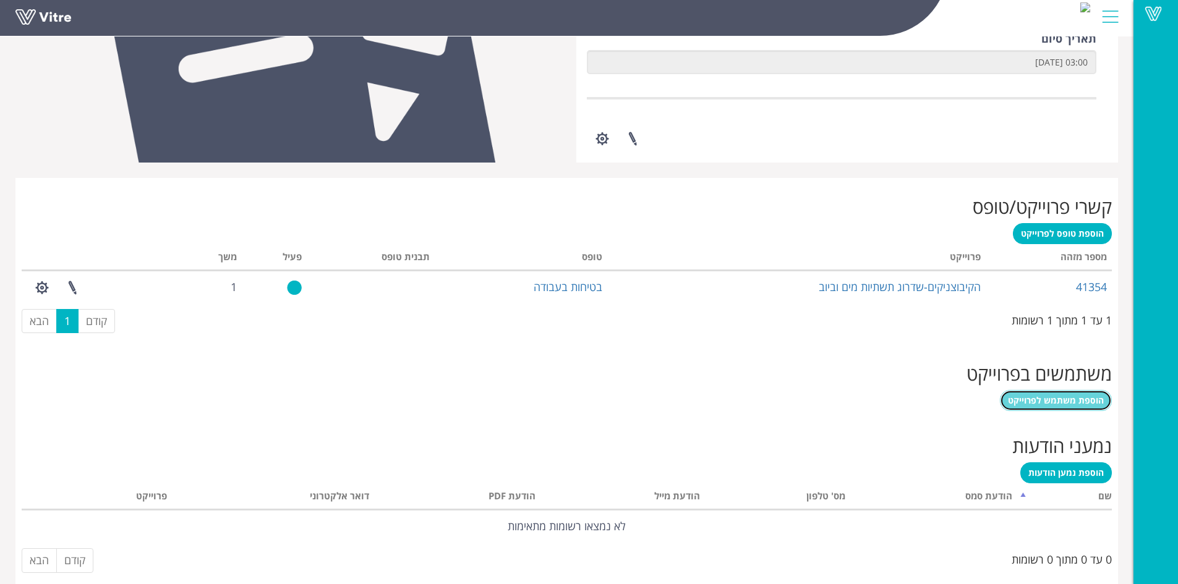
click at [1059, 399] on span "הוספת משתמש לפרוייקט" at bounding box center [1056, 401] width 96 height 12
click at [1074, 237] on span "הוספת טופס לפרוייקט" at bounding box center [1062, 234] width 83 height 12
click at [1033, 402] on span "הוספת משתמש לפרוייקט" at bounding box center [1056, 401] width 96 height 12
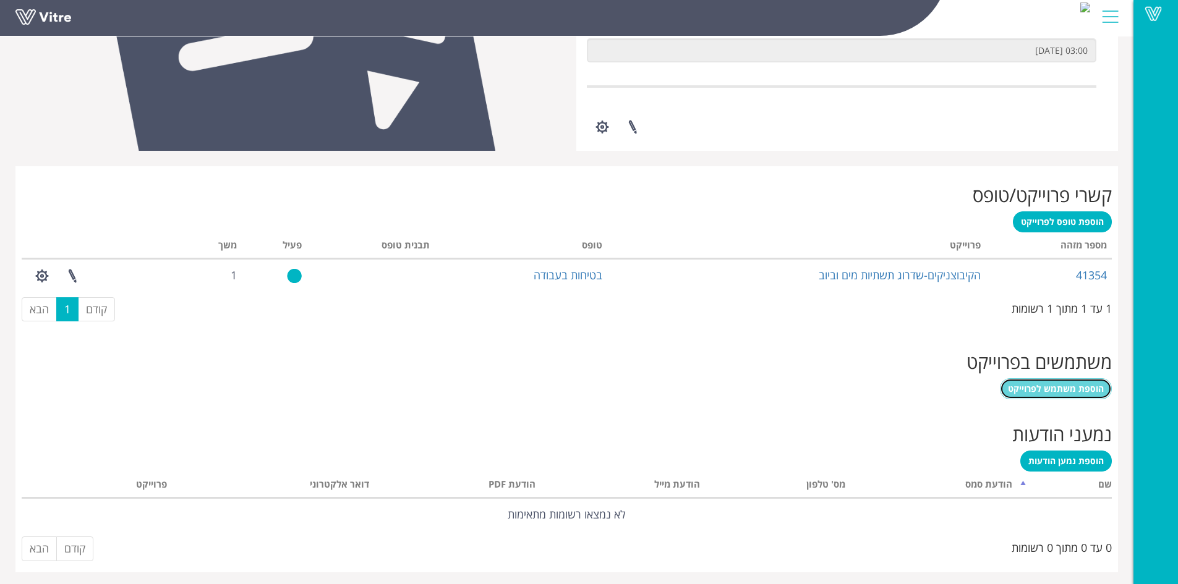
scroll to position [369, 0]
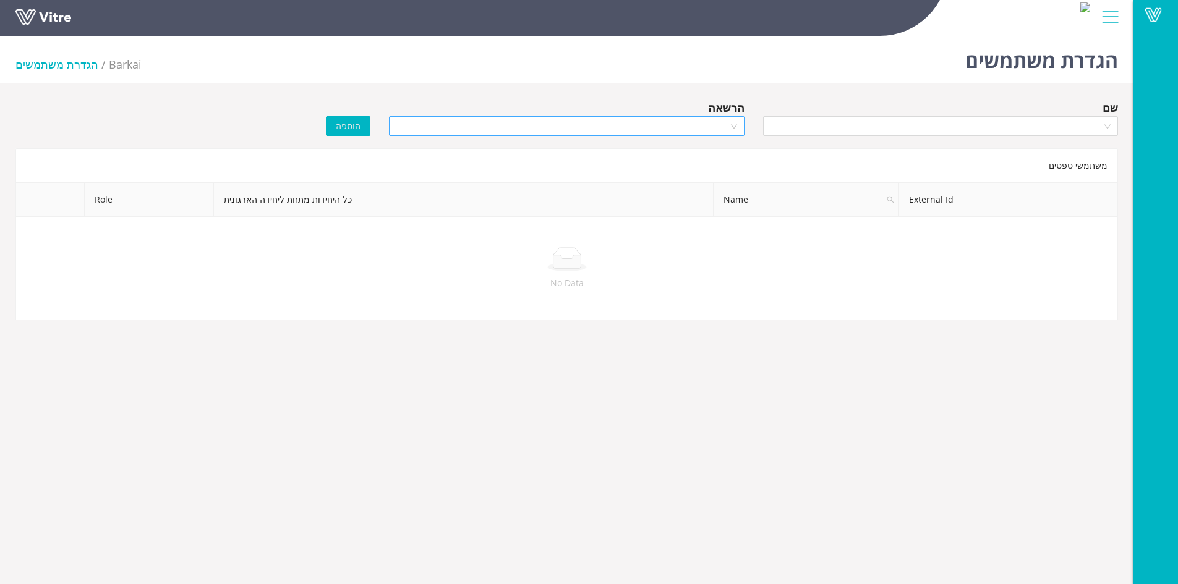
click at [731, 125] on div at bounding box center [566, 126] width 355 height 20
click at [725, 166] on div "Manager" at bounding box center [566, 171] width 340 height 14
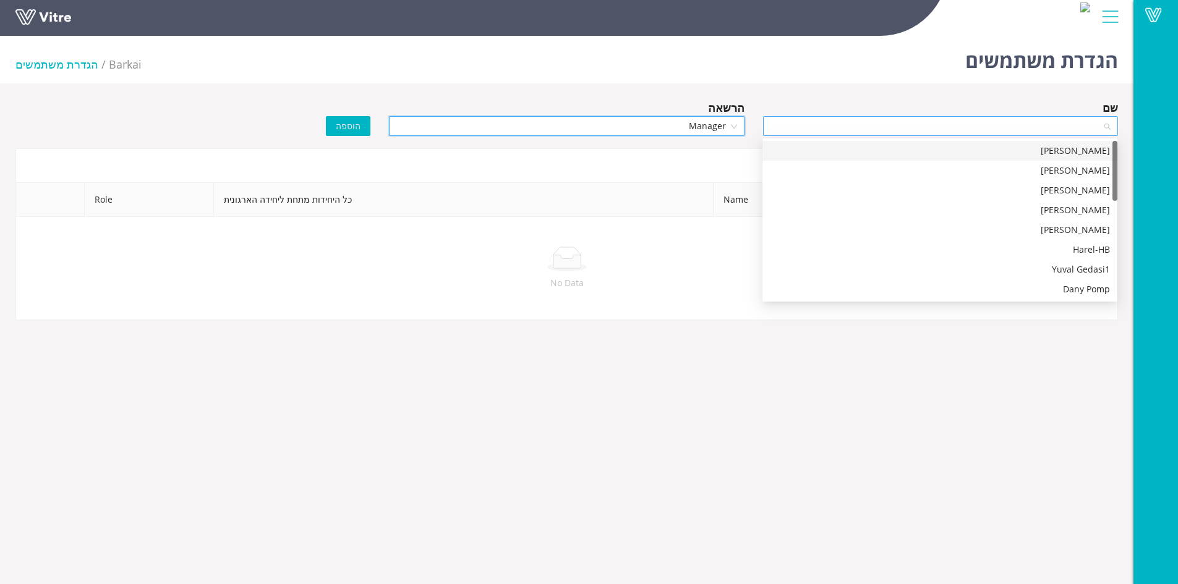
click at [1108, 126] on div at bounding box center [940, 126] width 355 height 20
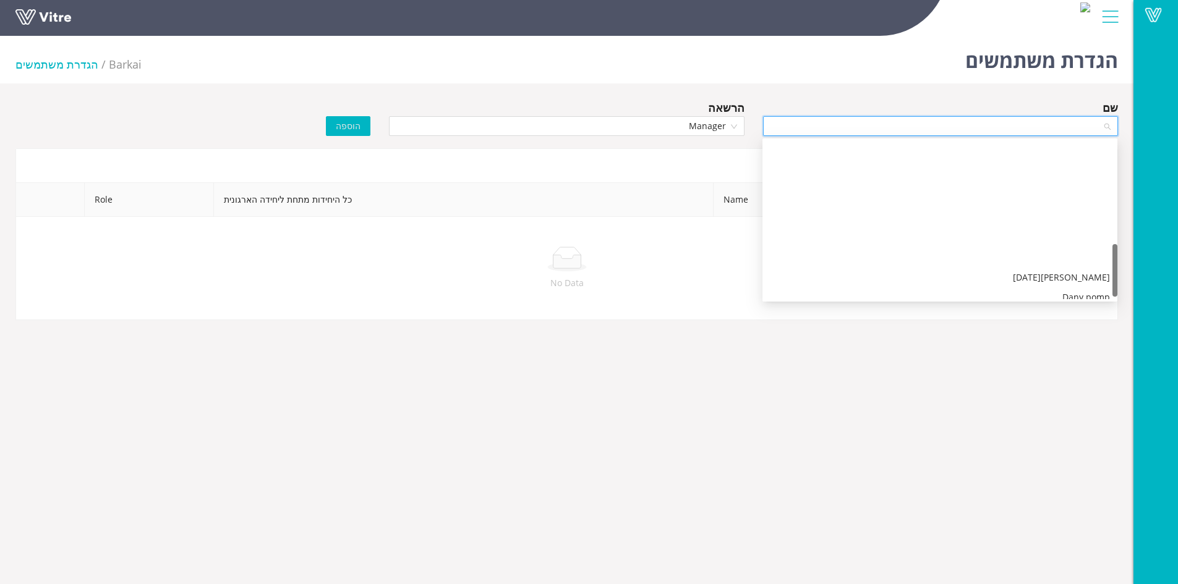
scroll to position [309, 0]
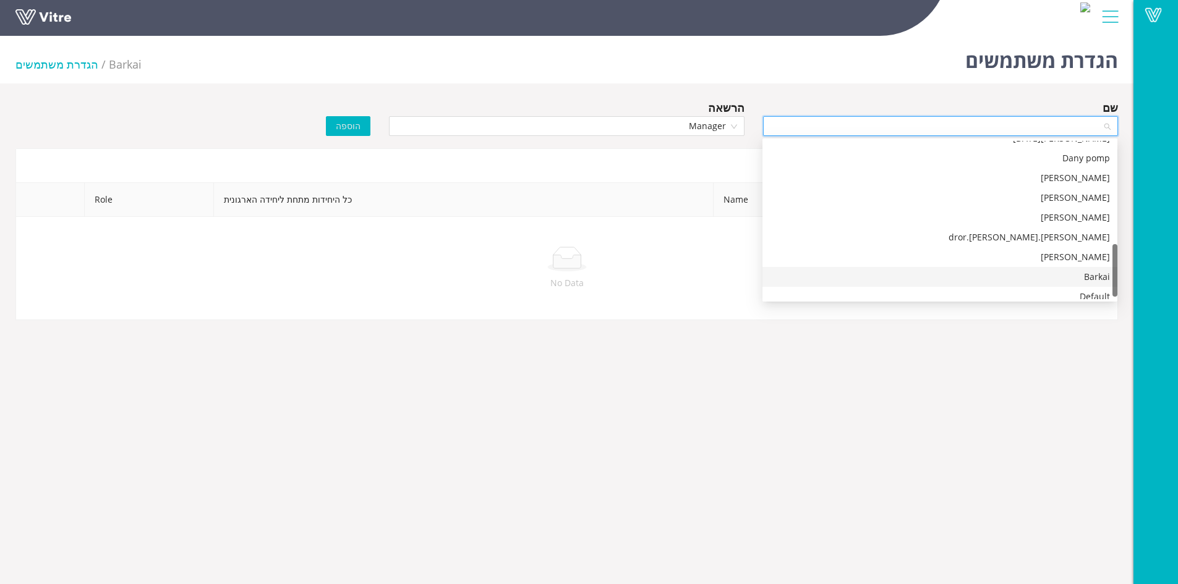
click at [1100, 275] on div "Barkai" at bounding box center [940, 277] width 340 height 14
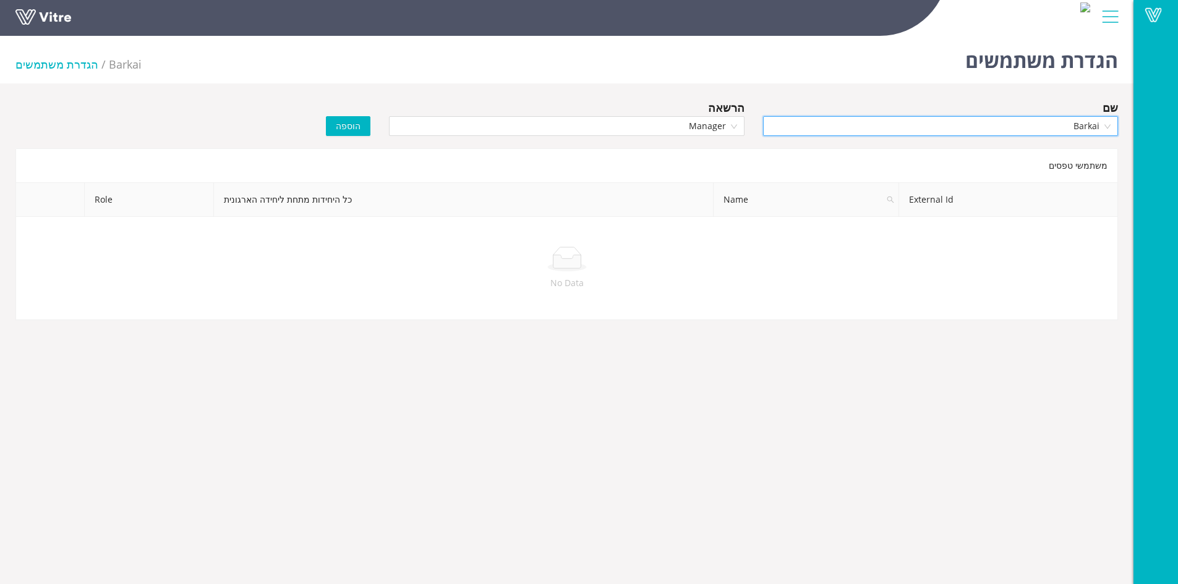
click at [351, 125] on span "הוספה" at bounding box center [348, 126] width 25 height 14
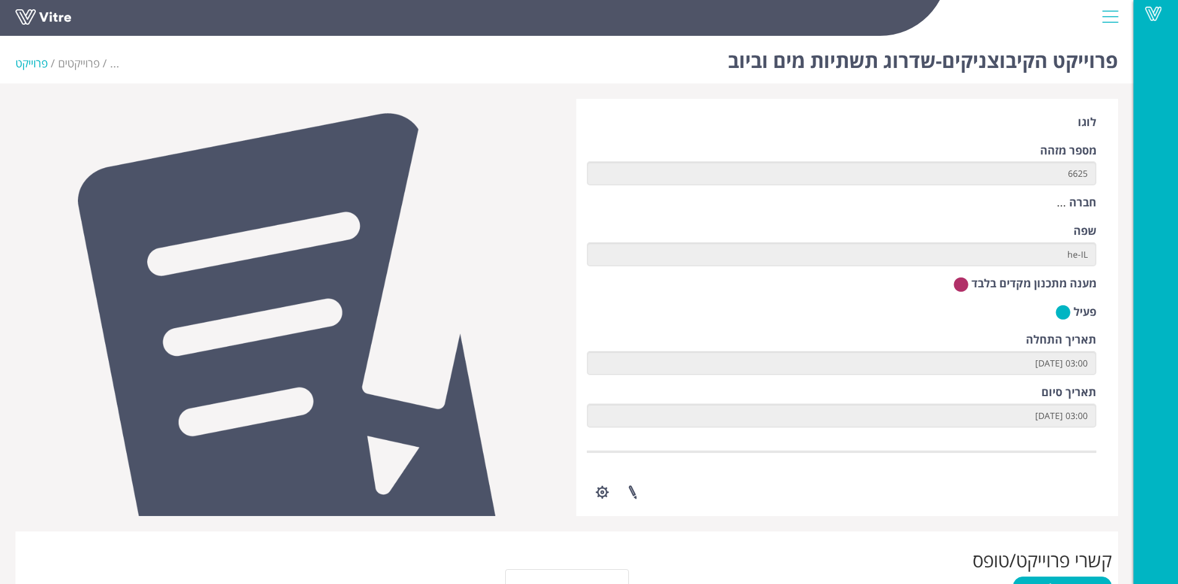
scroll to position [250, 0]
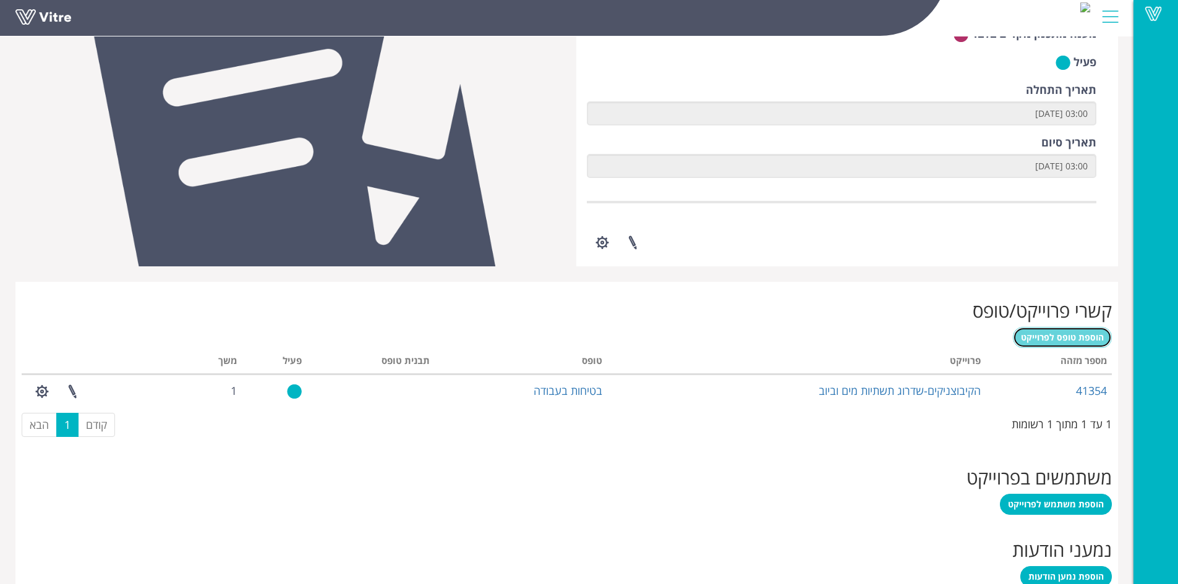
click at [1056, 338] on span "הוספת טופס לפרוייקט" at bounding box center [1062, 338] width 83 height 12
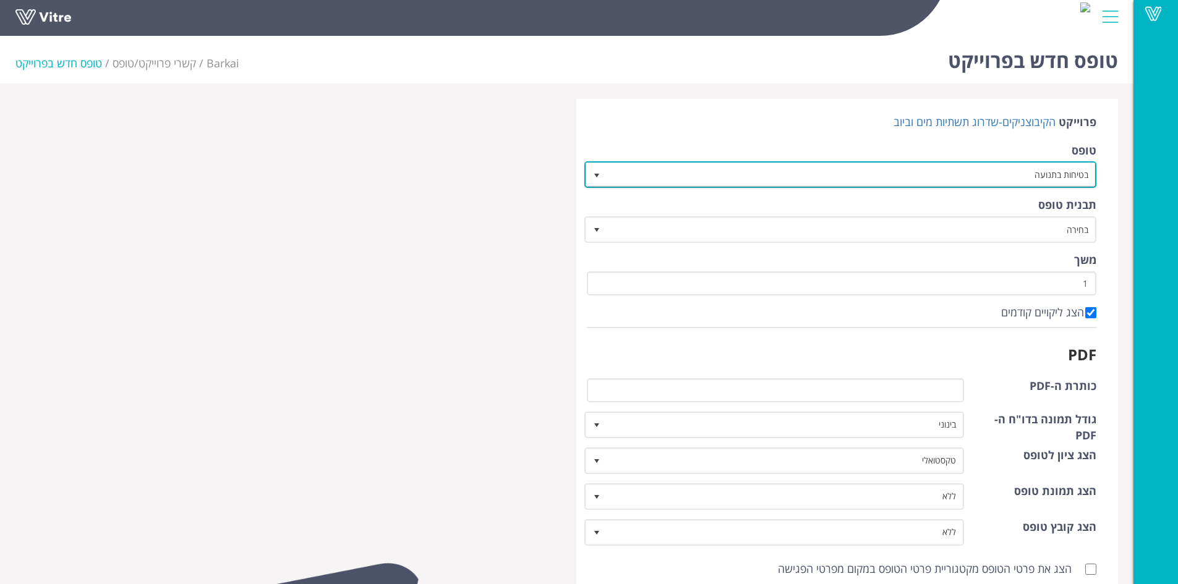
click at [596, 174] on span "select" at bounding box center [597, 176] width 10 height 10
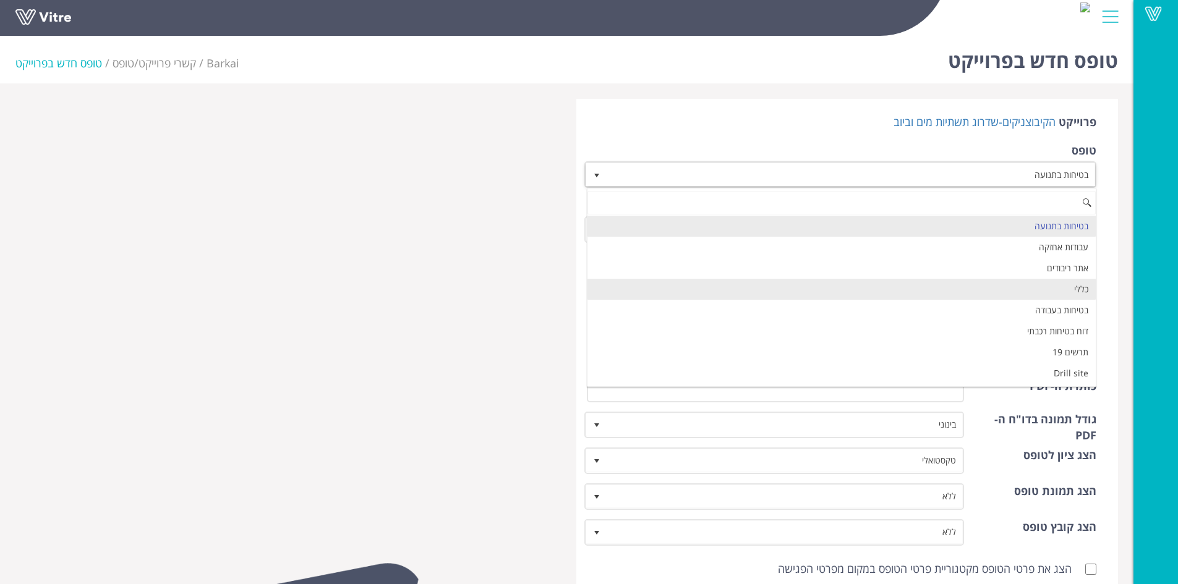
click at [852, 286] on li "כללי" at bounding box center [842, 289] width 509 height 21
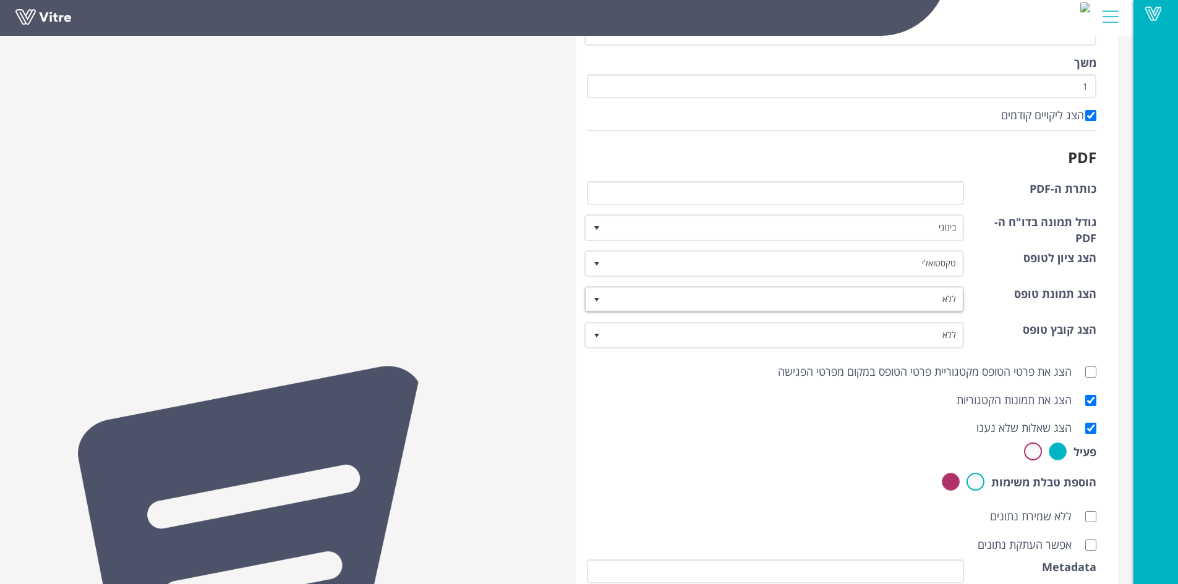
scroll to position [201, 0]
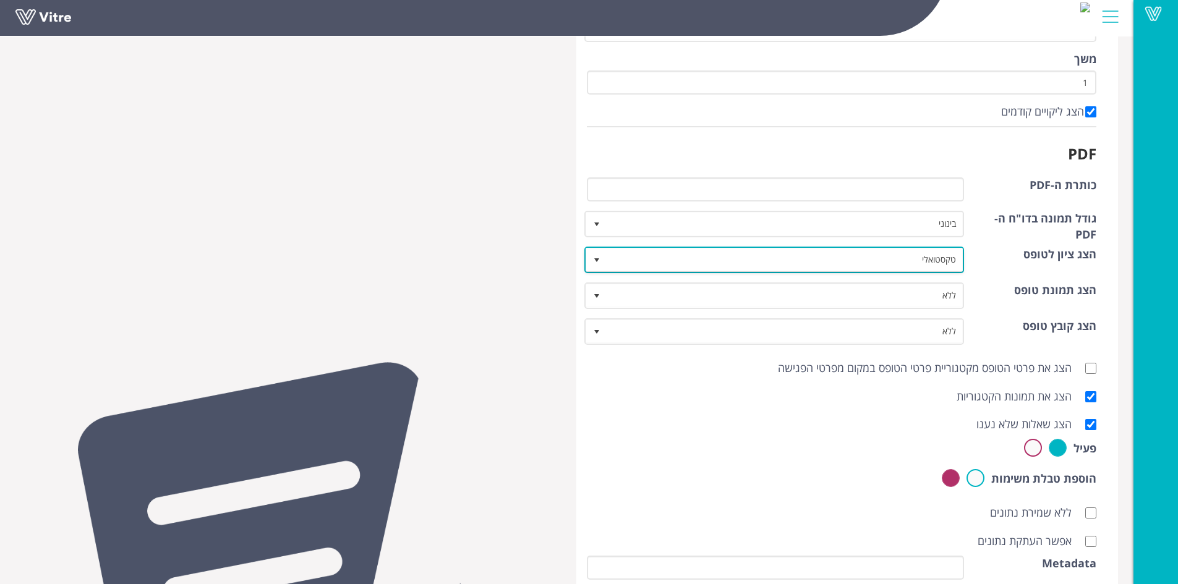
click at [601, 260] on span "select" at bounding box center [597, 260] width 10 height 10
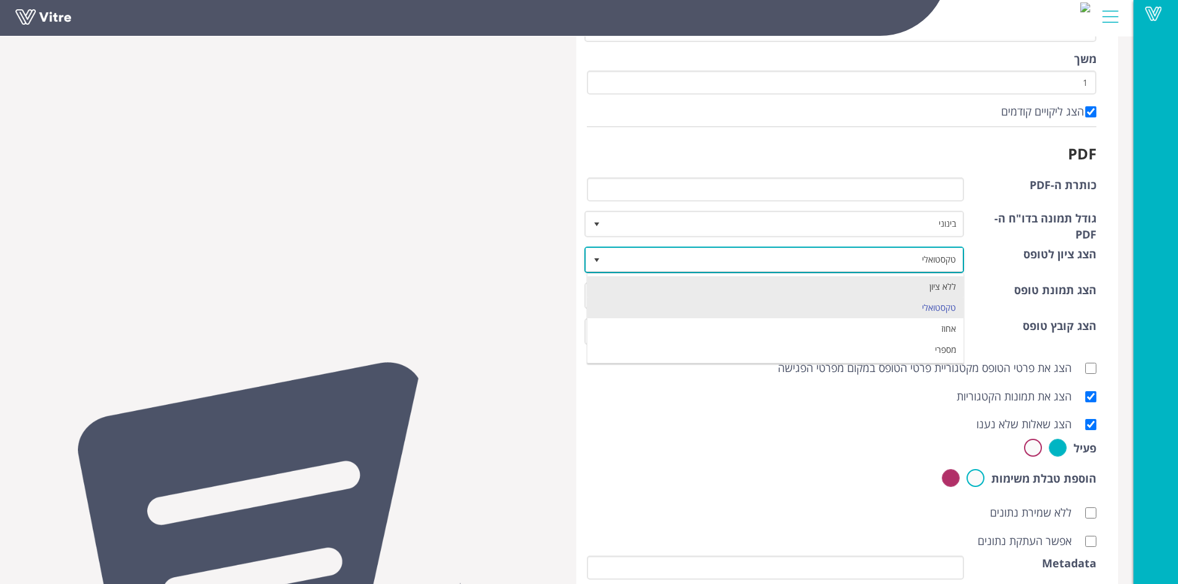
click at [623, 284] on li "ללא ציון" at bounding box center [776, 286] width 377 height 21
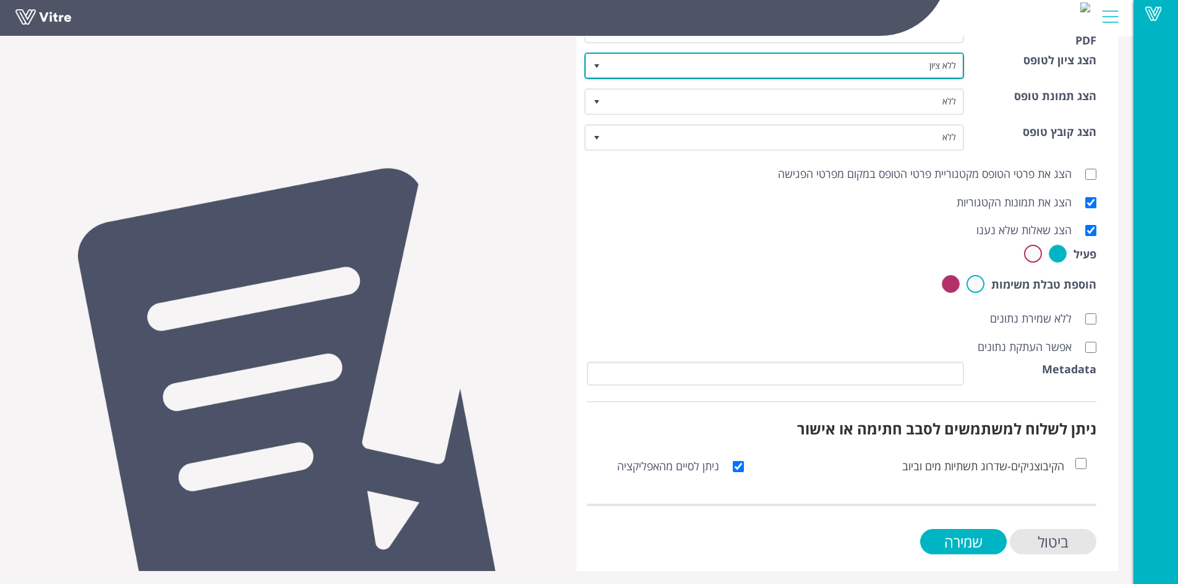
scroll to position [398, 0]
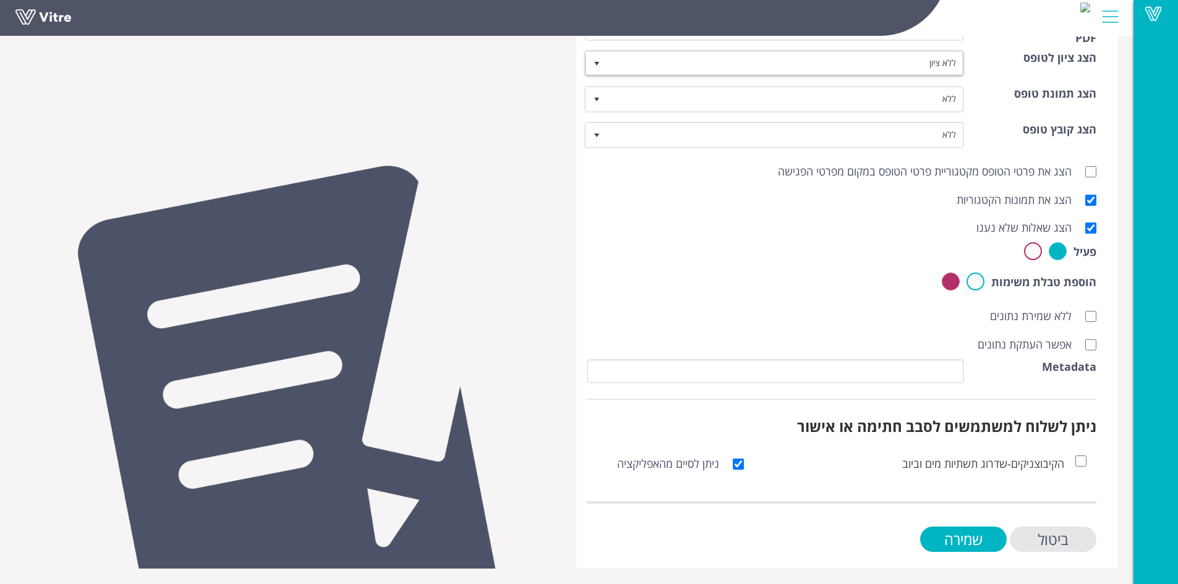
click at [1097, 344] on div "אפשר העתקת נתונים" at bounding box center [842, 345] width 529 height 28
click at [1094, 346] on input "אפשר העתקת נתונים" at bounding box center [1090, 345] width 11 height 11
checkbox input "true"
click at [978, 534] on input "שמירה" at bounding box center [963, 539] width 87 height 25
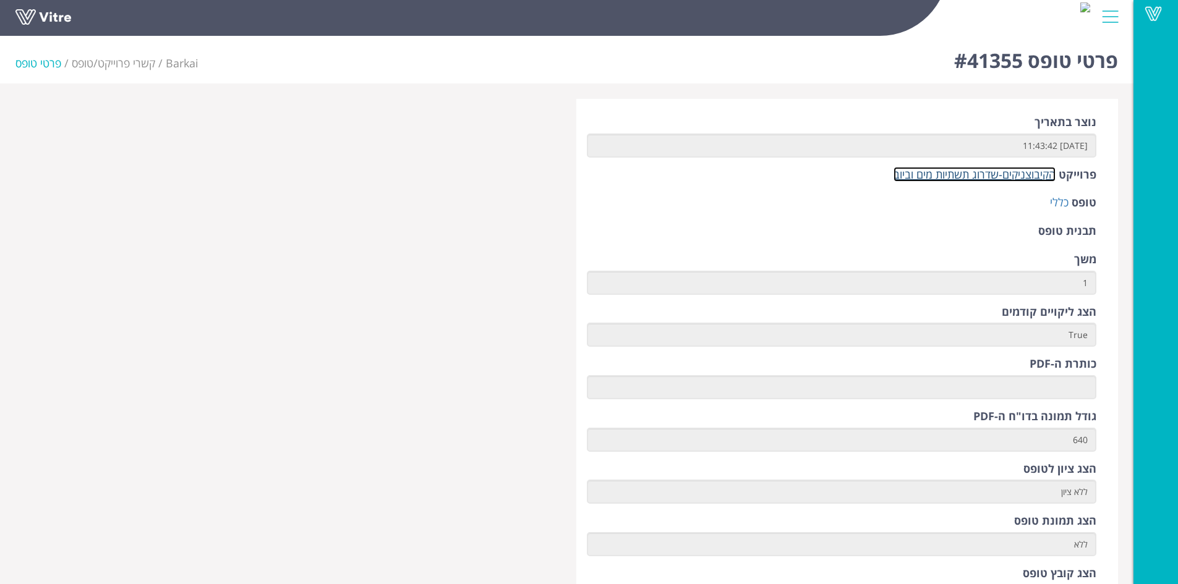
click at [967, 177] on link "הקיבוצניקים-שדרוג תשתיות מים וביוב" at bounding box center [975, 174] width 162 height 15
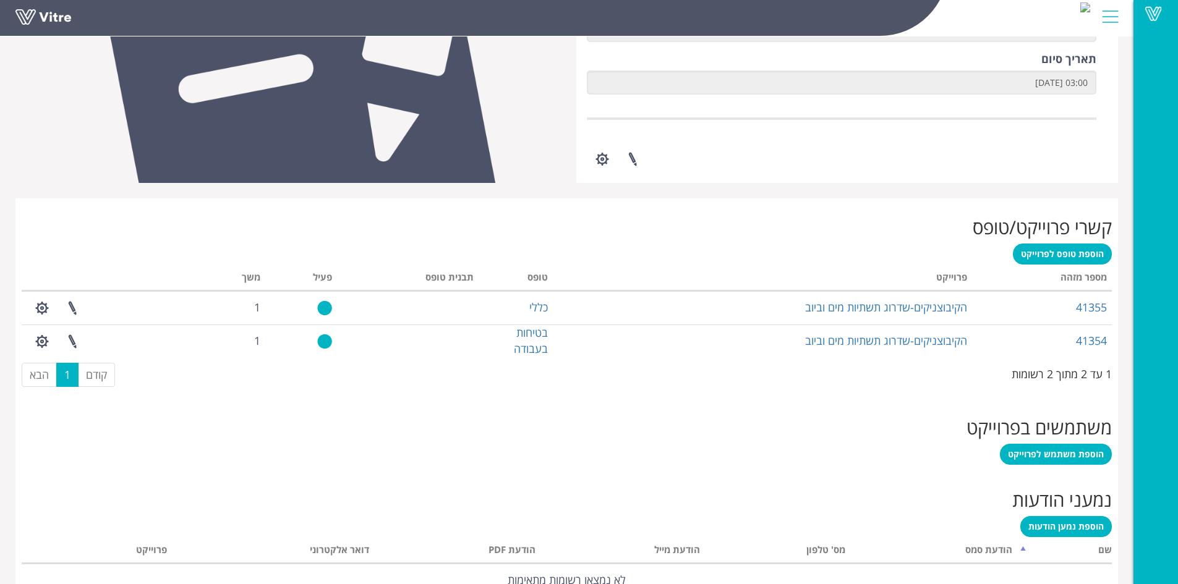
scroll to position [403, 0]
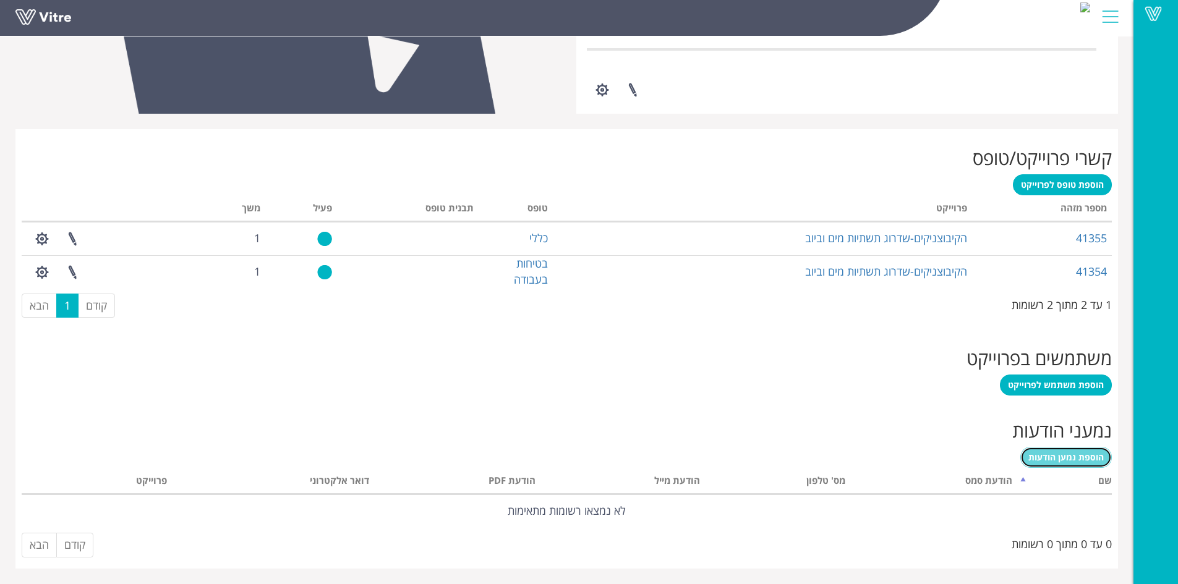
click at [1085, 458] on span "הוספת נמען הודעות" at bounding box center [1066, 458] width 75 height 12
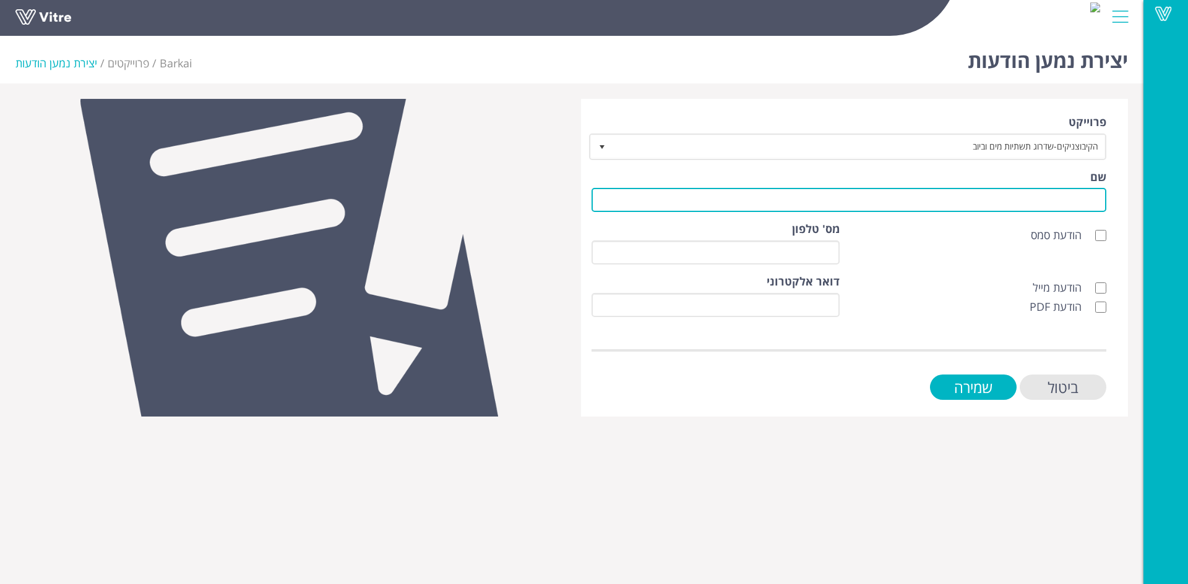
click at [1031, 199] on input "שם" at bounding box center [848, 200] width 515 height 24
type input "לקוח"
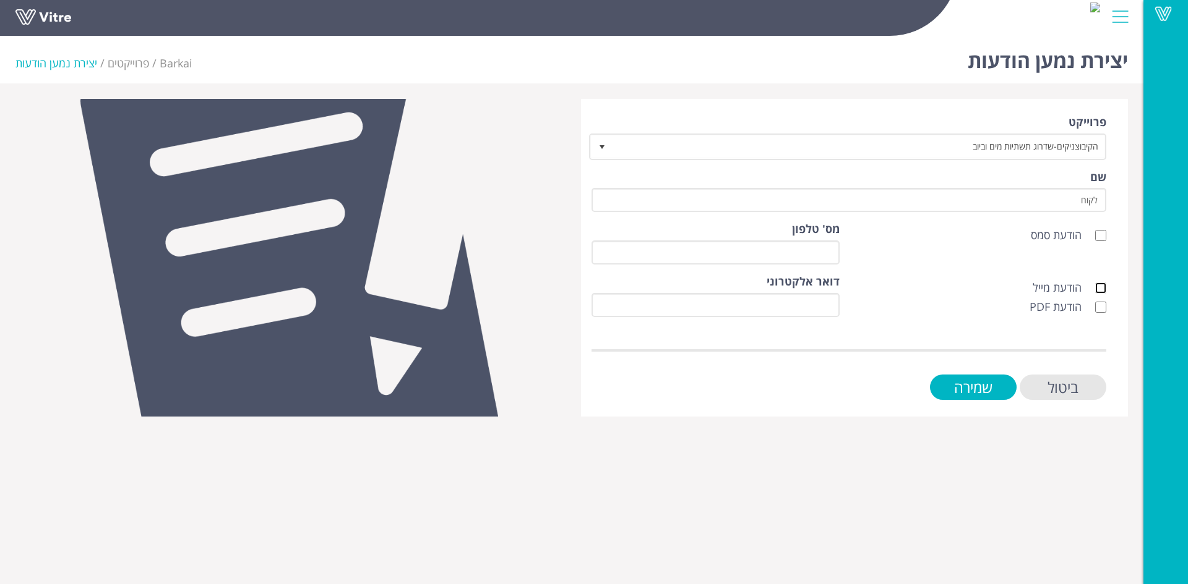
click at [1096, 289] on input "הודעת מייל" at bounding box center [1100, 288] width 11 height 11
checkbox input "true"
click at [1102, 305] on input "הודעת PDF" at bounding box center [1100, 307] width 11 height 11
checkbox input "true"
click at [834, 303] on input "דואר אלקטרוני" at bounding box center [715, 305] width 248 height 24
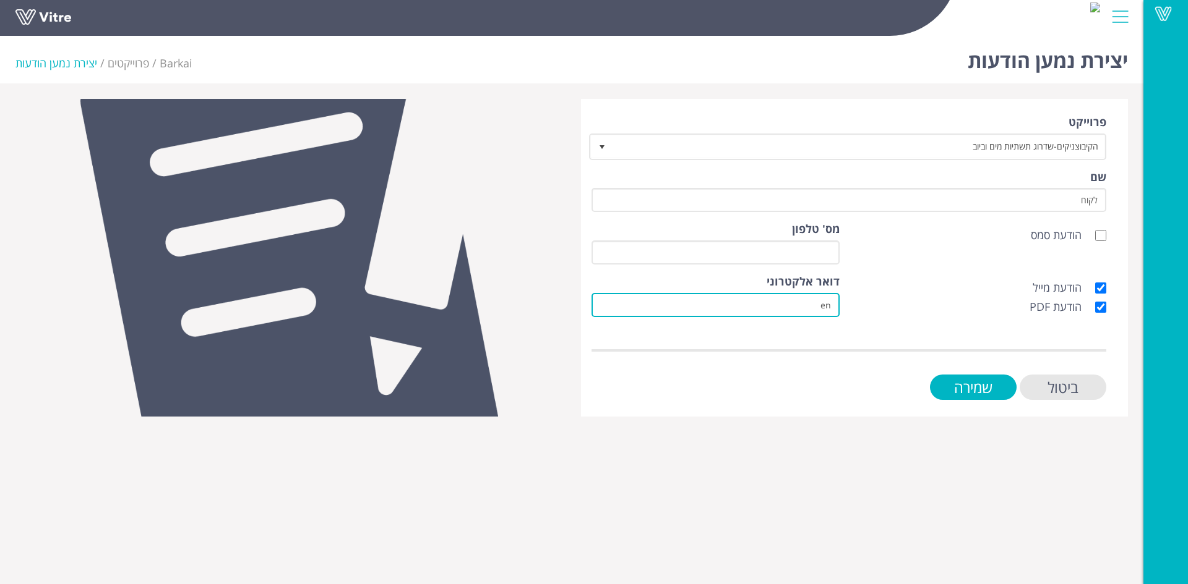
type input "[EMAIL_ADDRESS][DOMAIN_NAME]"
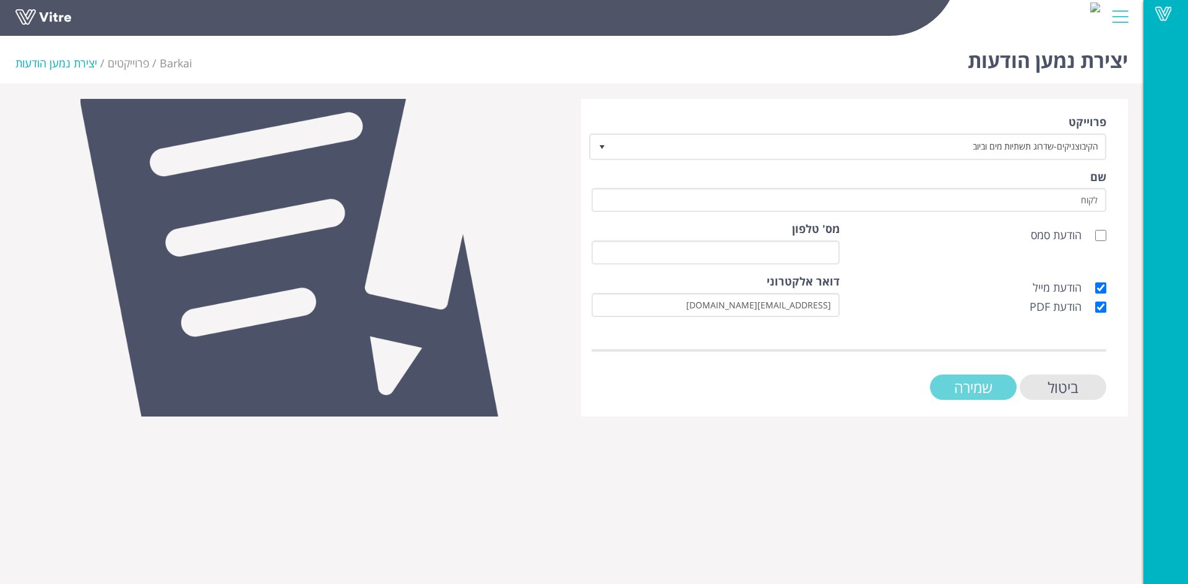
click at [967, 386] on input "שמירה" at bounding box center [973, 387] width 87 height 25
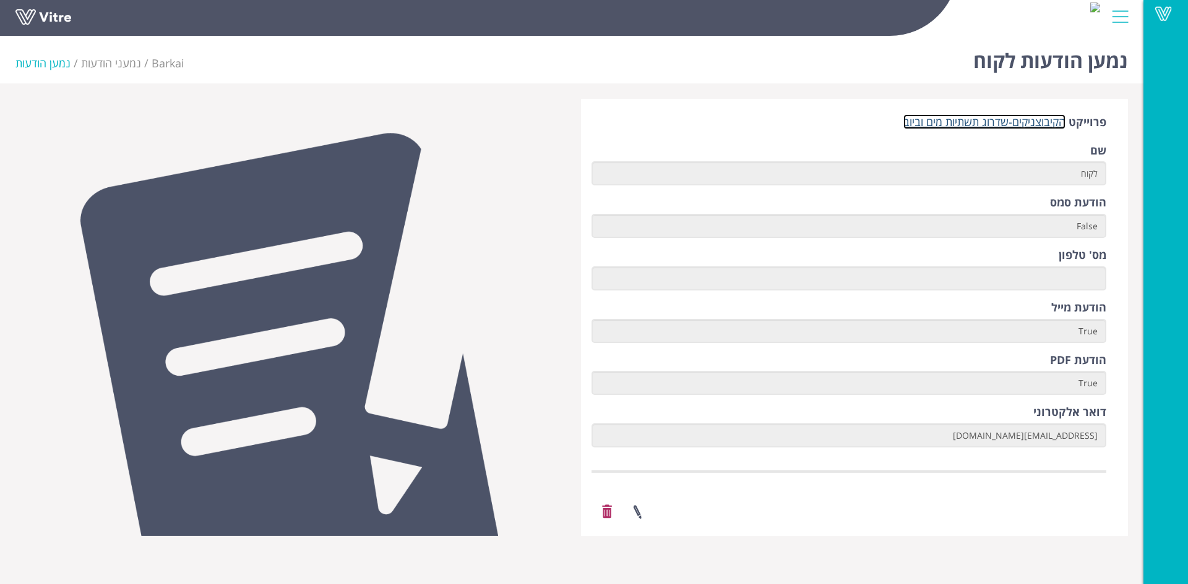
click at [1012, 123] on link "הקיבוצניקים-שדרוג תשתיות מים וביוב" at bounding box center [984, 121] width 162 height 15
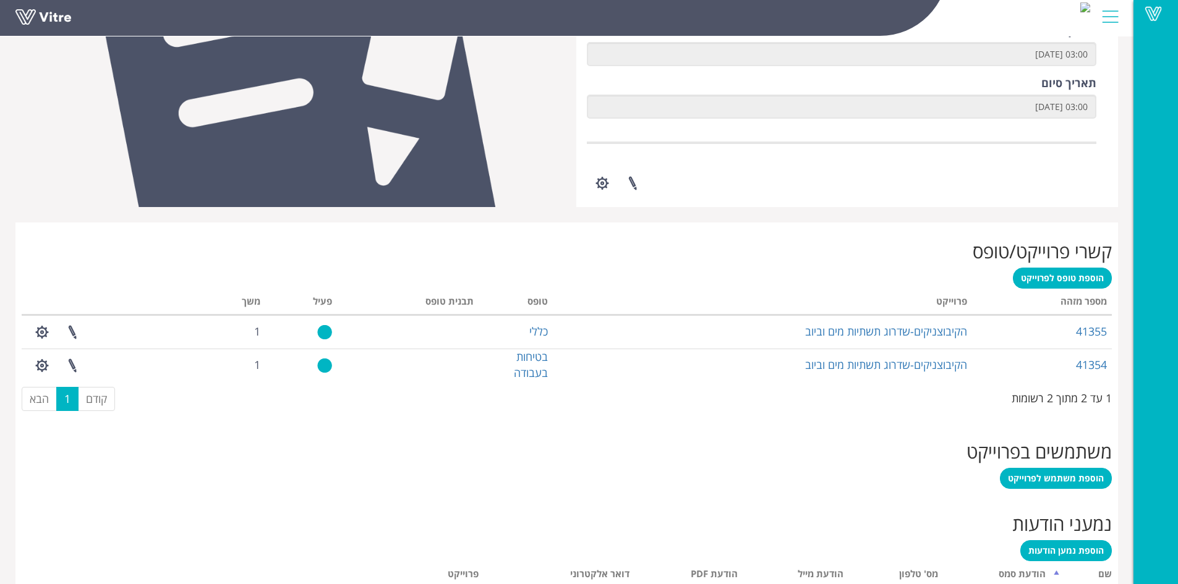
scroll to position [403, 0]
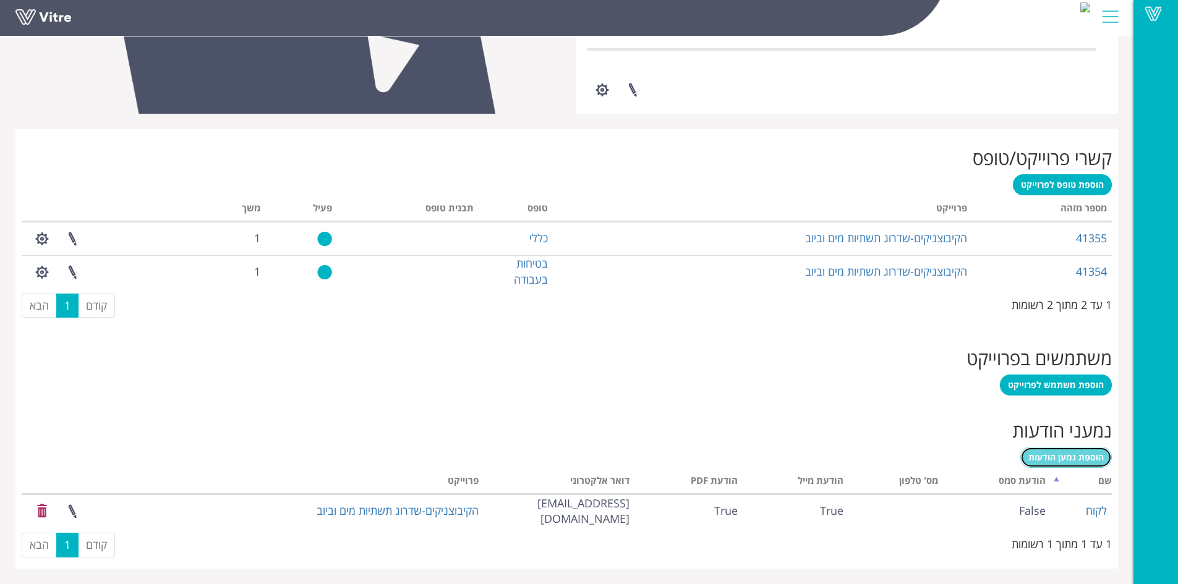
click at [1069, 455] on span "הוספת נמען הודעות" at bounding box center [1066, 458] width 75 height 12
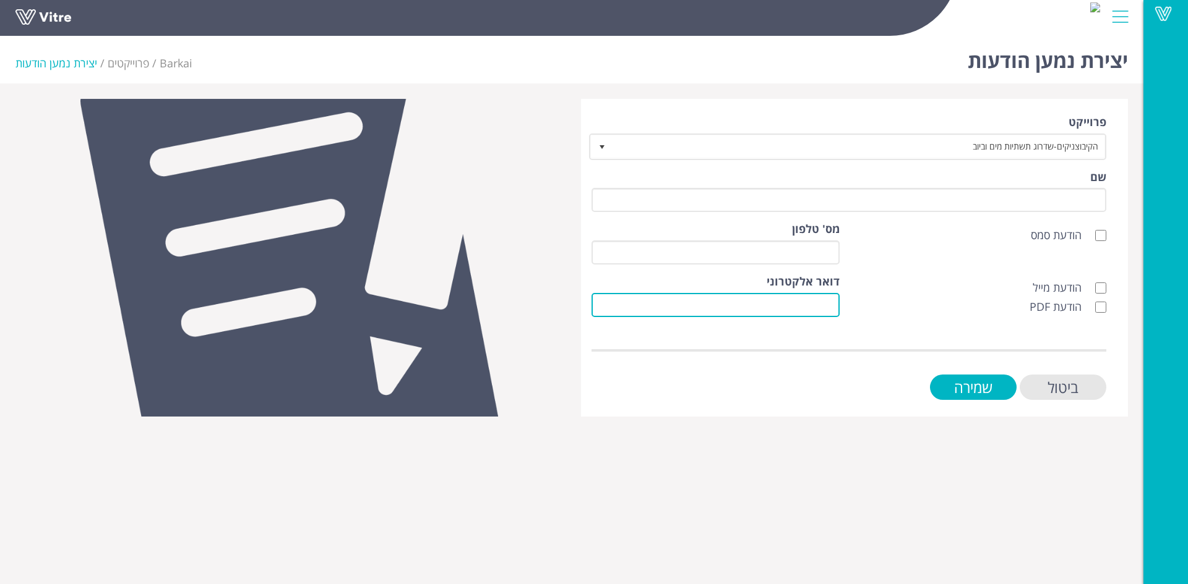
click at [831, 308] on input "דואר אלקטרוני" at bounding box center [715, 305] width 248 height 24
type input "[EMAIL_ADDRESS][DOMAIN_NAME]"
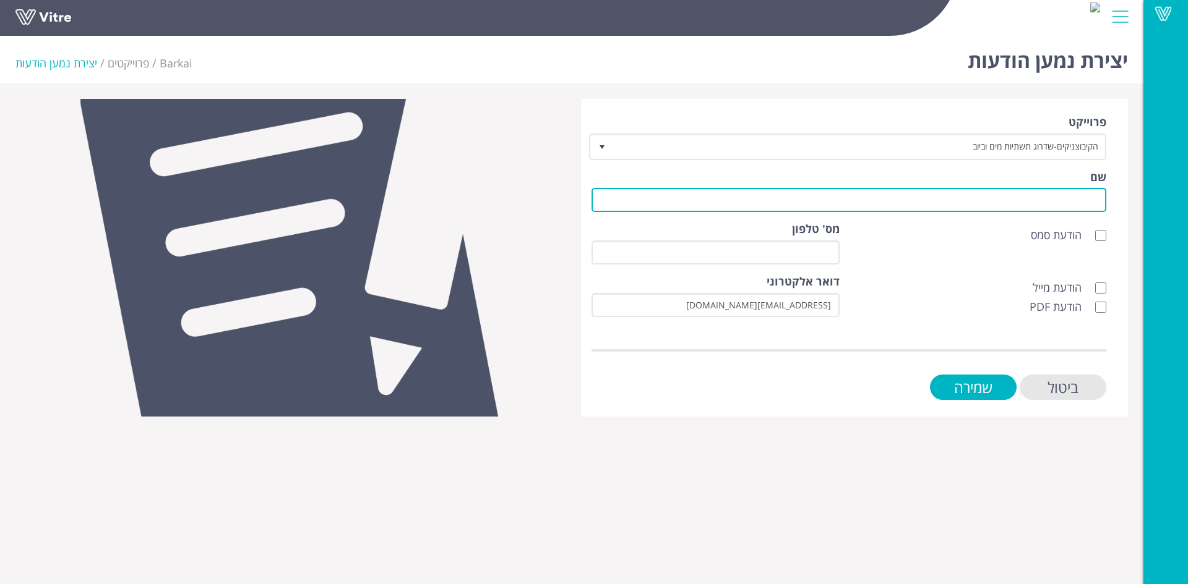
click at [1094, 203] on input "שם" at bounding box center [848, 200] width 515 height 24
type input "לקוח"
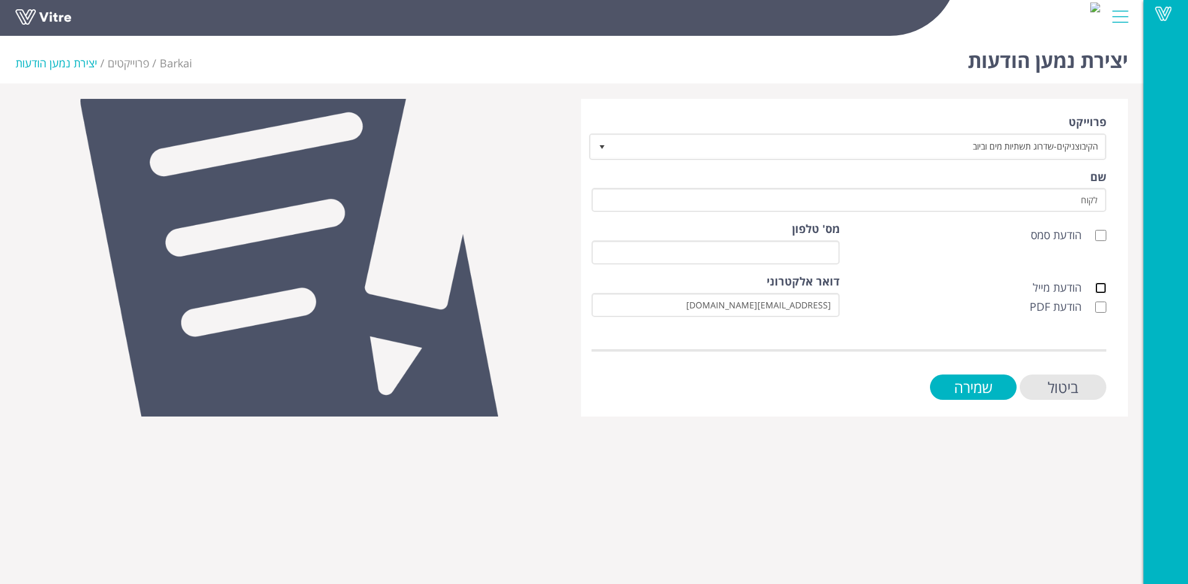
click at [1103, 286] on input "הודעת מייל" at bounding box center [1100, 288] width 11 height 11
checkbox input "true"
click at [1102, 304] on input "הודעת PDF" at bounding box center [1100, 307] width 11 height 11
checkbox input "true"
click at [997, 393] on input "שמירה" at bounding box center [973, 387] width 87 height 25
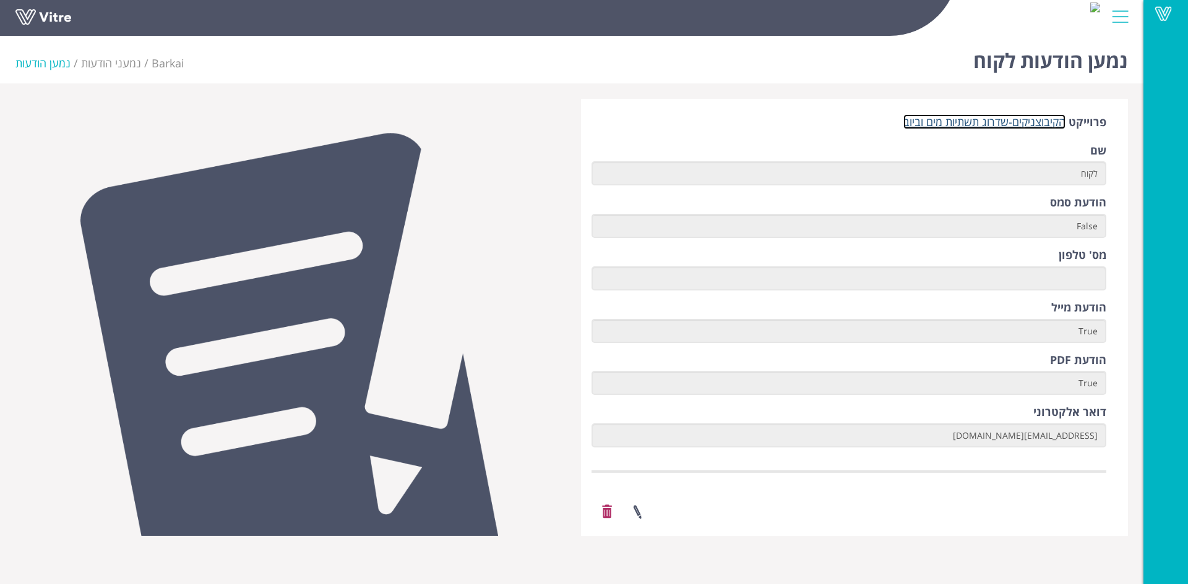
click at [972, 122] on link "הקיבוצניקים-שדרוג תשתיות מים וביוב" at bounding box center [984, 121] width 162 height 15
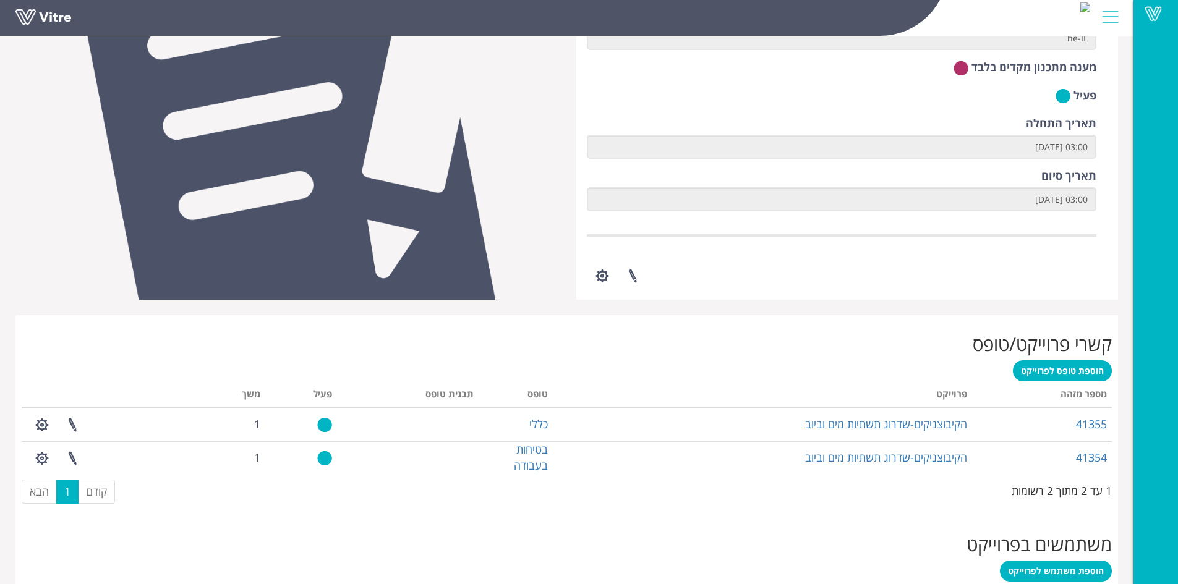
scroll to position [436, 0]
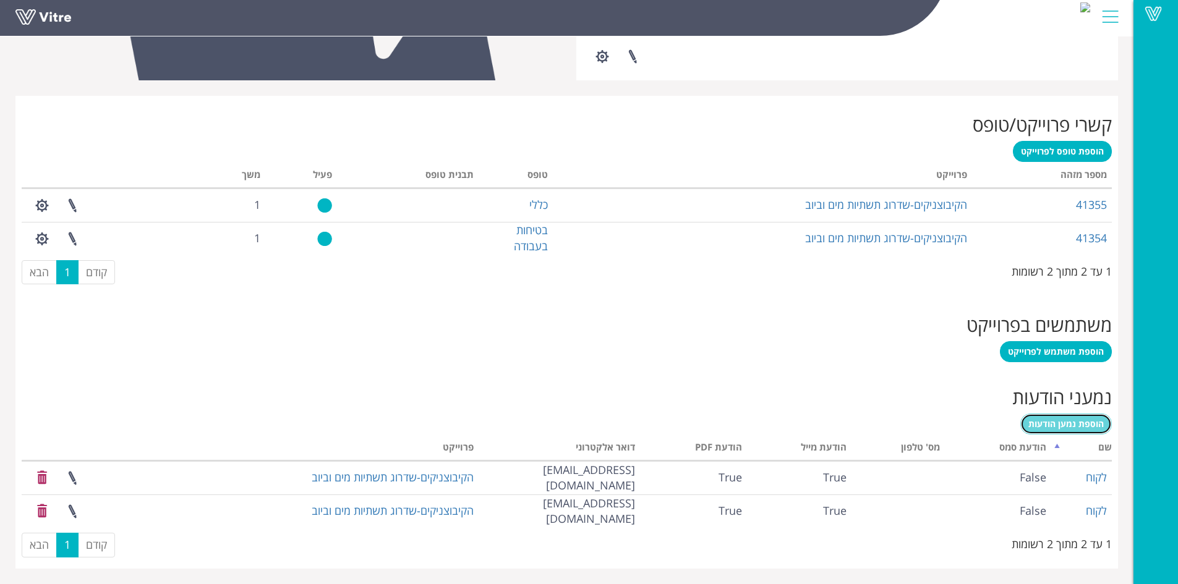
click at [1059, 429] on span "הוספת נמען הודעות" at bounding box center [1066, 424] width 75 height 12
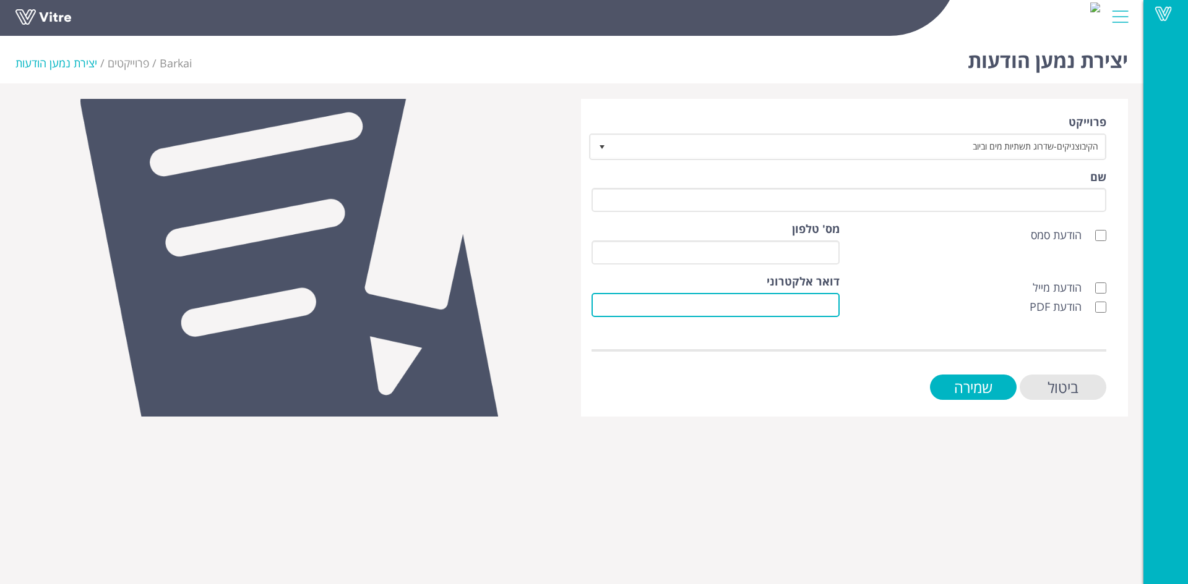
click at [811, 301] on input "דואר אלקטרוני" at bounding box center [715, 305] width 248 height 24
click at [808, 307] on input "offife@hk" at bounding box center [715, 305] width 248 height 24
click at [807, 305] on input "offife@hk" at bounding box center [715, 305] width 248 height 24
click at [831, 306] on input "office@hk" at bounding box center [715, 305] width 248 height 24
type input "office@hkt.co.il"
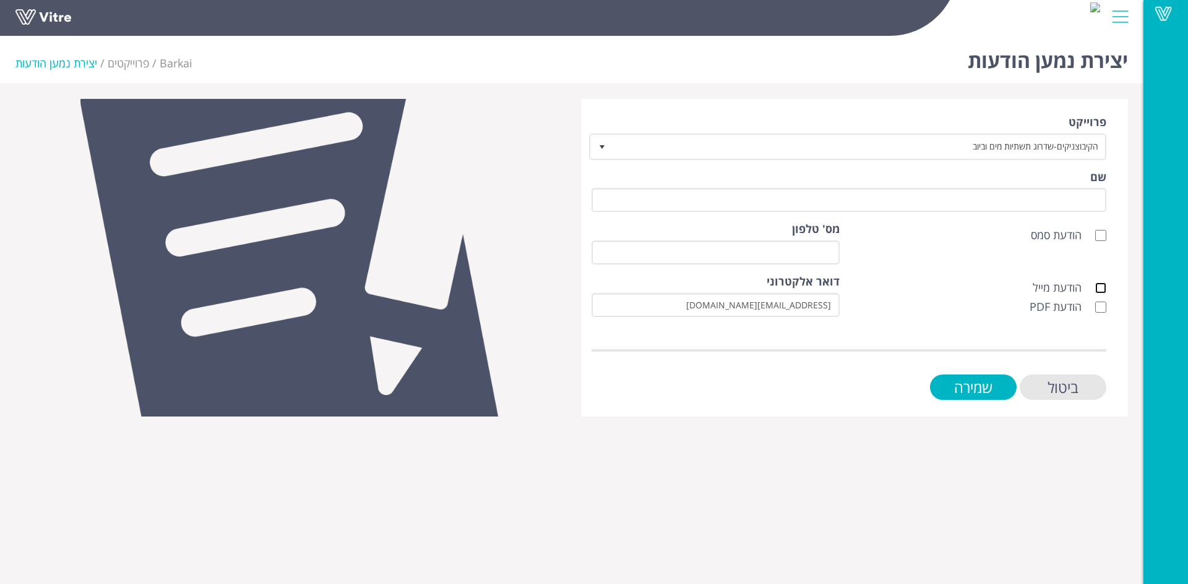
click at [1105, 287] on input "הודעת מייל" at bounding box center [1100, 288] width 11 height 11
checkbox input "true"
click at [1096, 309] on input "הודעת PDF" at bounding box center [1100, 307] width 11 height 11
checkbox input "true"
click at [986, 381] on input "שמירה" at bounding box center [973, 387] width 87 height 25
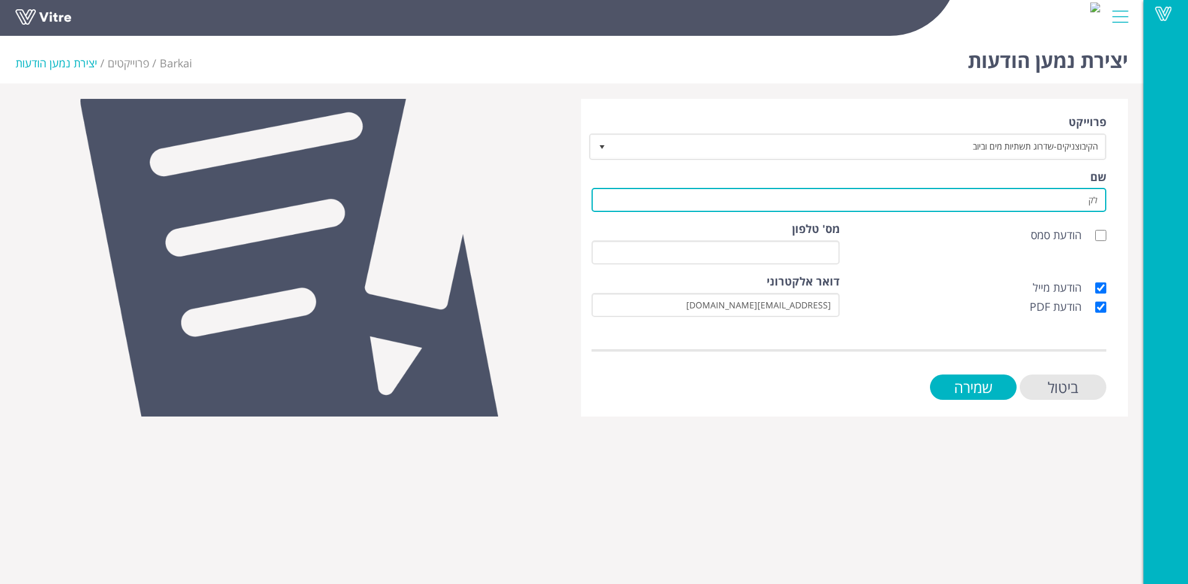
type input "לקוח"
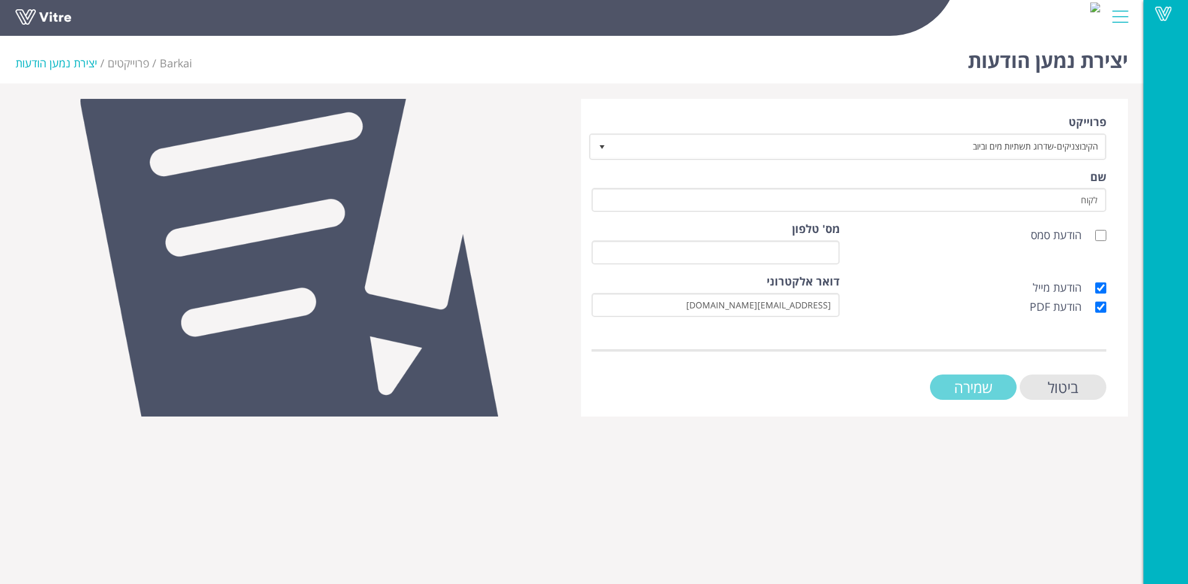
click at [997, 390] on input "שמירה" at bounding box center [973, 387] width 87 height 25
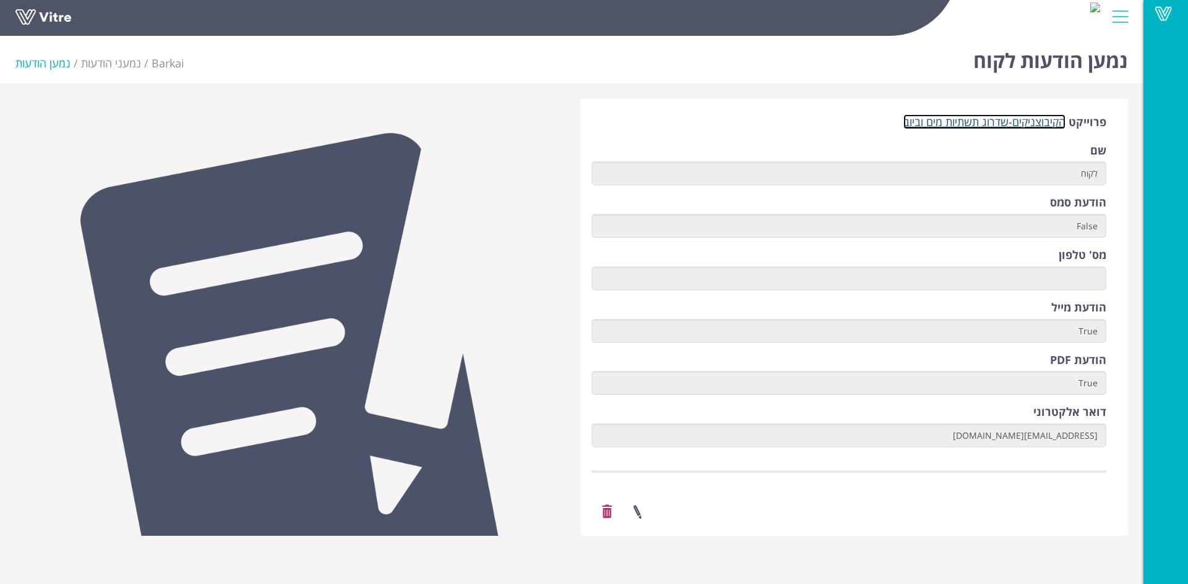
click at [1046, 118] on link "הקיבוצניקים-שדרוג תשתיות מים וביוב" at bounding box center [984, 121] width 162 height 15
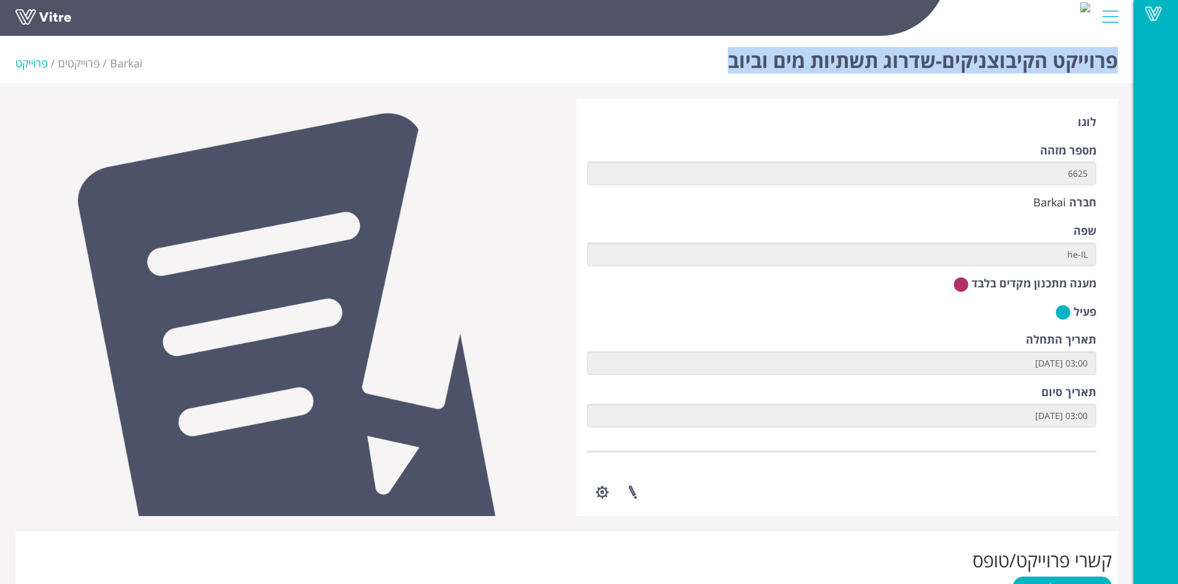
drag, startPoint x: 722, startPoint y: 58, endPoint x: 1120, endPoint y: 62, distance: 397.1
click at [1120, 62] on div "פרוייקט הקיבוצניקים-שדרוג תשתיות מים וביוב Barkai פרוייקטים פרוייקט" at bounding box center [567, 57] width 1134 height 53
click at [633, 494] on link at bounding box center [632, 492] width 31 height 33
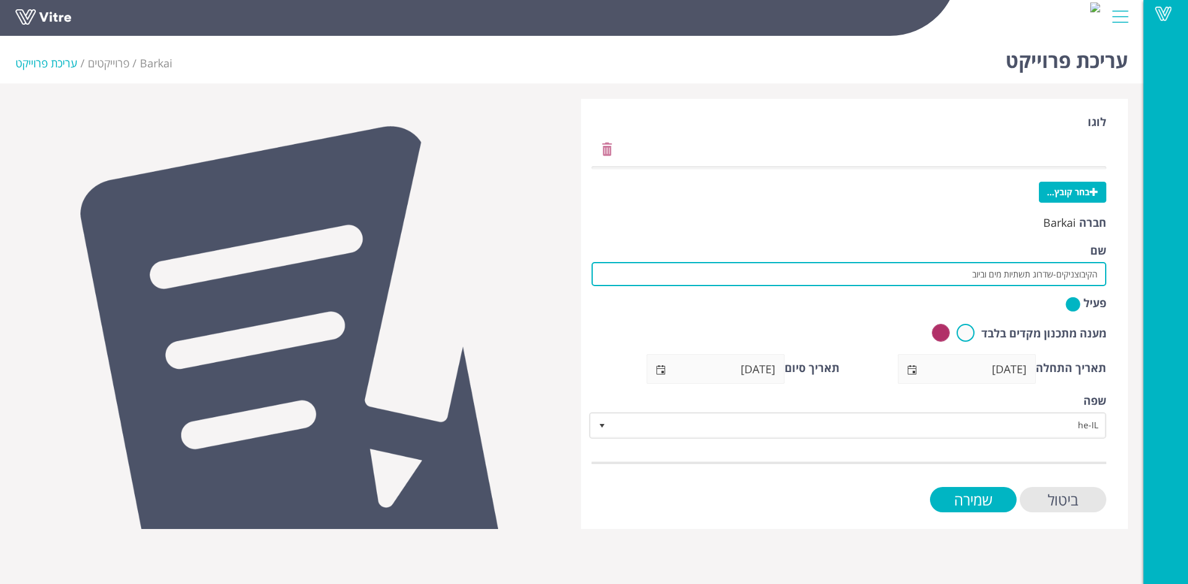
click at [1053, 274] on input "הקיבוצניקים-שדרוג תשתיות מים וביוב" at bounding box center [848, 274] width 515 height 24
click at [962, 281] on input "הקיבוצניקים-שדרוג תשתיות מים וביוב" at bounding box center [848, 274] width 515 height 24
type input "הקיבוצניקים-שדרוג תשתיות מים וביוב [PERSON_NAME]"
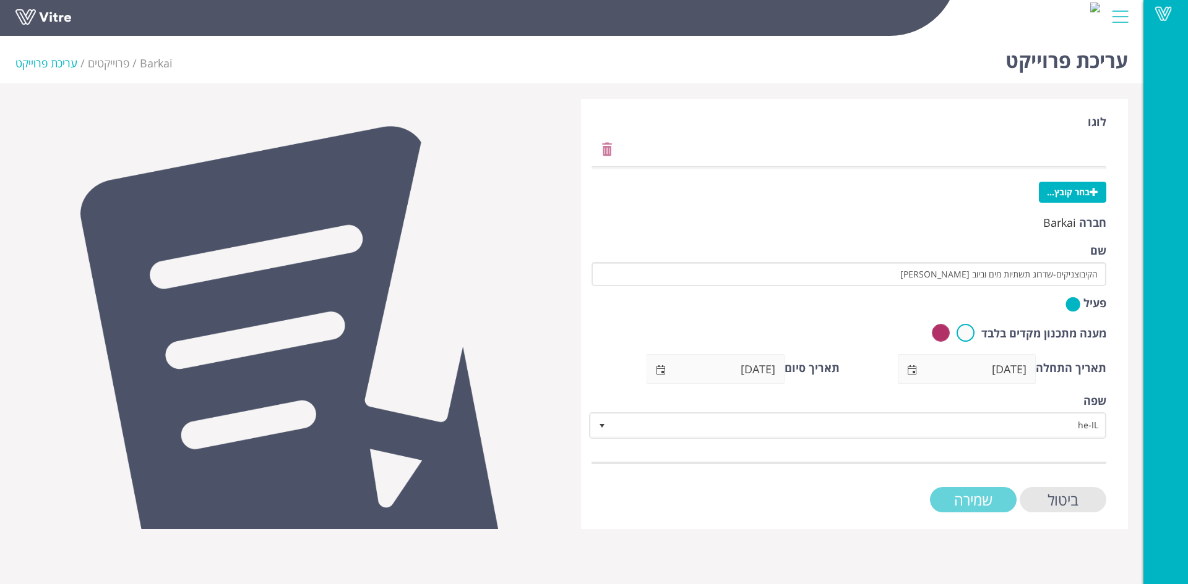
click at [989, 496] on input "שמירה" at bounding box center [973, 499] width 87 height 25
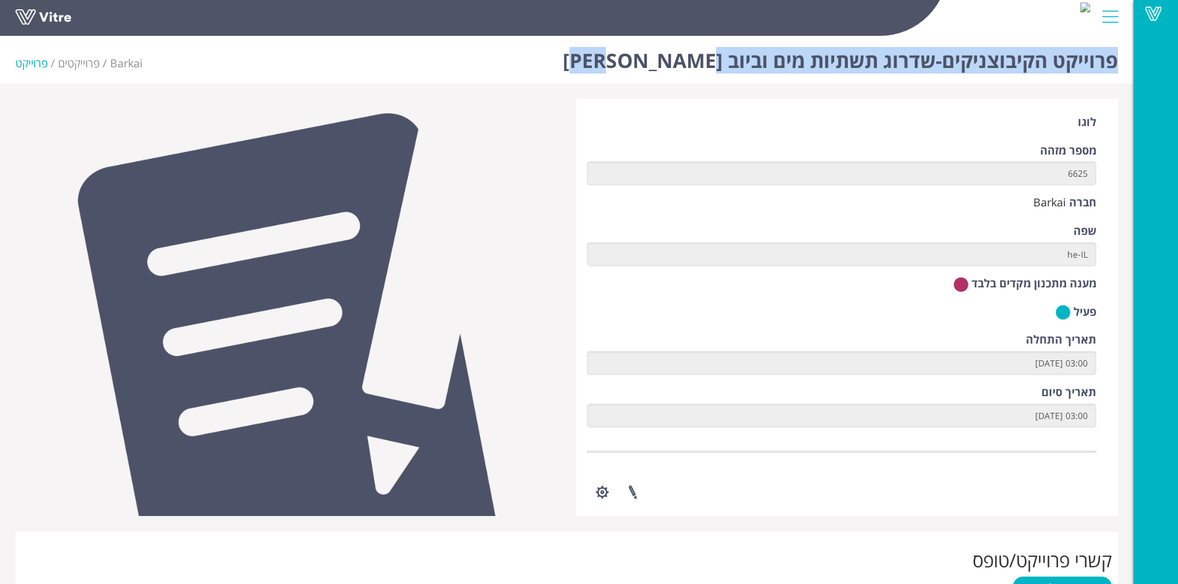
drag, startPoint x: 672, startPoint y: 59, endPoint x: 1115, endPoint y: 67, distance: 442.9
click at [1115, 67] on div "פרוייקט הקיבוצניקים-שדרוג תשתיות מים וביוב יפתח Barkai פרוייקטים פרוייקט" at bounding box center [567, 57] width 1134 height 53
copy h1 "פרוייקט הקיבוצניקים-שדרוג תשתיות מים וביוב יפתח"
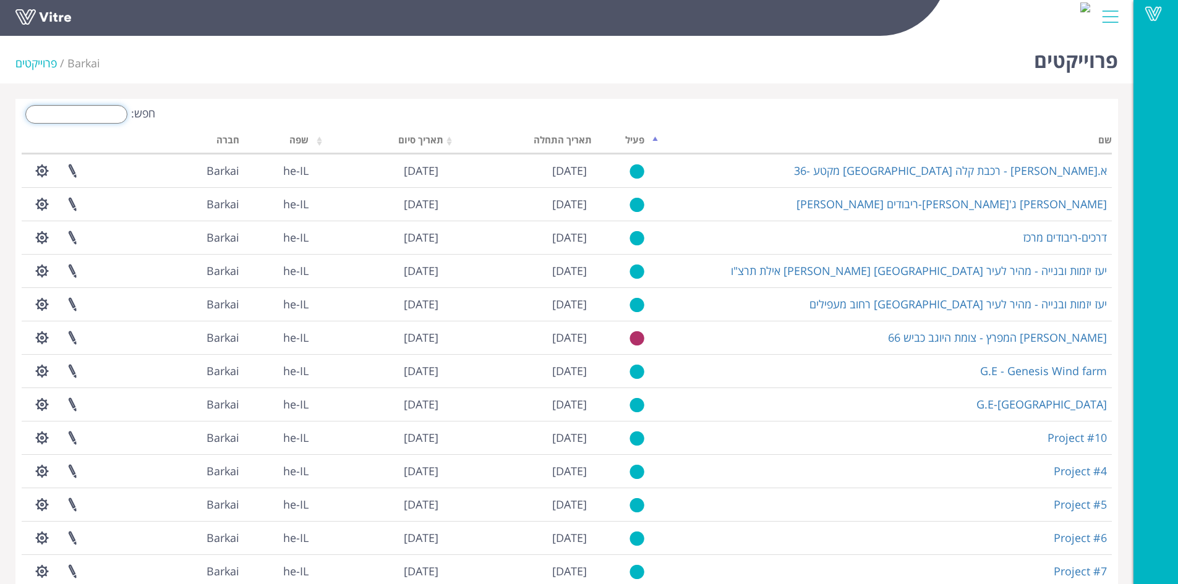
click at [114, 116] on input "חפש:" at bounding box center [76, 114] width 102 height 19
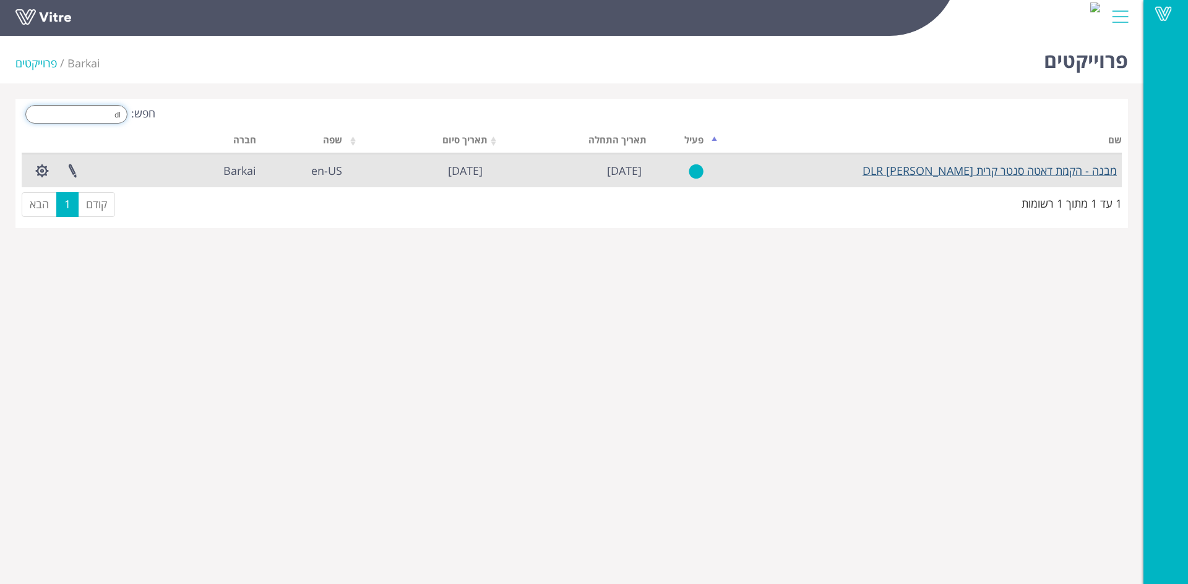
type input "dl"
click at [1026, 173] on link "מבנה - הקמת דאטה סנטר קרית אריה DLR" at bounding box center [989, 170] width 254 height 15
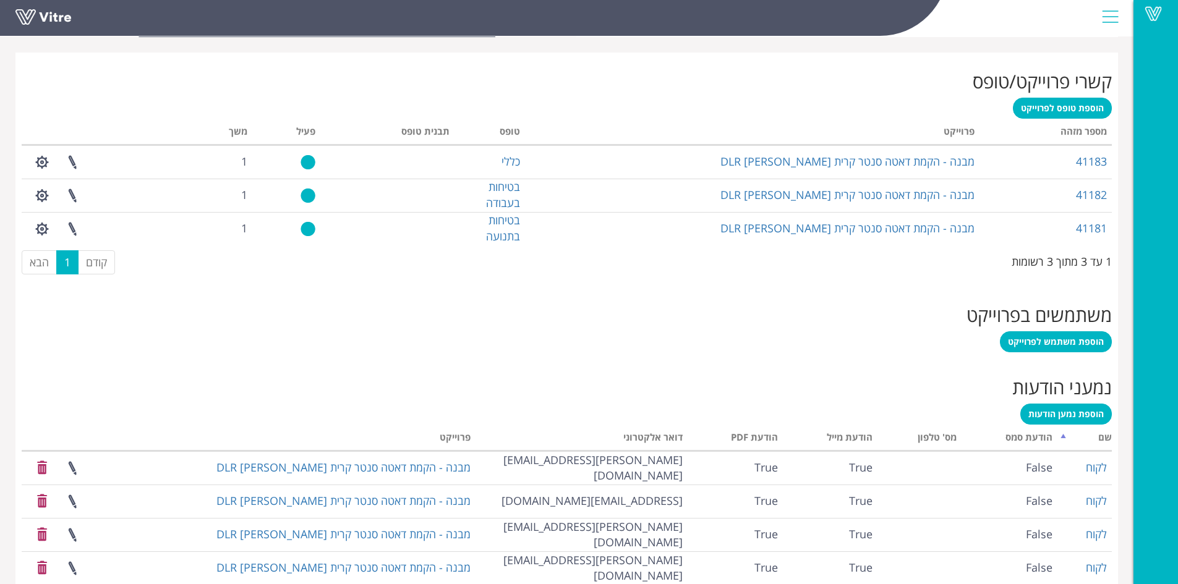
scroll to position [536, 0]
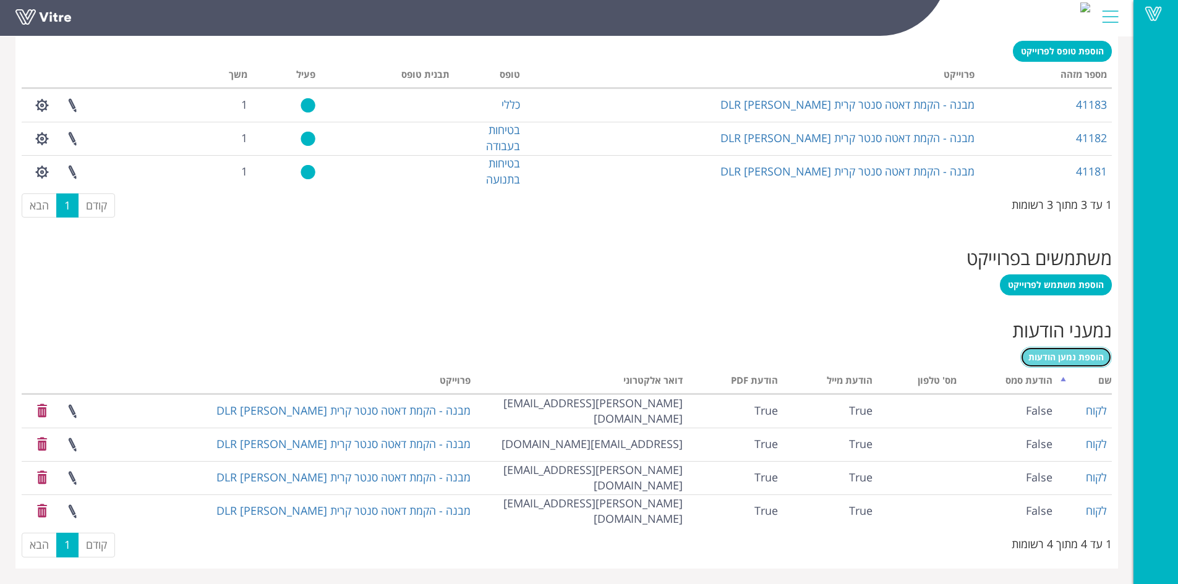
click at [1050, 359] on span "הוספת נמען הודעות" at bounding box center [1066, 357] width 75 height 12
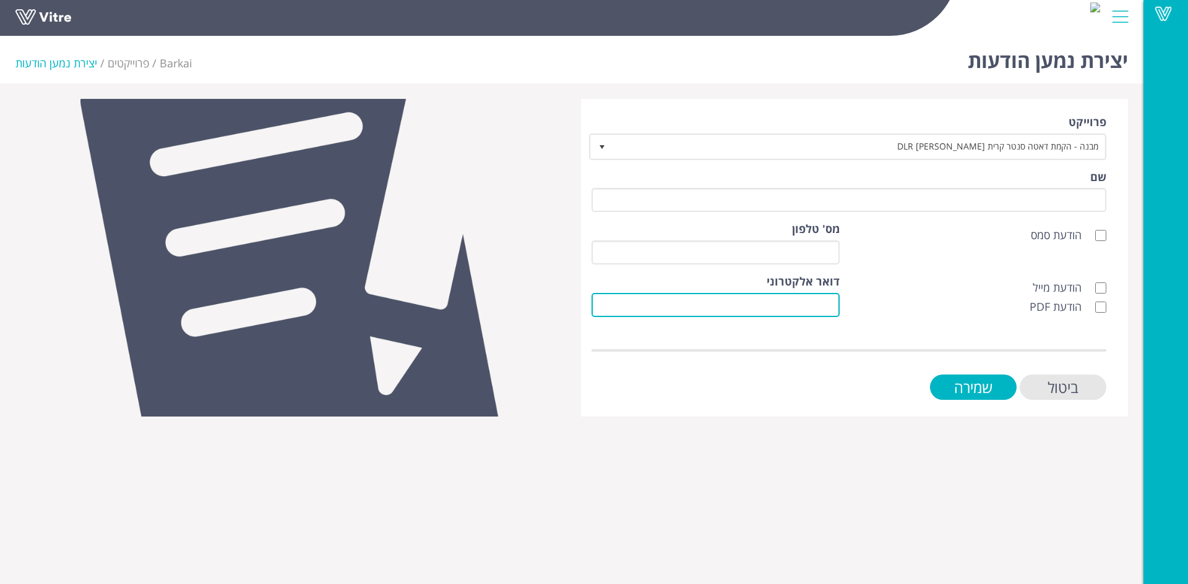
click at [836, 310] on input "דואר אלקטרוני" at bounding box center [715, 305] width 248 height 24
paste input "[EMAIL_ADDRESS][DOMAIN_NAME]"
type input "[EMAIL_ADDRESS][DOMAIN_NAME]"
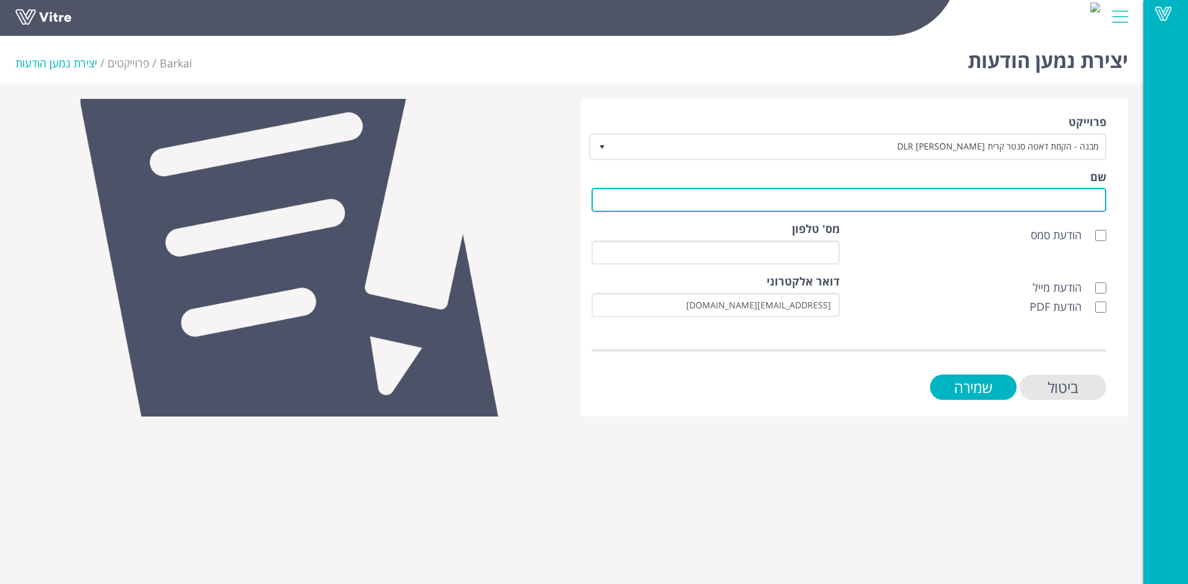
click at [942, 200] on input "שם" at bounding box center [848, 200] width 515 height 24
type input "k"
type input "לקוח"
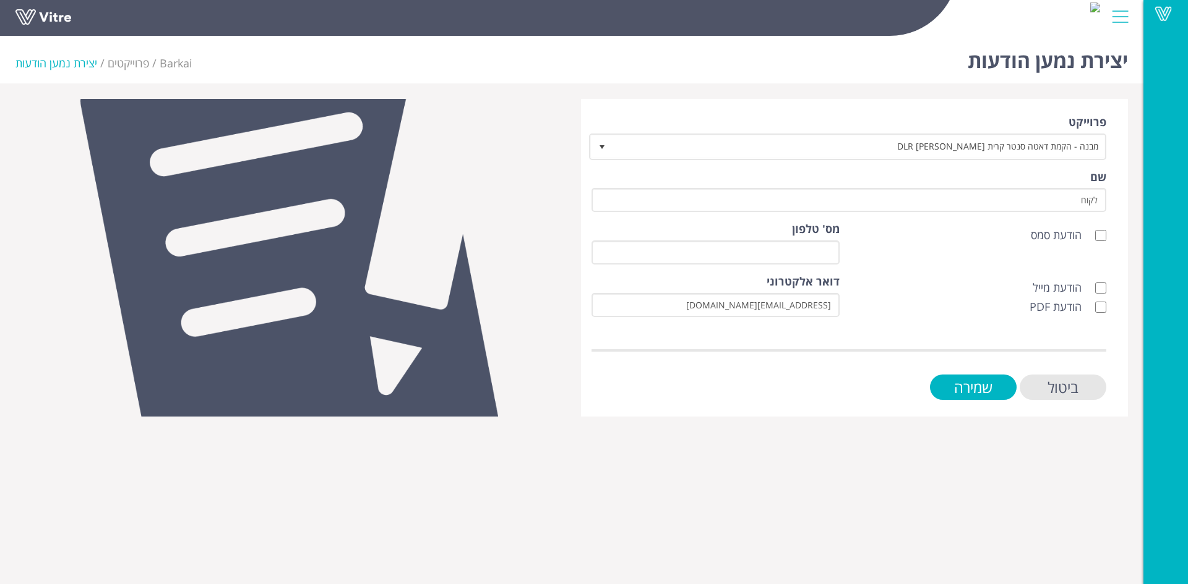
click at [1106, 291] on div "הודעת מייל הודעת PDF" at bounding box center [982, 297] width 267 height 47
click at [1103, 306] on input "הודעת PDF" at bounding box center [1100, 307] width 11 height 11
checkbox input "true"
click at [1100, 288] on input "הודעת מייל" at bounding box center [1100, 288] width 11 height 11
checkbox input "true"
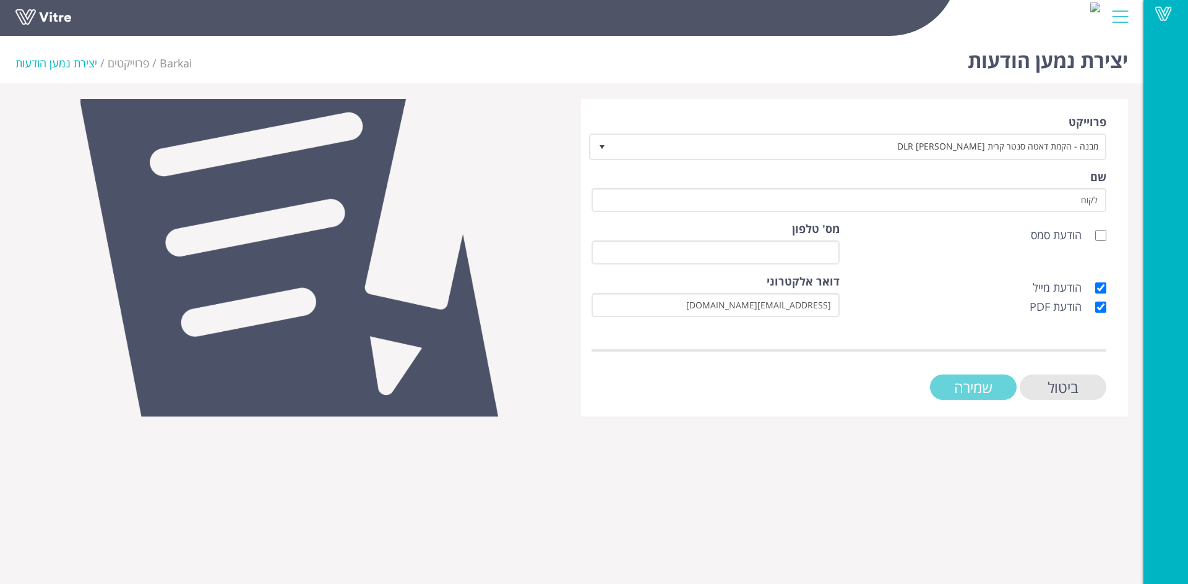
click at [998, 385] on input "שמירה" at bounding box center [973, 387] width 87 height 25
